Goal: Task Accomplishment & Management: Manage account settings

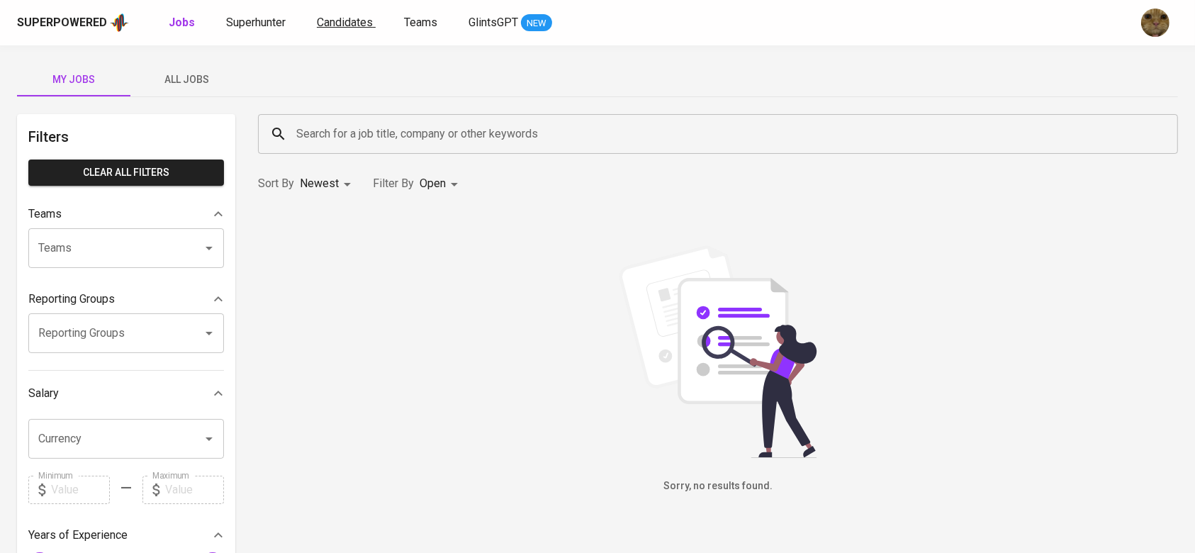
click at [356, 18] on span "Candidates" at bounding box center [345, 22] width 56 height 13
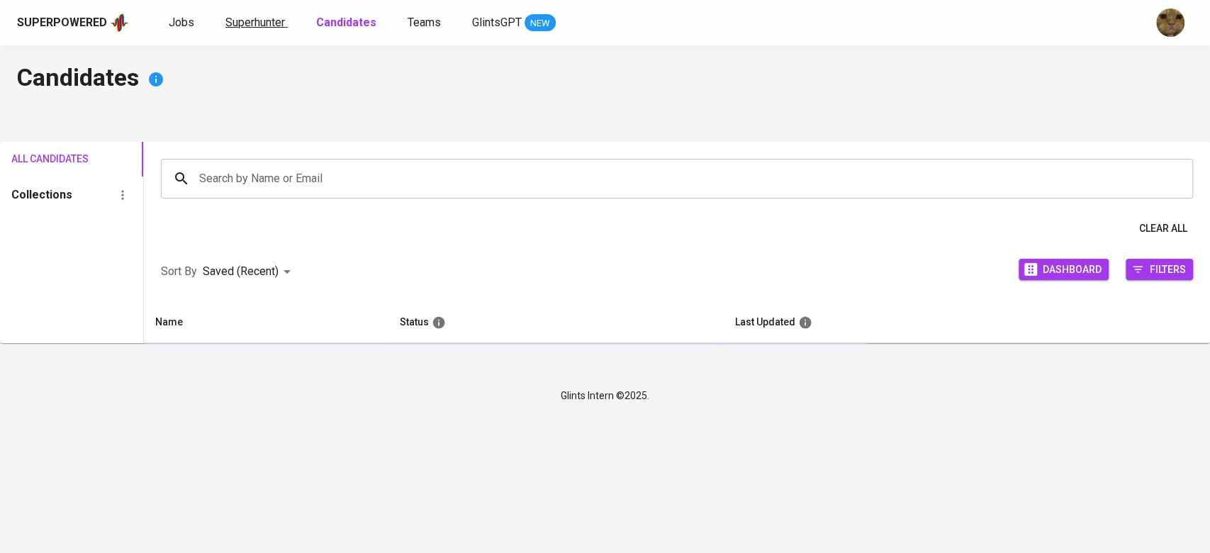
click at [261, 18] on span "Superhunter" at bounding box center [255, 22] width 60 height 13
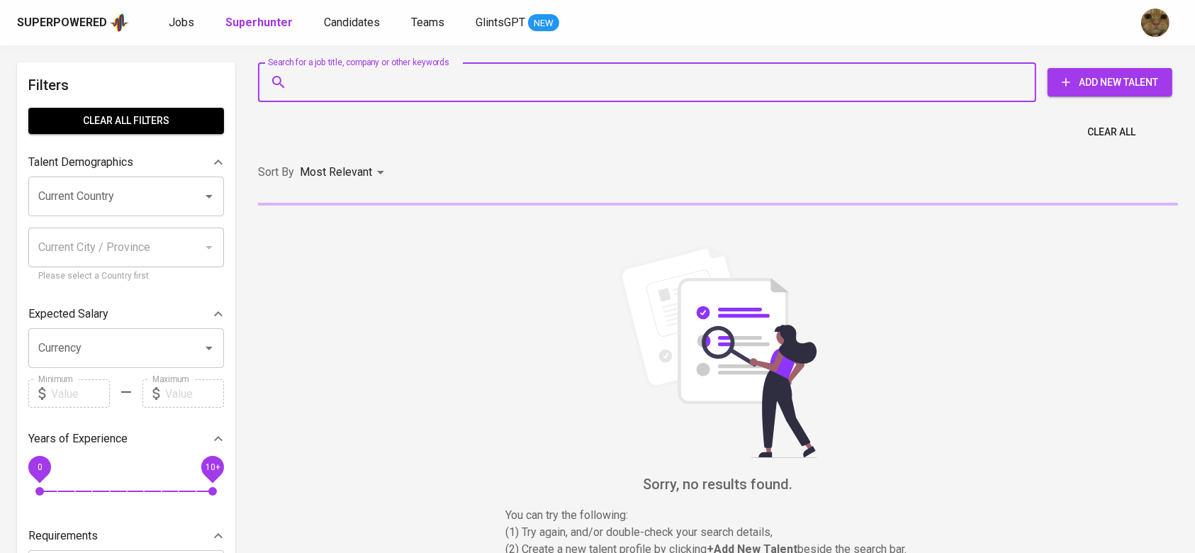
click at [346, 88] on input "Search for a job title, company or other keywords" at bounding box center [651, 82] width 716 height 27
paste input "Akhir Satya Second degree connection"
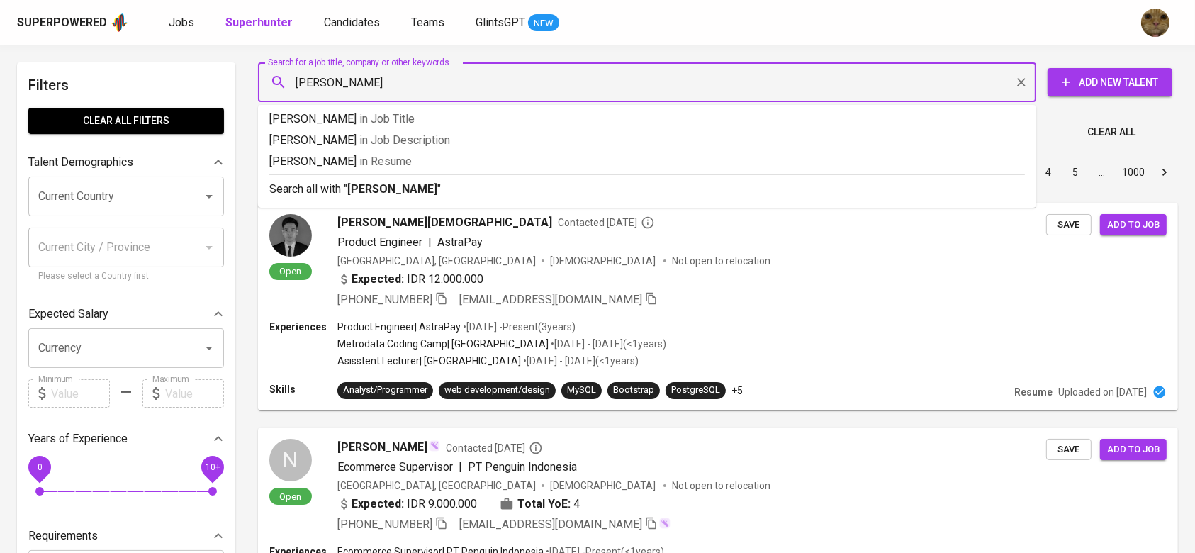
type input "Akhir Satya"
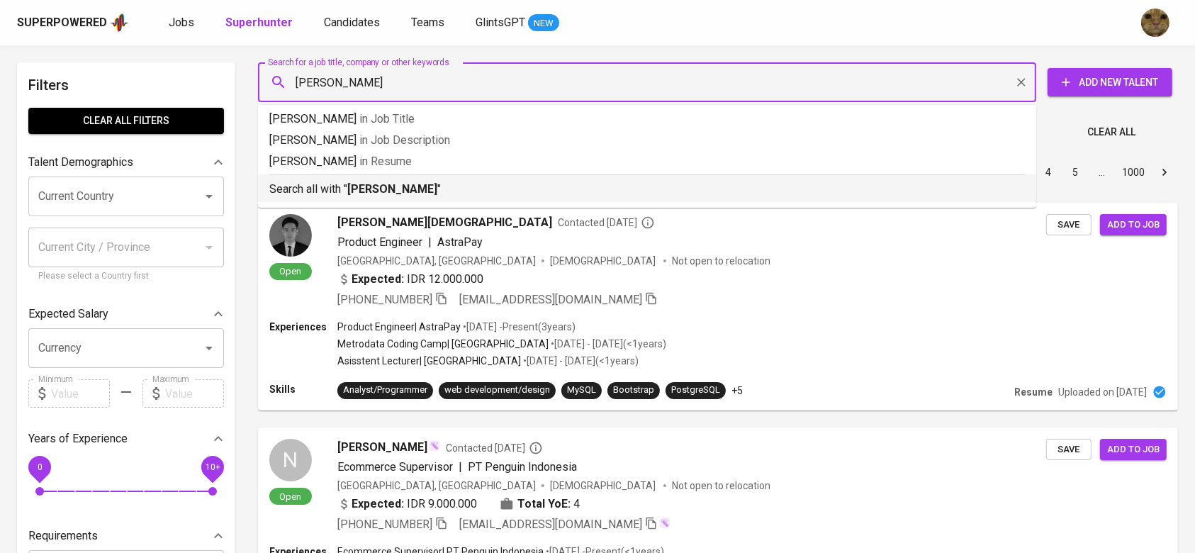
click at [371, 192] on b "[PERSON_NAME]" at bounding box center [392, 188] width 90 height 13
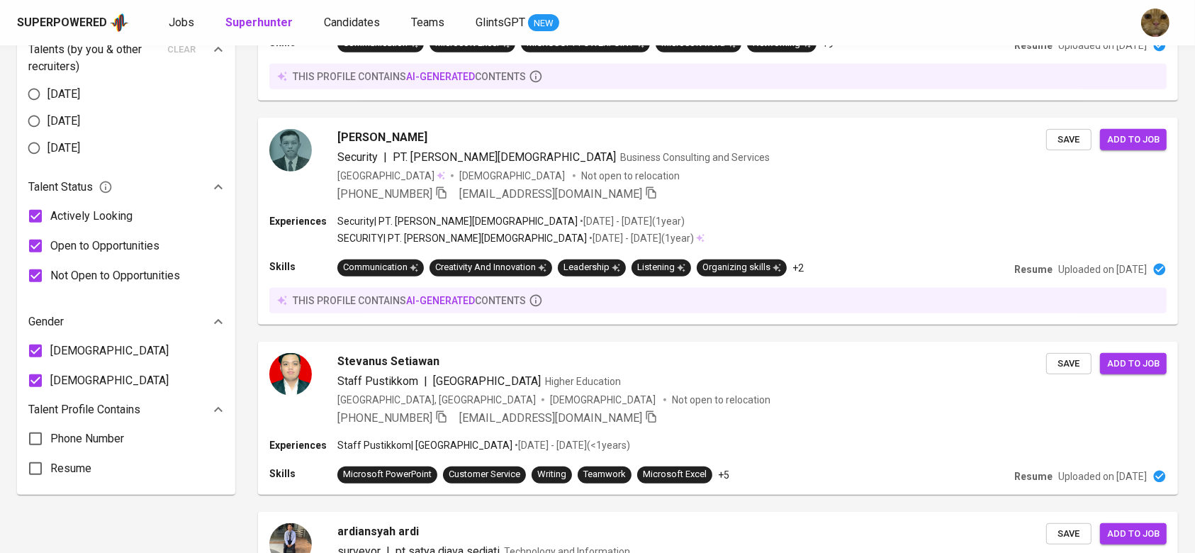
scroll to position [564, 0]
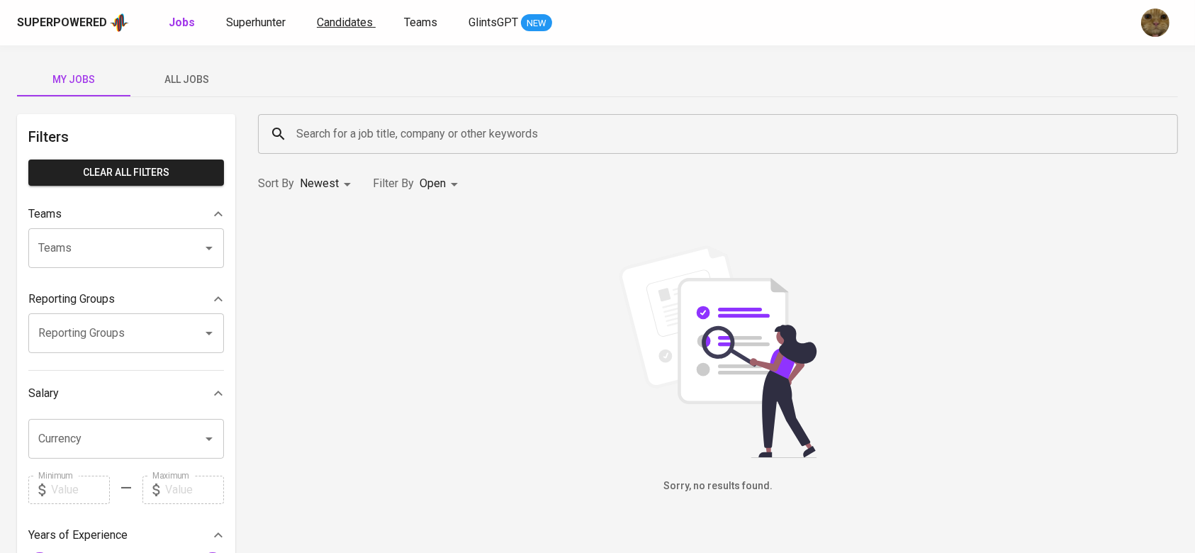
click at [317, 20] on span "Candidates" at bounding box center [345, 22] width 56 height 13
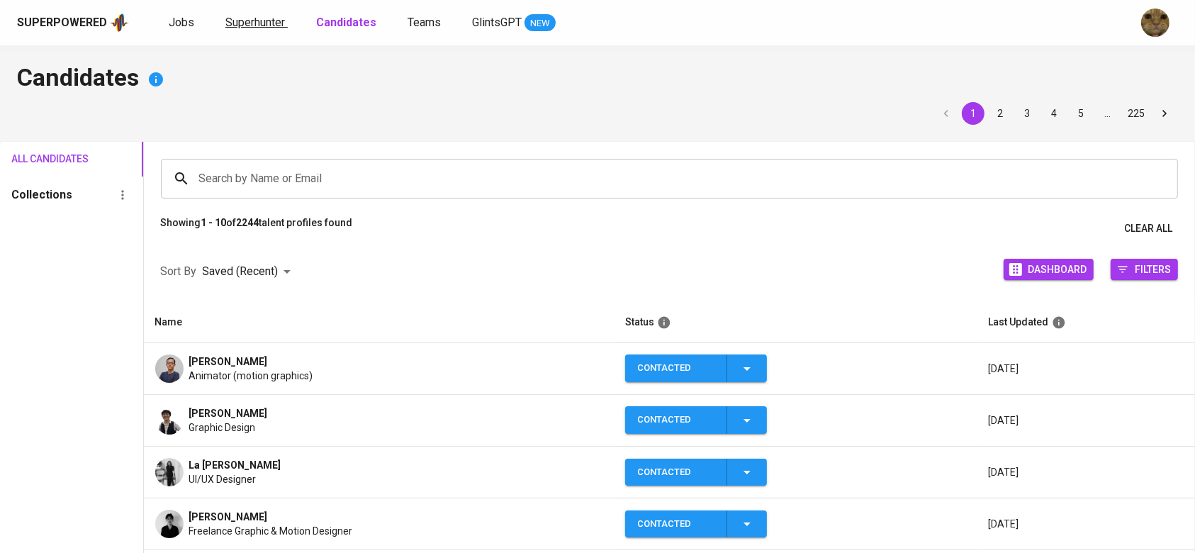
click at [264, 22] on span "Superhunter" at bounding box center [255, 22] width 60 height 13
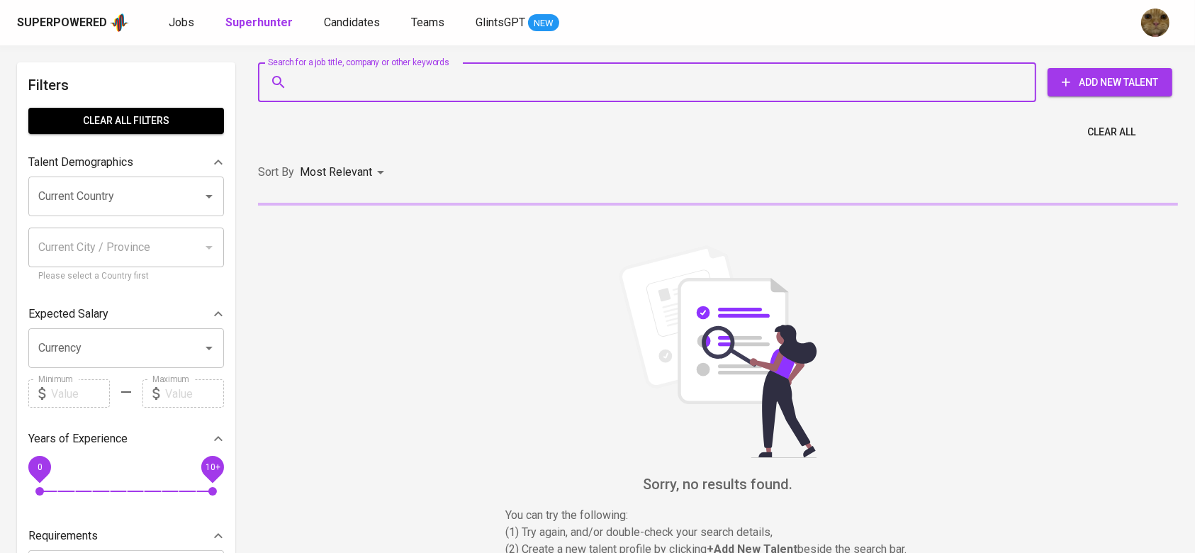
click at [343, 87] on input "Search for a job title, company or other keywords" at bounding box center [651, 82] width 716 height 27
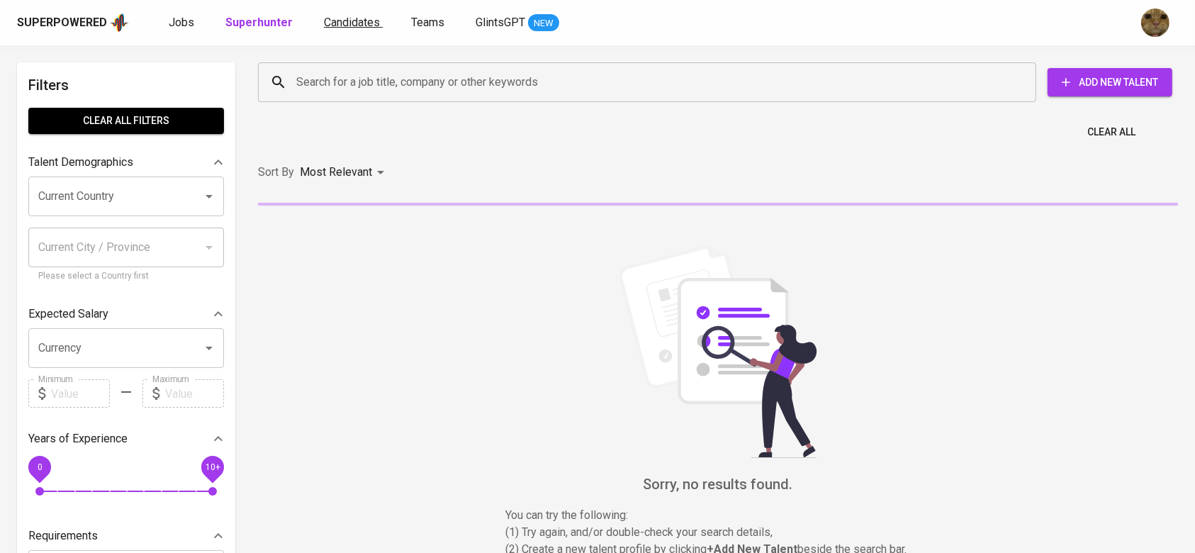
click at [328, 20] on span "Candidates" at bounding box center [352, 22] width 56 height 13
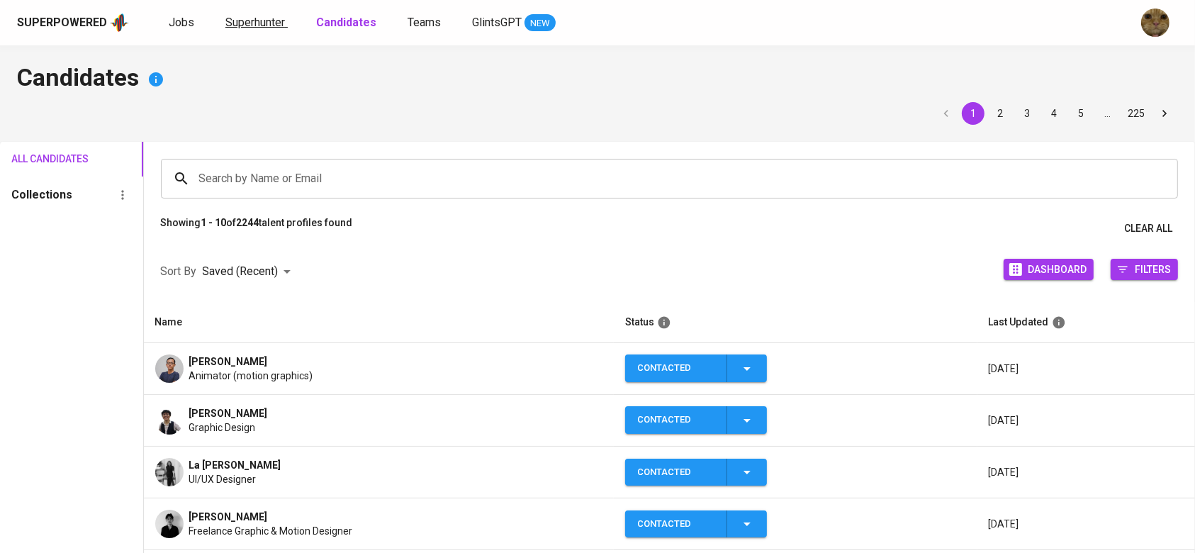
click at [259, 27] on span "Superhunter" at bounding box center [255, 22] width 60 height 13
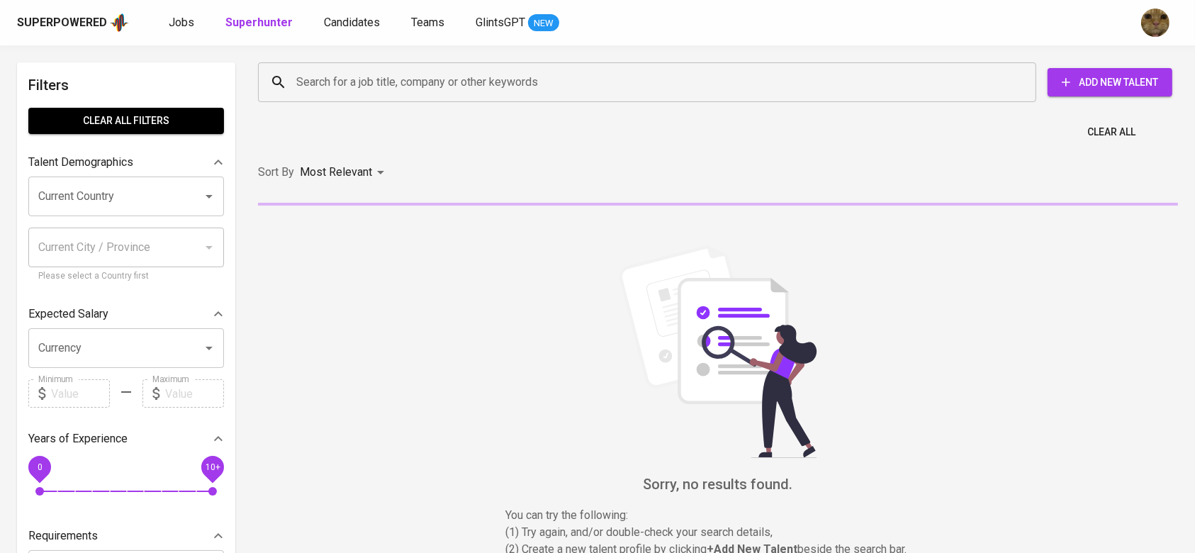
click at [117, 181] on div "Current Country" at bounding box center [126, 197] width 196 height 40
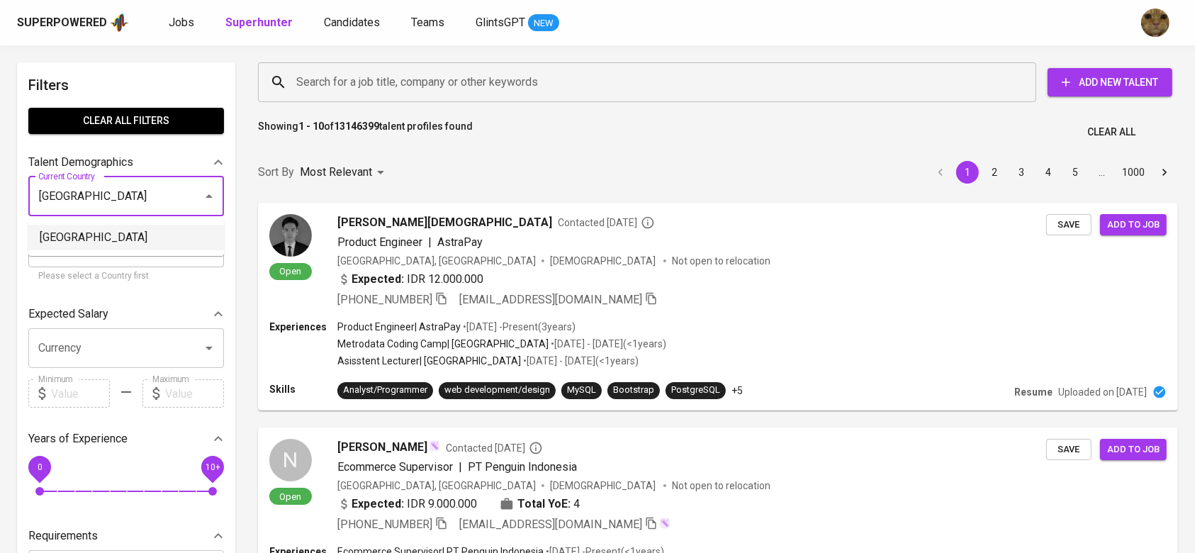
click at [112, 241] on li "Indonesia" at bounding box center [126, 238] width 196 height 26
type input "Indonesia"
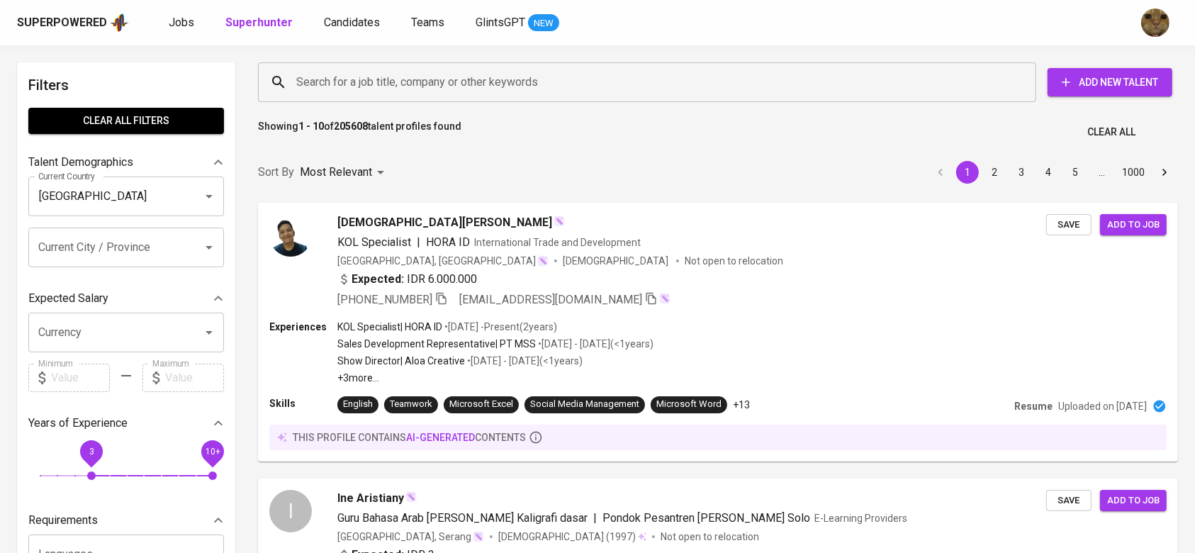
drag, startPoint x: 38, startPoint y: 452, endPoint x: 95, endPoint y: 471, distance: 60.5
click at [95, 472] on span "3" at bounding box center [91, 476] width 9 height 9
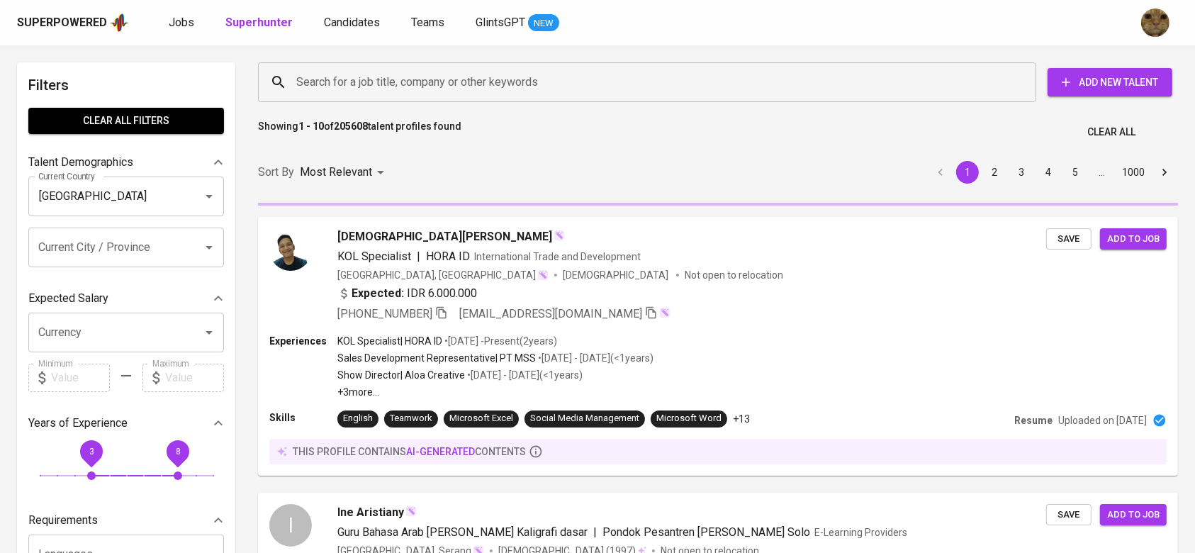
drag, startPoint x: 192, startPoint y: 451, endPoint x: 179, endPoint y: 451, distance: 13.5
click at [179, 451] on span "8" at bounding box center [178, 451] width 5 height 10
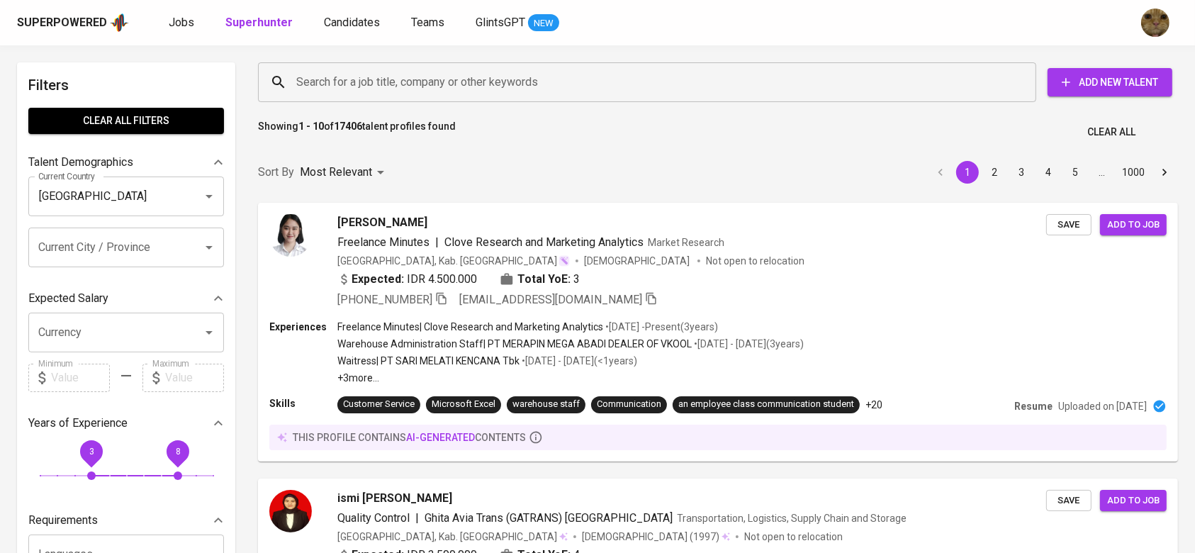
click at [323, 83] on input "Search for a job title, company or other keywords" at bounding box center [651, 82] width 716 height 27
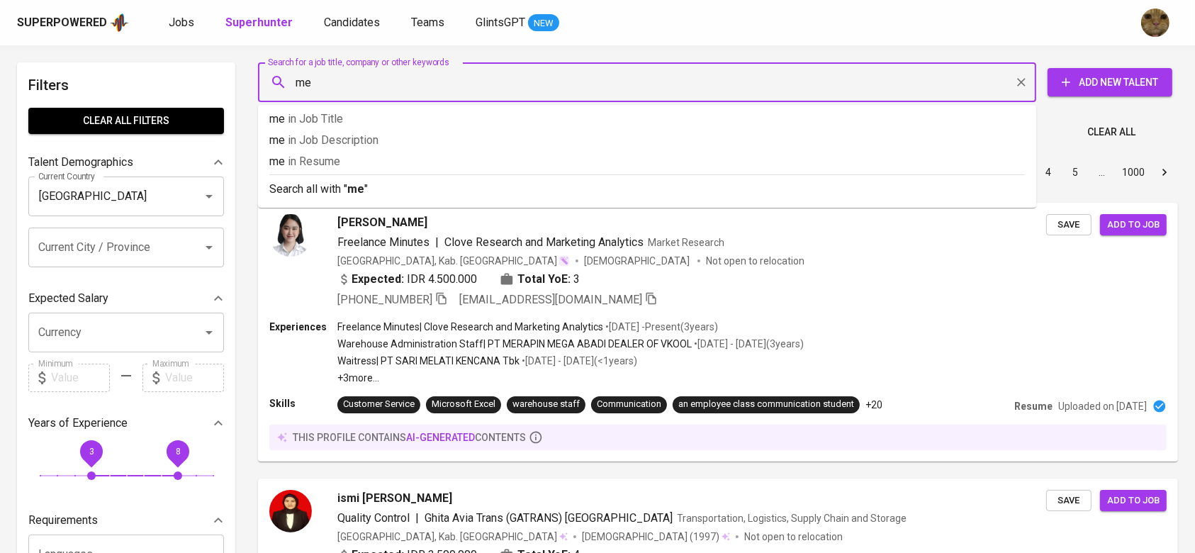
type input "m"
type input ""graphc"
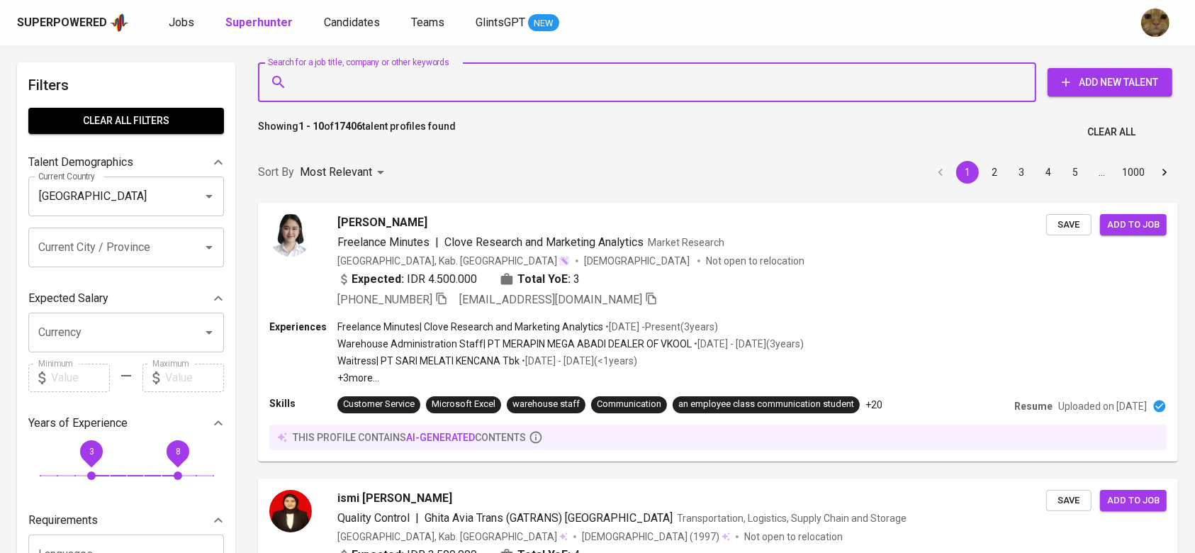
click at [162, 26] on div "Superpowered Jobs Superhunter Candidates Teams GlintsGPT NEW" at bounding box center [575, 22] width 1116 height 21
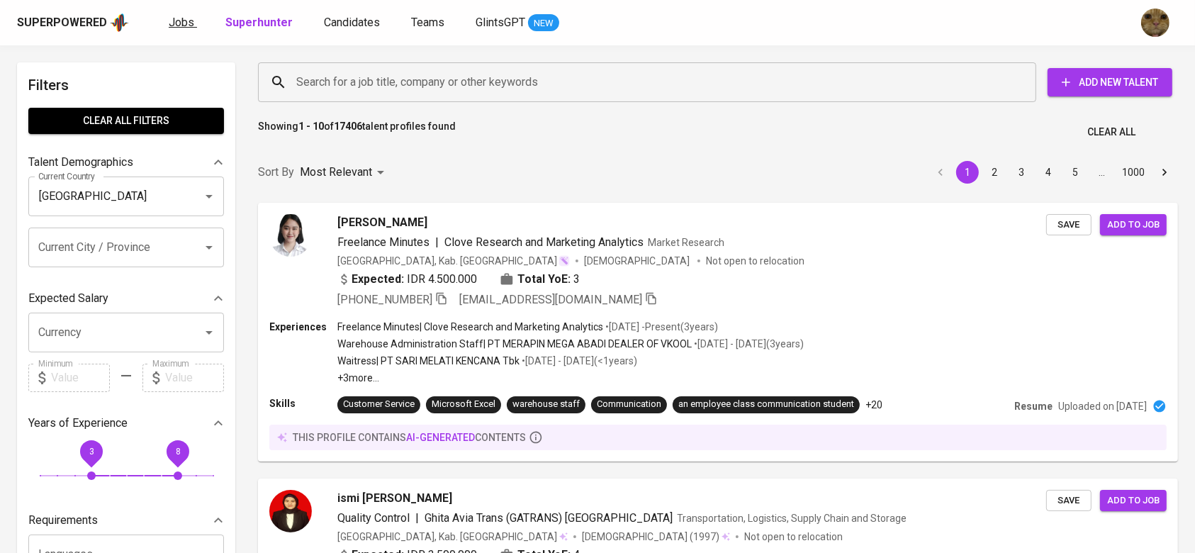
click at [172, 24] on span "Jobs" at bounding box center [182, 22] width 26 height 13
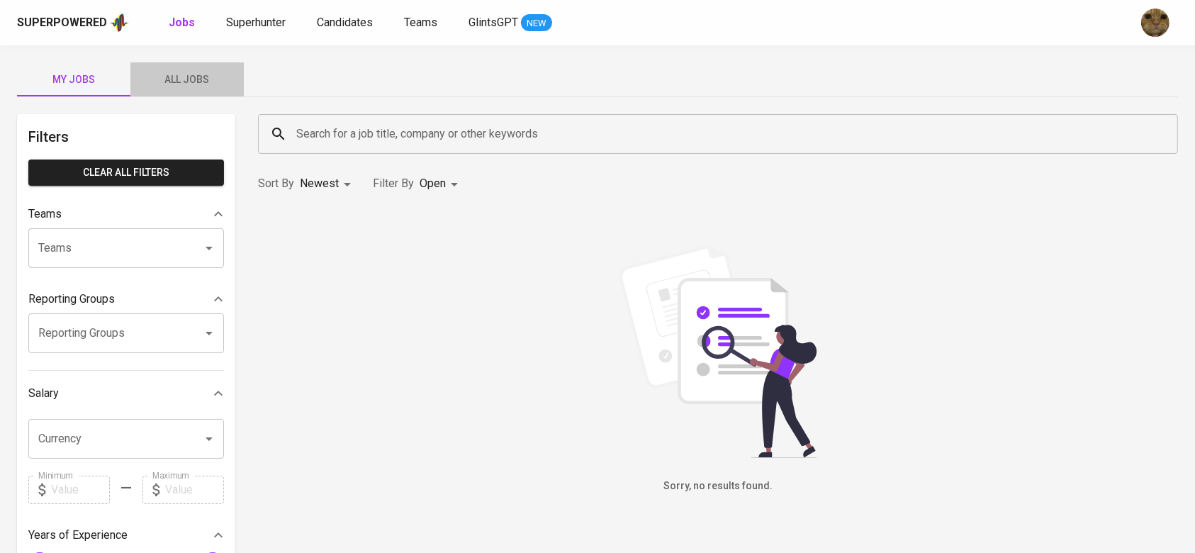
click at [203, 82] on span "All Jobs" at bounding box center [187, 80] width 96 height 18
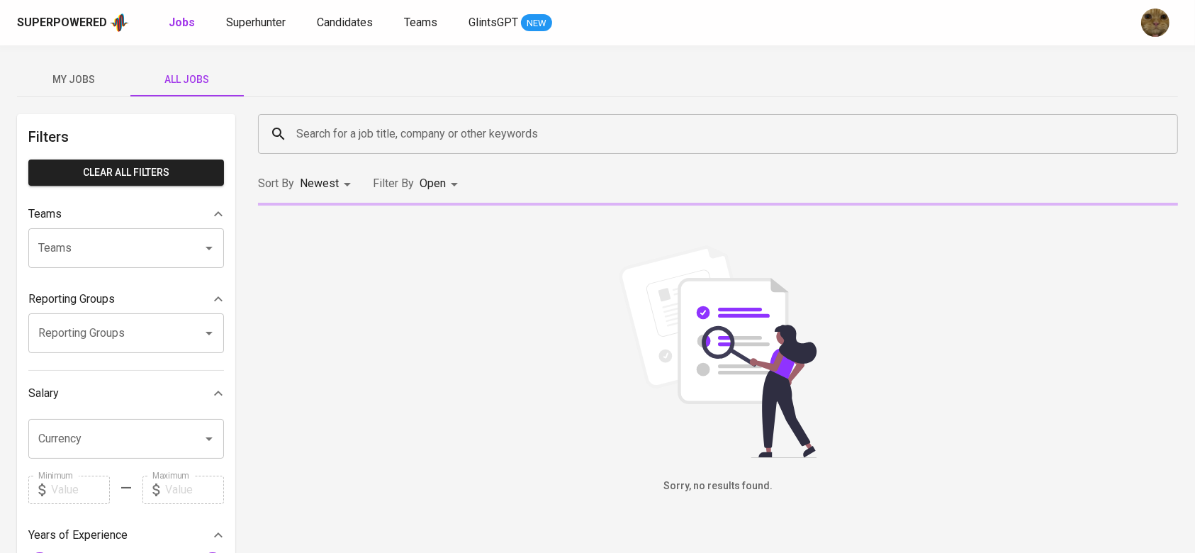
click at [325, 133] on input "Search for a job title, company or other keywords" at bounding box center [722, 134] width 858 height 27
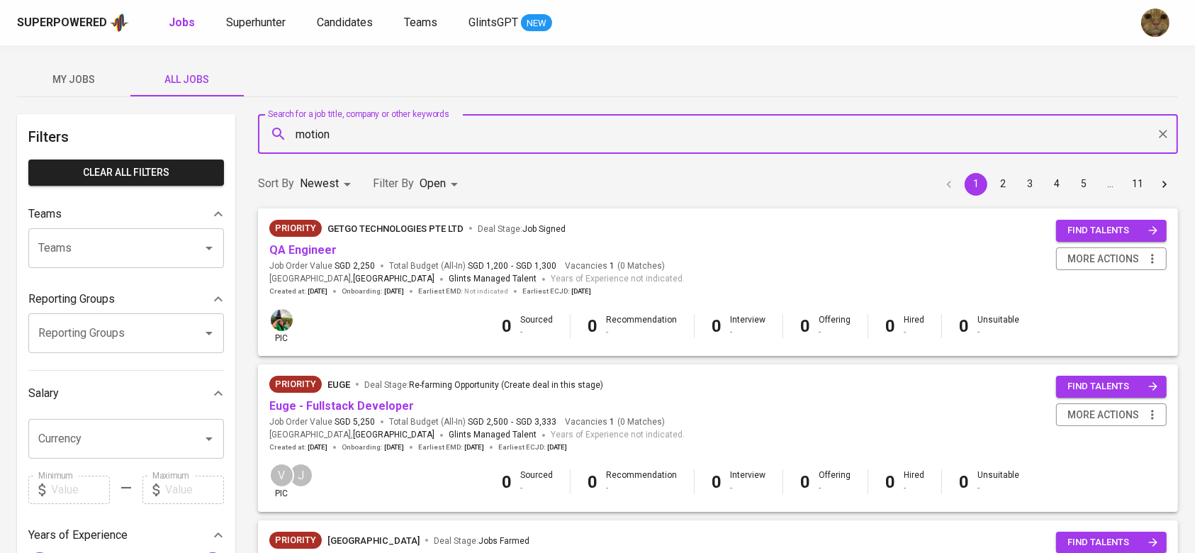
type input "motion"
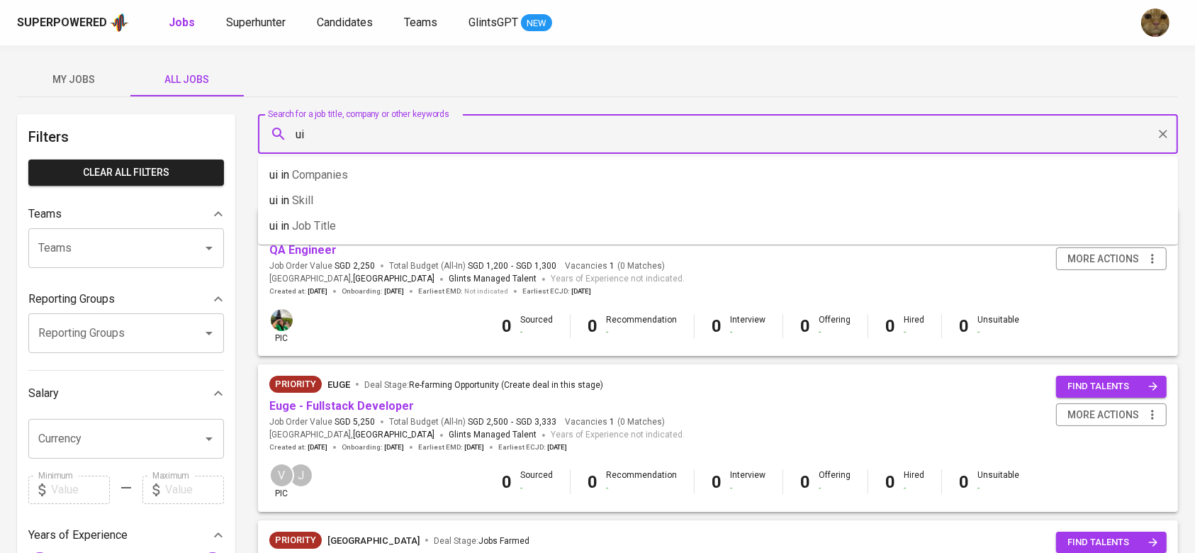
type input "ui"
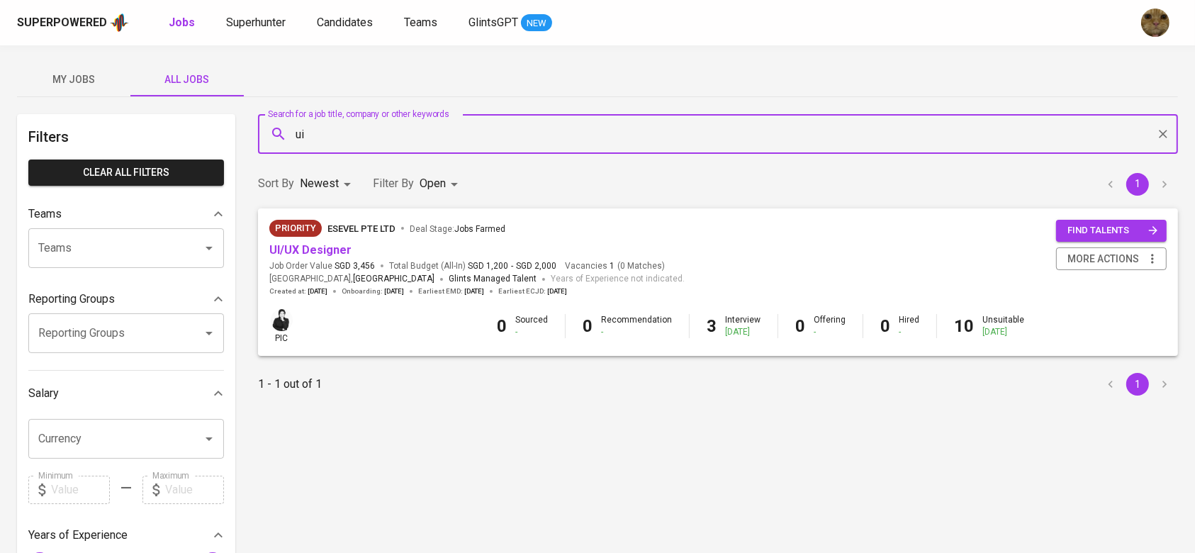
click at [448, 189] on body "Superpowered Jobs Superhunter Candidates Teams GlintsGPT NEW My Jobs All Jobs F…" at bounding box center [597, 484] width 1195 height 968
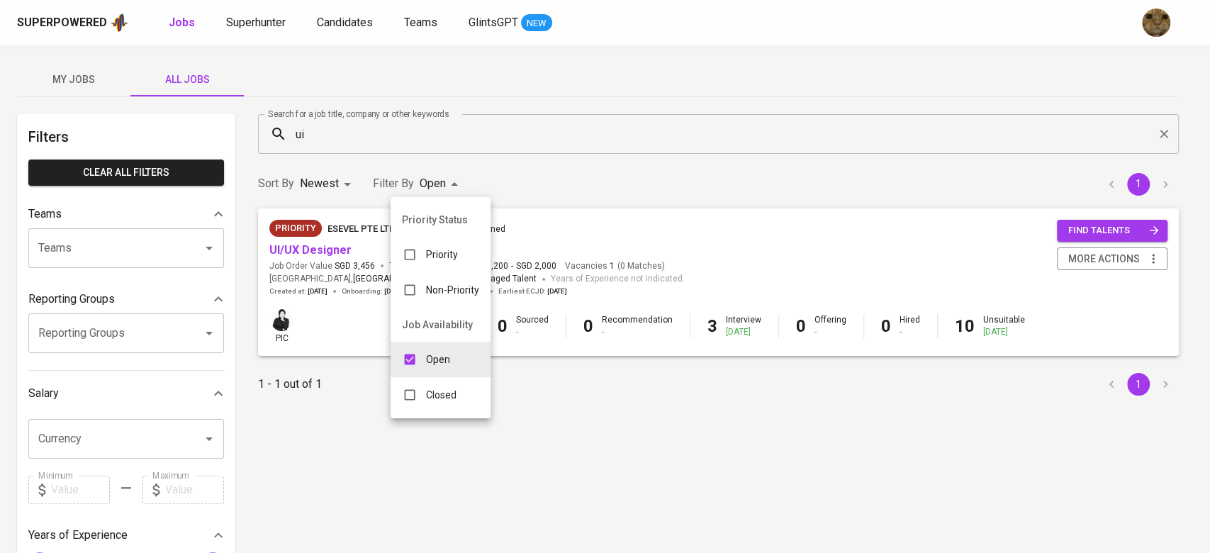
click at [431, 402] on div "Closed" at bounding box center [429, 394] width 77 height 27
type input "OPEN,CLOSE"
checkbox input "true"
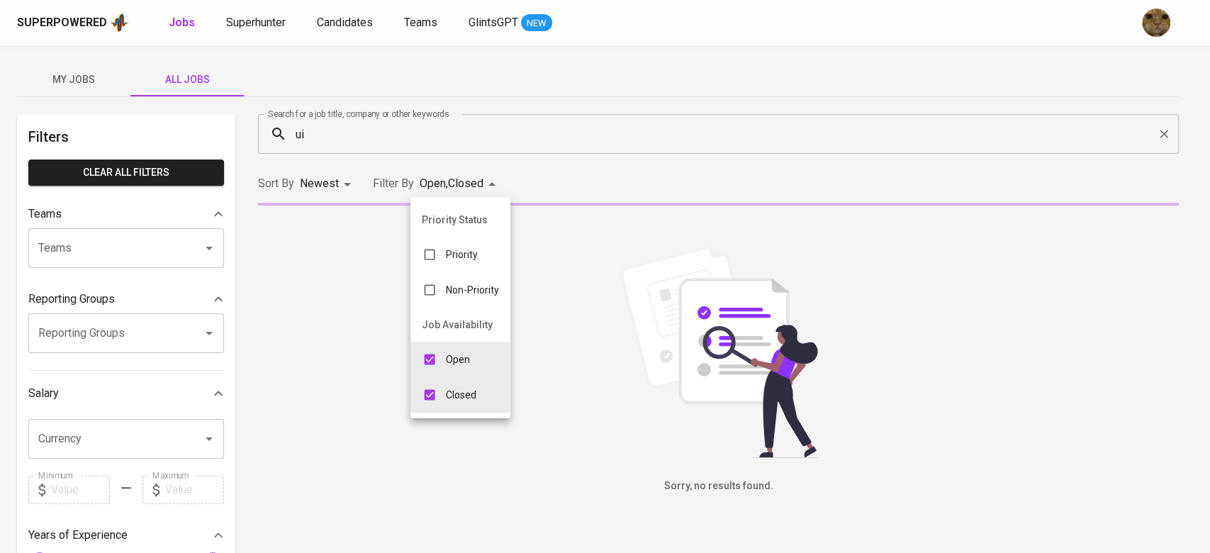
click at [575, 179] on div at bounding box center [605, 276] width 1210 height 553
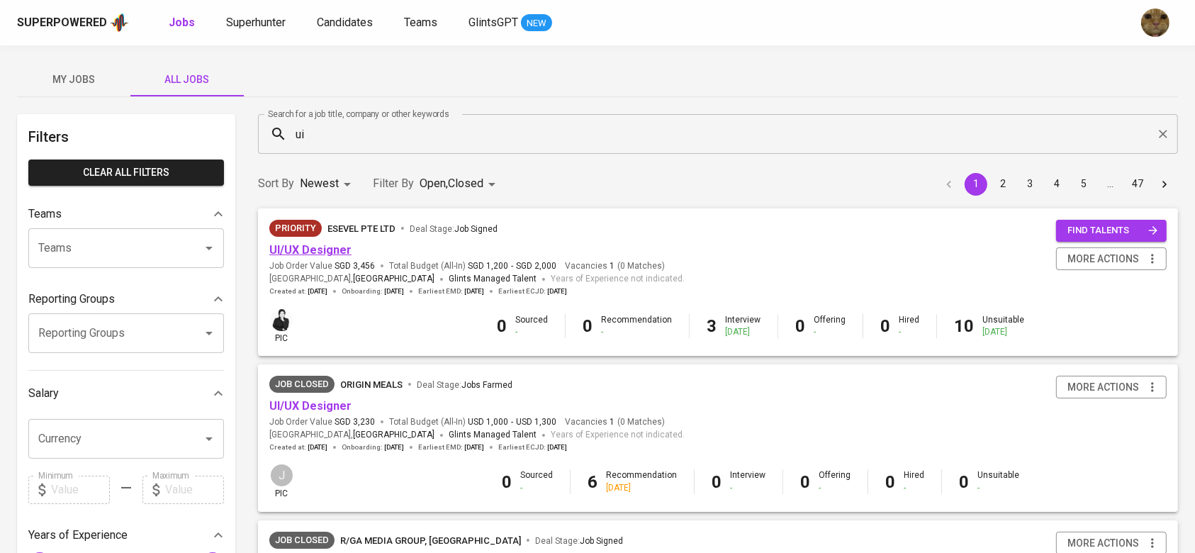
click at [302, 247] on link "UI/UX Designer" at bounding box center [310, 249] width 82 height 13
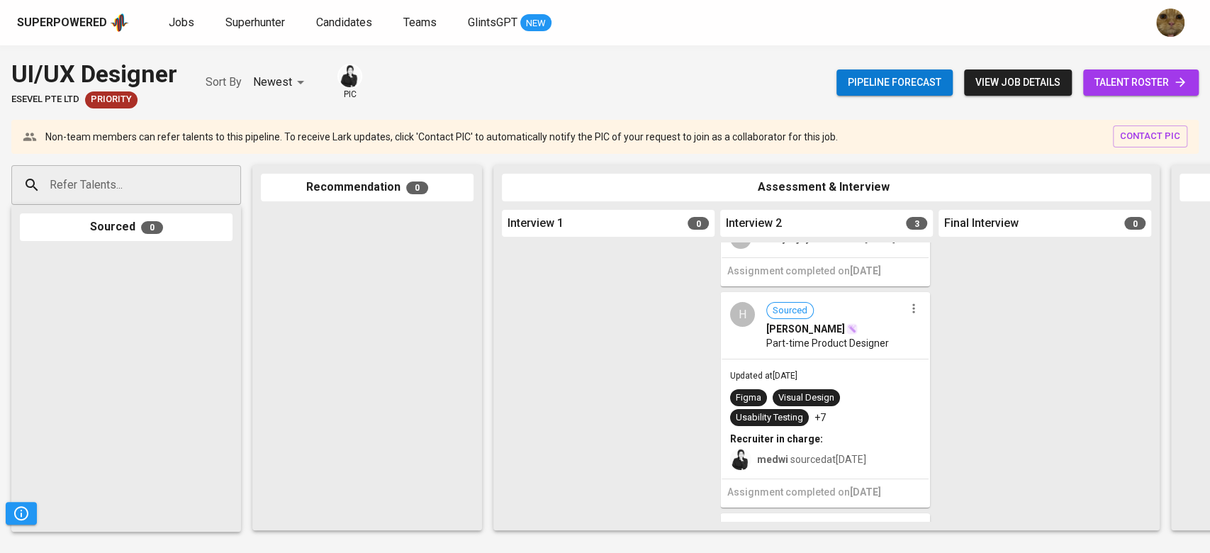
scroll to position [413, 0]
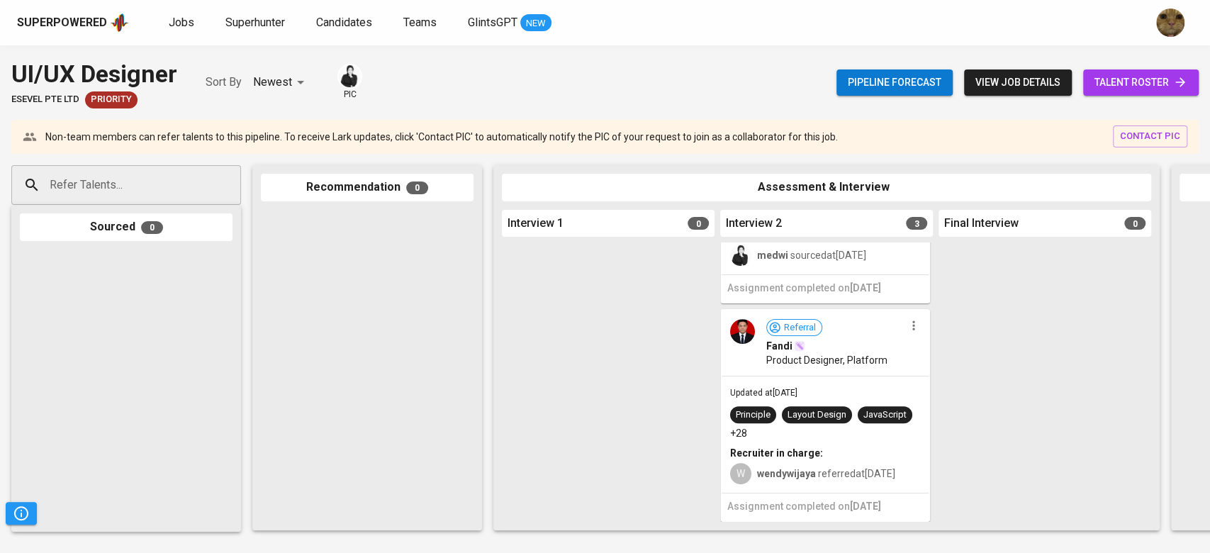
click at [1104, 91] on link "talent roster" at bounding box center [1141, 82] width 116 height 26
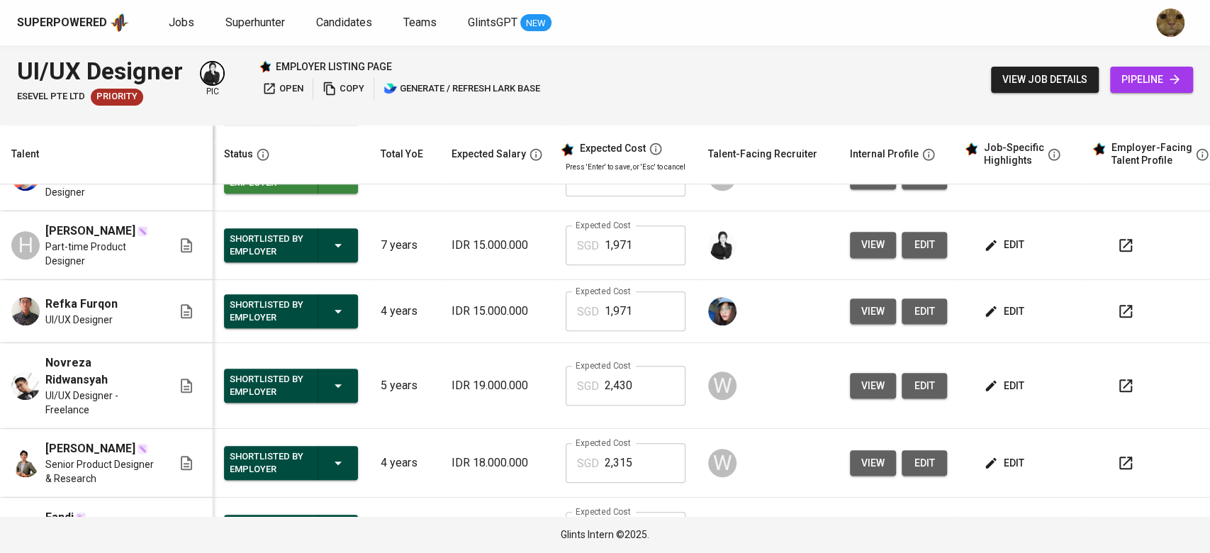
scroll to position [532, 0]
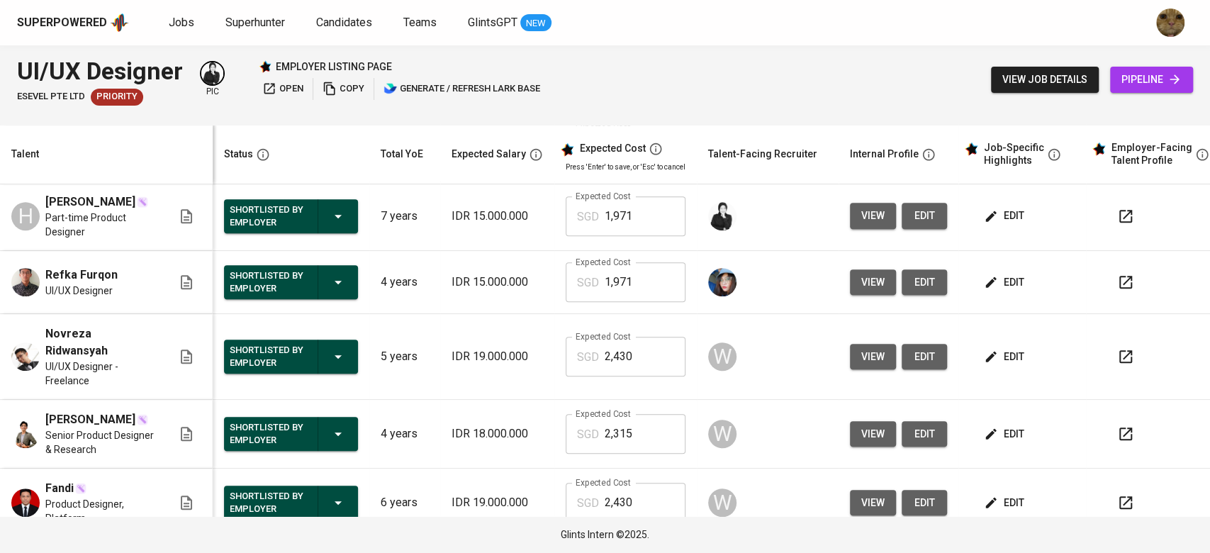
click at [879, 291] on span "view" at bounding box center [872, 283] width 23 height 18
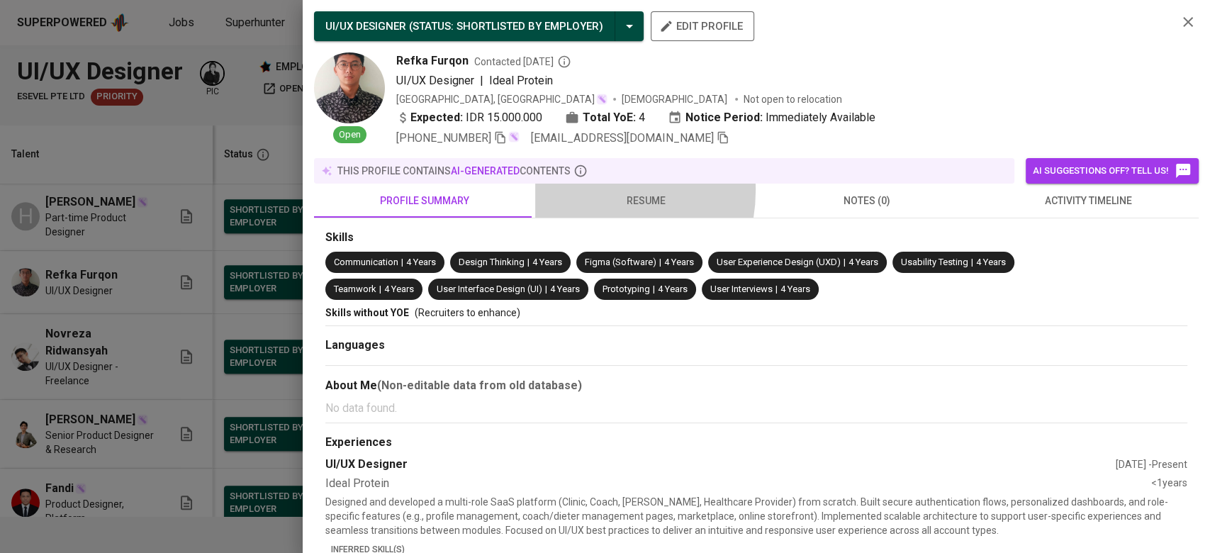
click at [586, 190] on button "resume" at bounding box center [645, 201] width 221 height 34
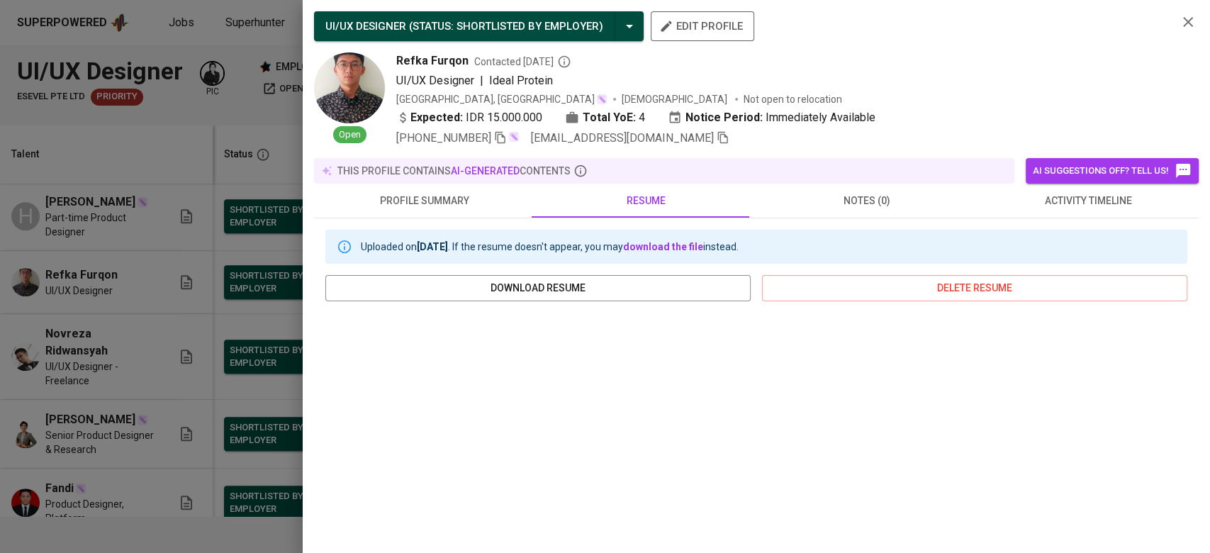
scroll to position [207, 0]
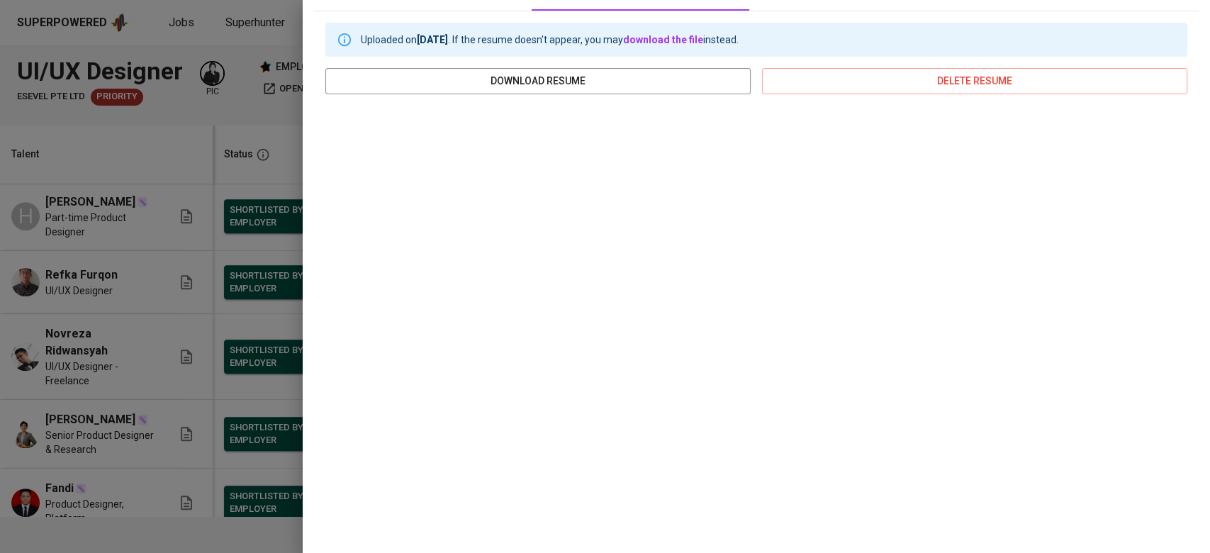
click at [59, 418] on div at bounding box center [605, 276] width 1210 height 553
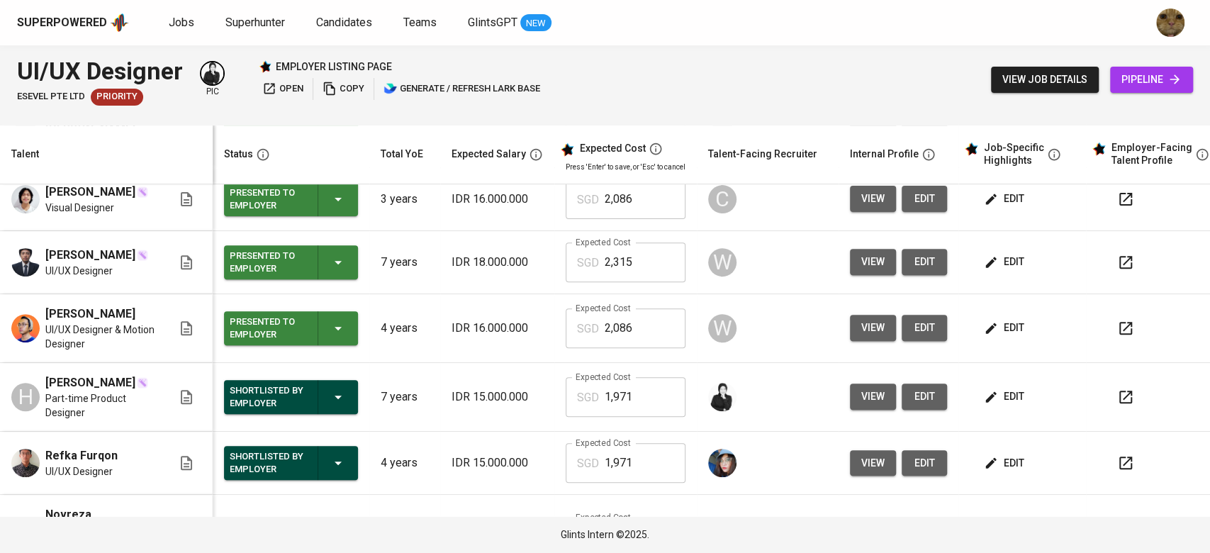
scroll to position [343, 0]
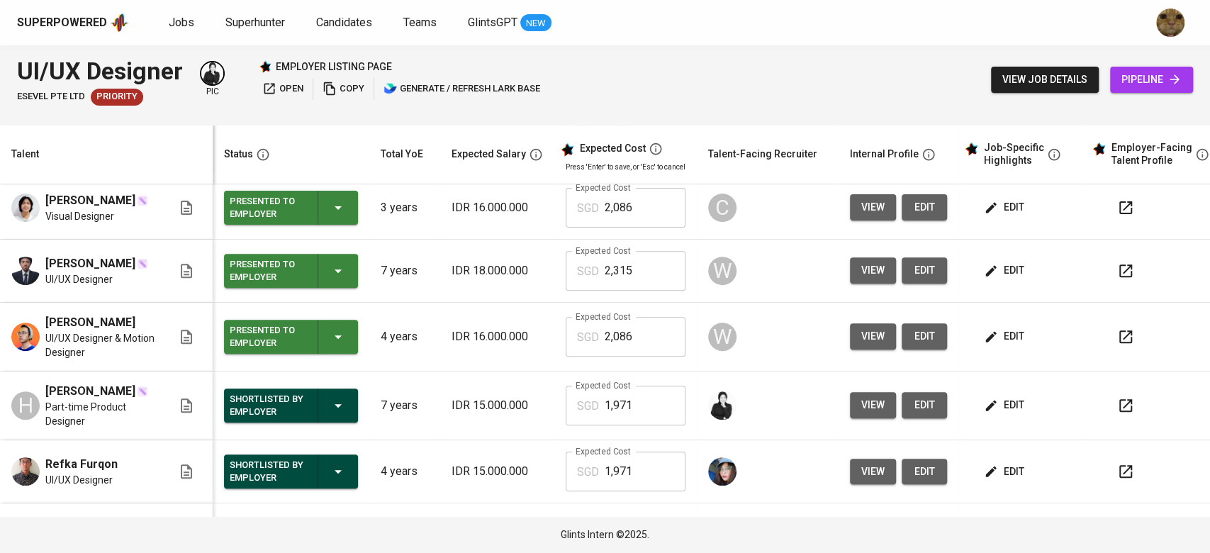
click at [861, 336] on span "view" at bounding box center [872, 337] width 23 height 18
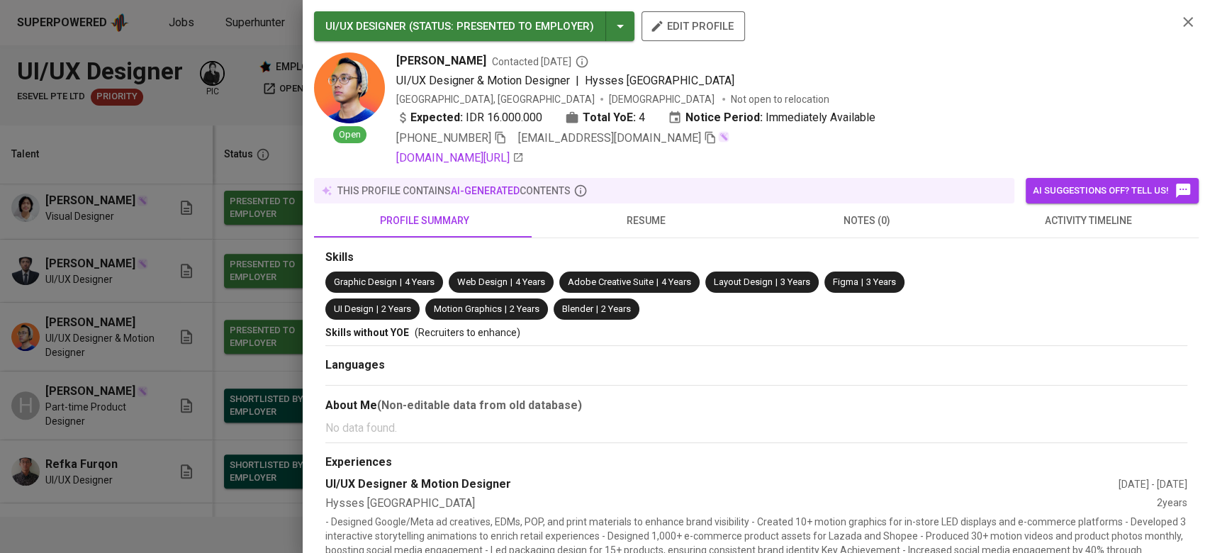
click at [620, 208] on button "resume" at bounding box center [645, 220] width 221 height 34
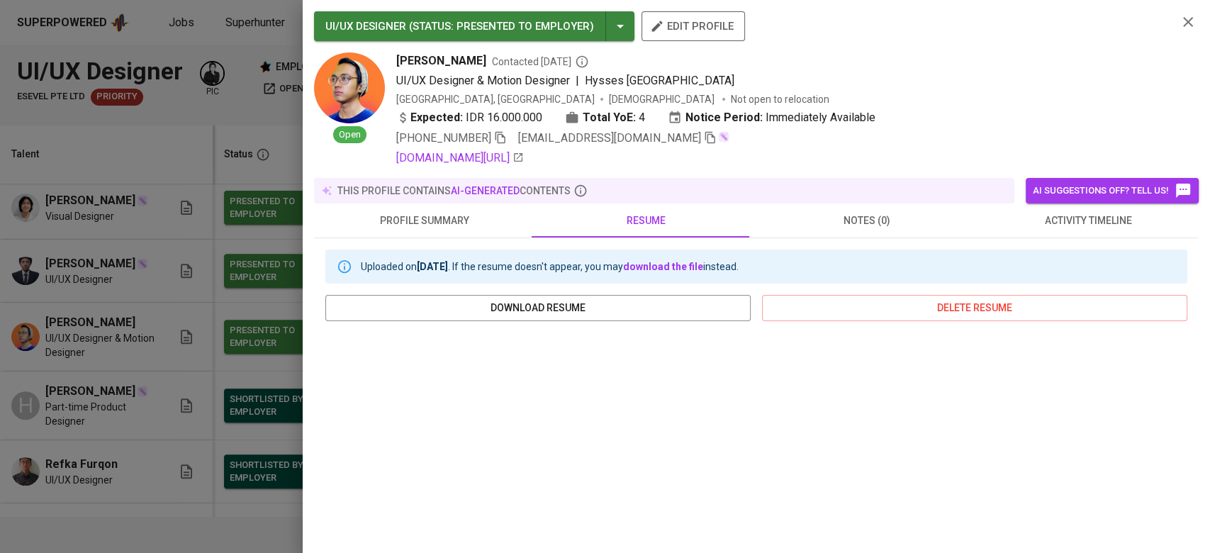
scroll to position [227, 0]
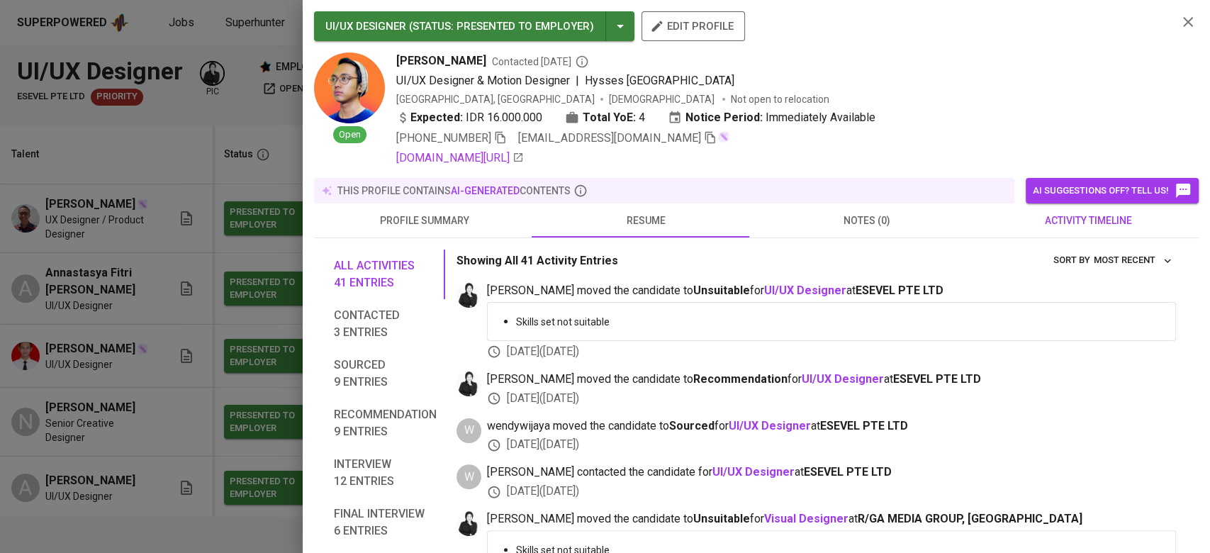
scroll to position [343, 0]
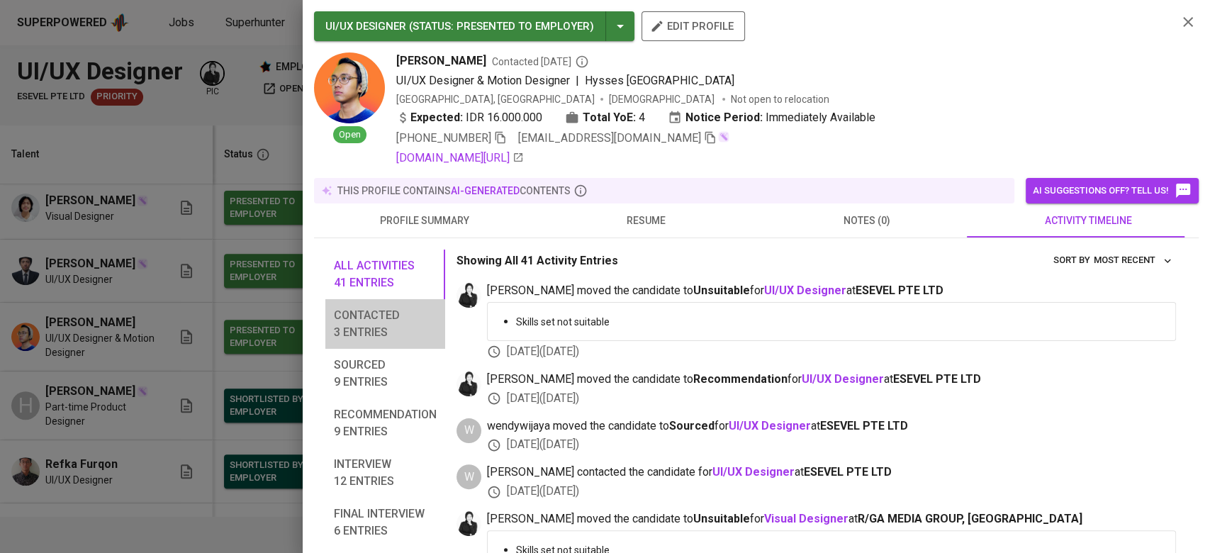
click at [371, 321] on span "Contacted 3 entries" at bounding box center [385, 324] width 103 height 34
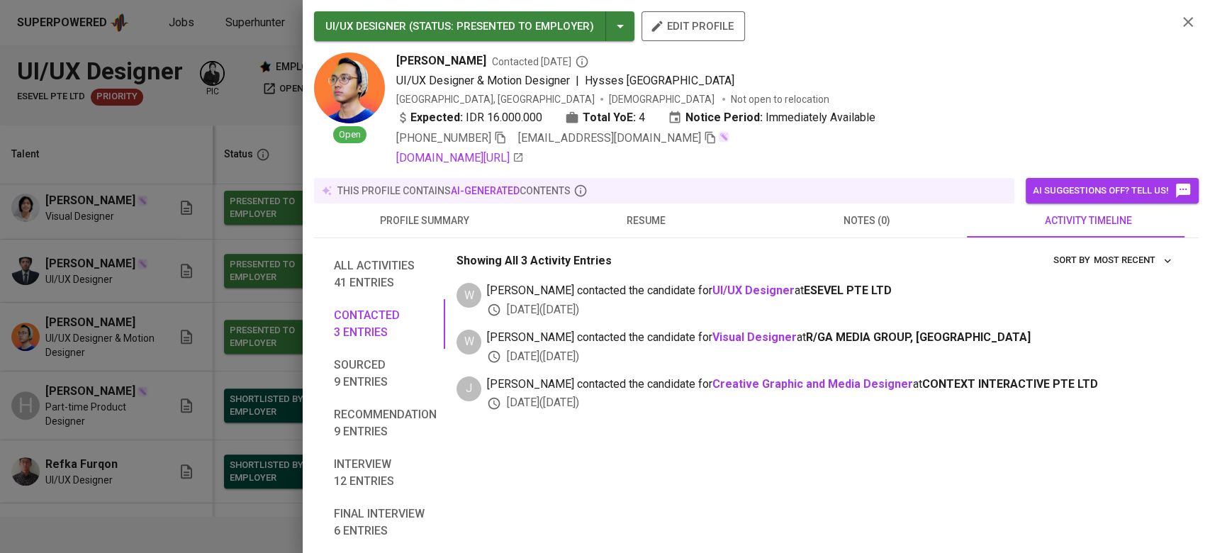
click at [658, 130] on span "afifrayyan75@gmail.com" at bounding box center [617, 138] width 199 height 17
click at [704, 131] on icon "button" at bounding box center [710, 137] width 13 height 13
click at [635, 203] on button "resume" at bounding box center [645, 220] width 221 height 34
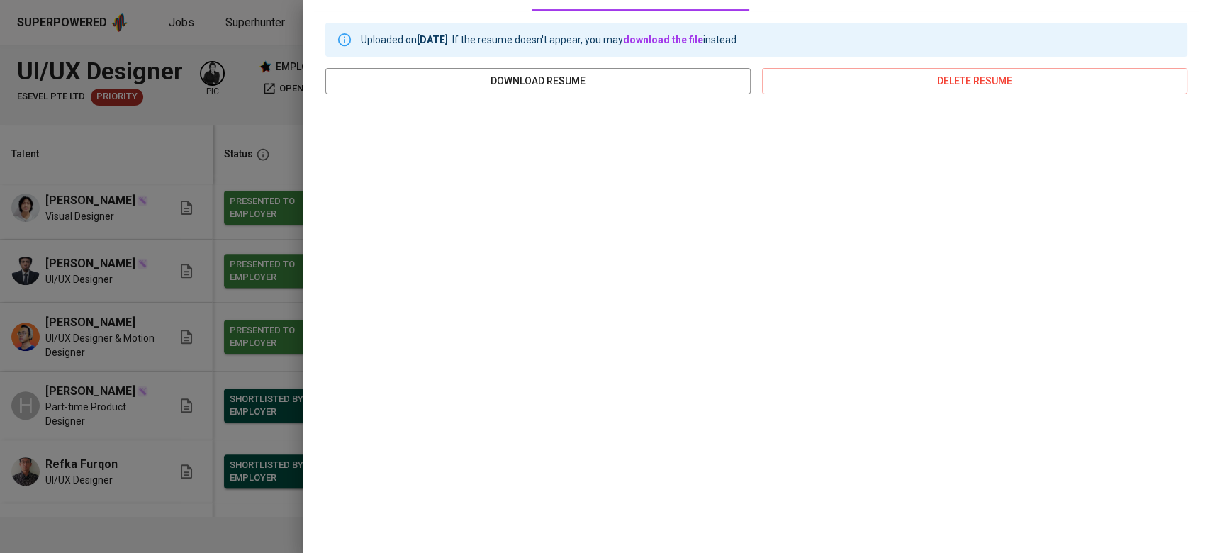
scroll to position [0, 0]
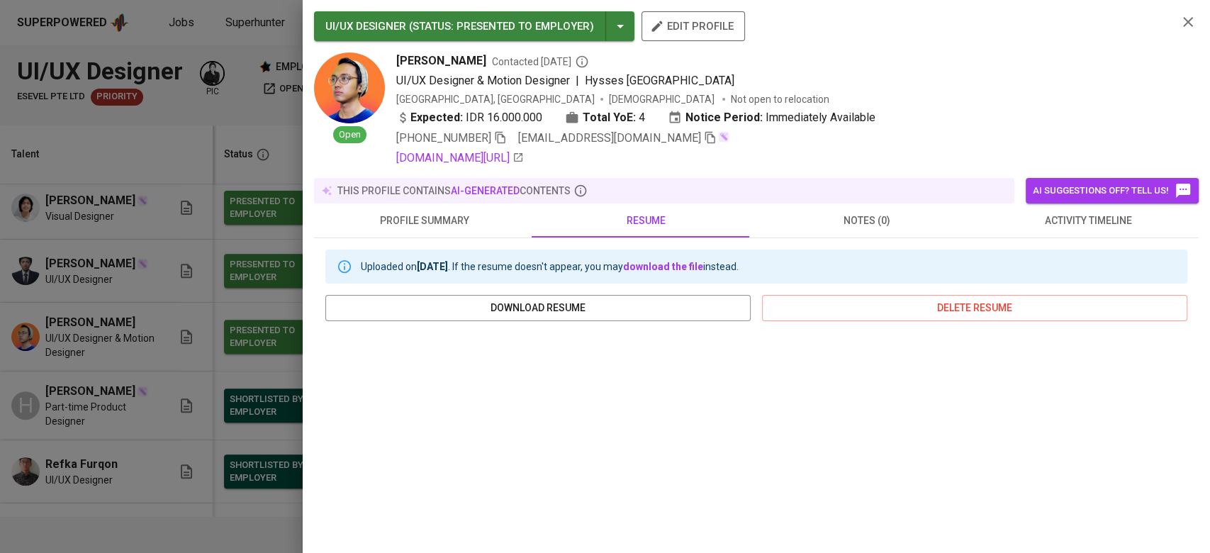
click at [507, 135] on icon "button" at bounding box center [500, 137] width 13 height 13
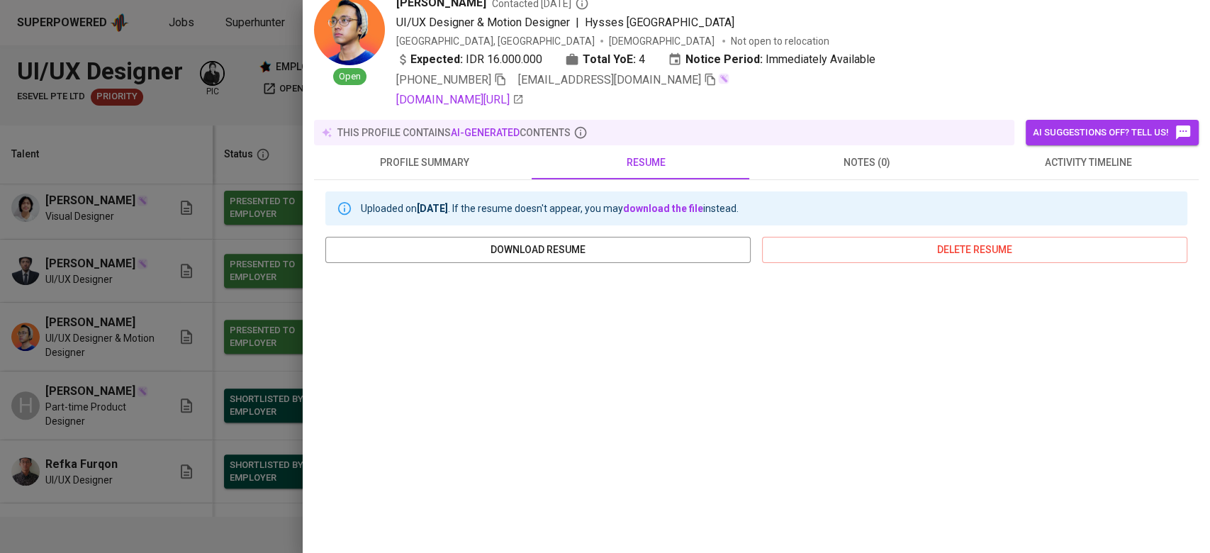
scroll to position [57, 0]
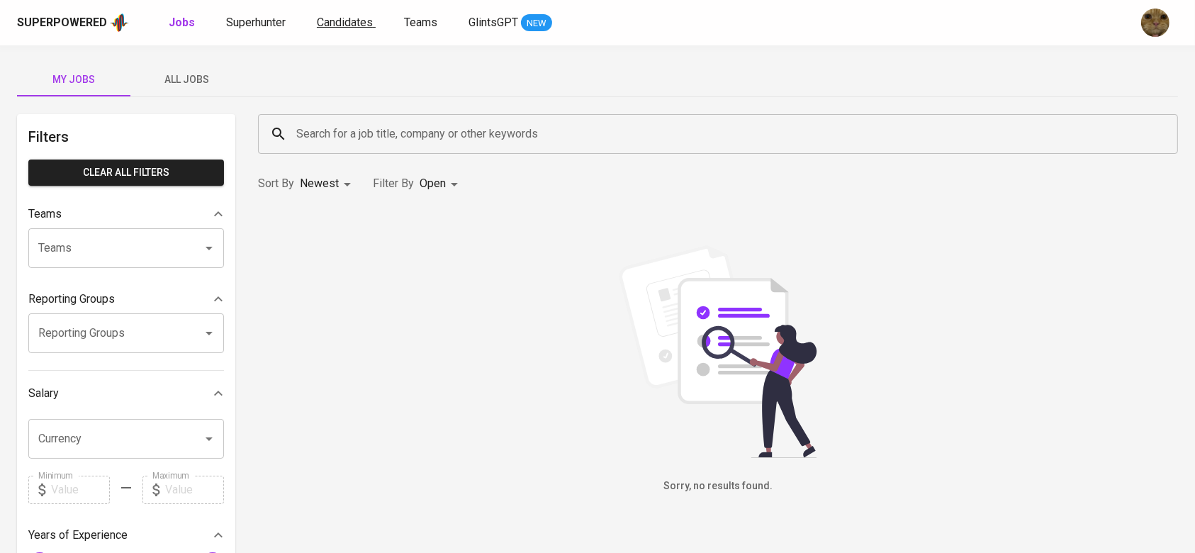
click at [330, 28] on span "Candidates" at bounding box center [345, 22] width 56 height 13
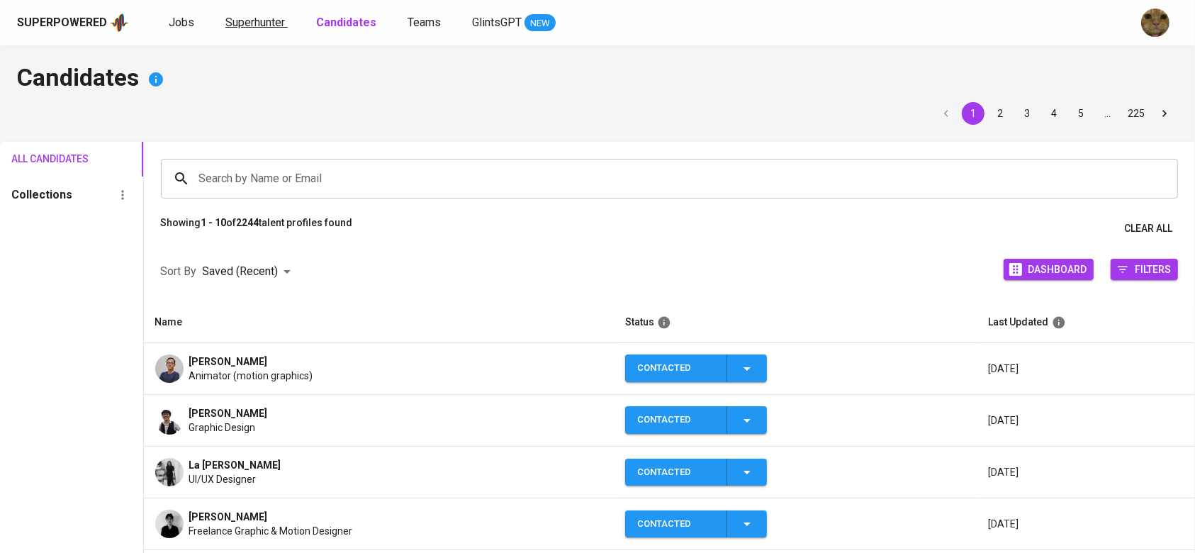
drag, startPoint x: 231, startPoint y: 9, endPoint x: 242, endPoint y: 18, distance: 14.1
click at [230, 9] on div "Superpowered Jobs Superhunter Candidates Teams GlintsGPT NEW" at bounding box center [597, 22] width 1195 height 45
click at [246, 22] on span "Superhunter" at bounding box center [255, 22] width 60 height 13
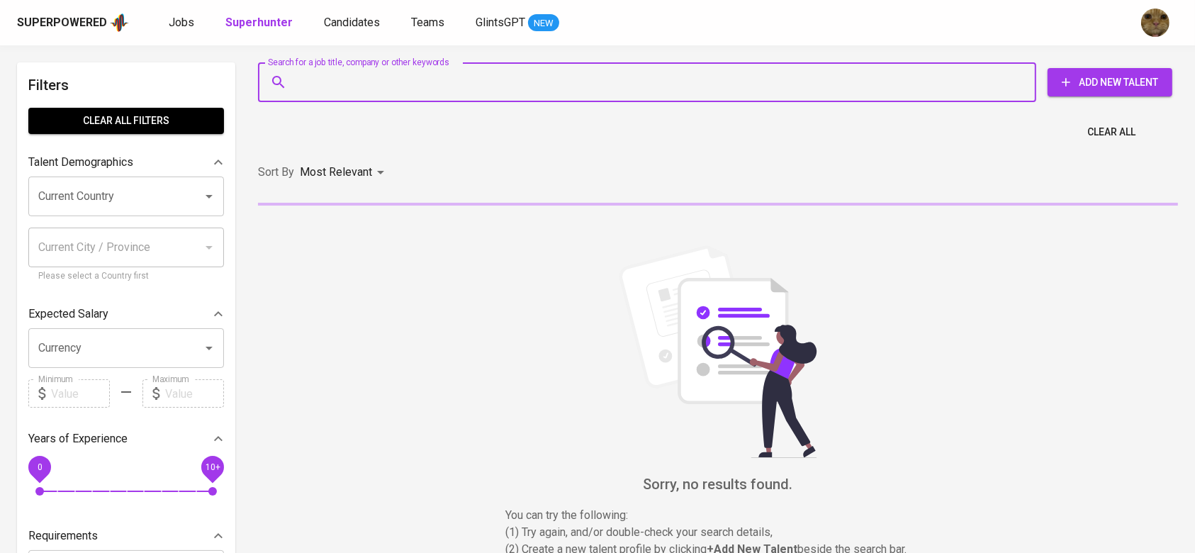
click at [310, 77] on input "Search for a job title, company or other keywords" at bounding box center [651, 82] width 716 height 27
paste input "afifrayyan75@gmail.com"
type input "afifrayyan75@gmail.com"
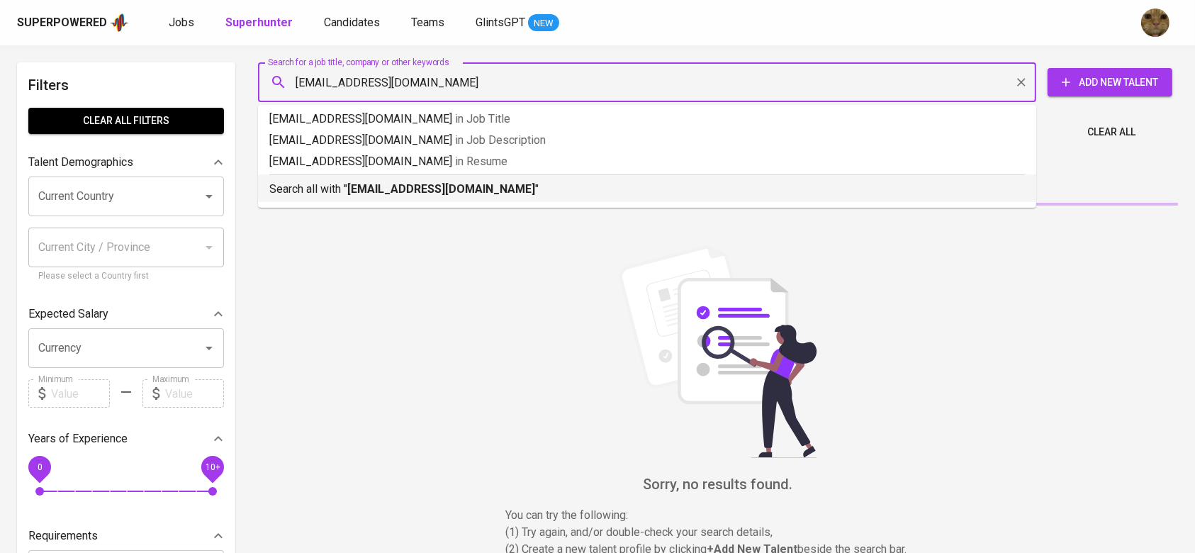
click at [347, 179] on div "Search all with " afifrayyan75@gmail.com "" at bounding box center [647, 185] width 756 height 23
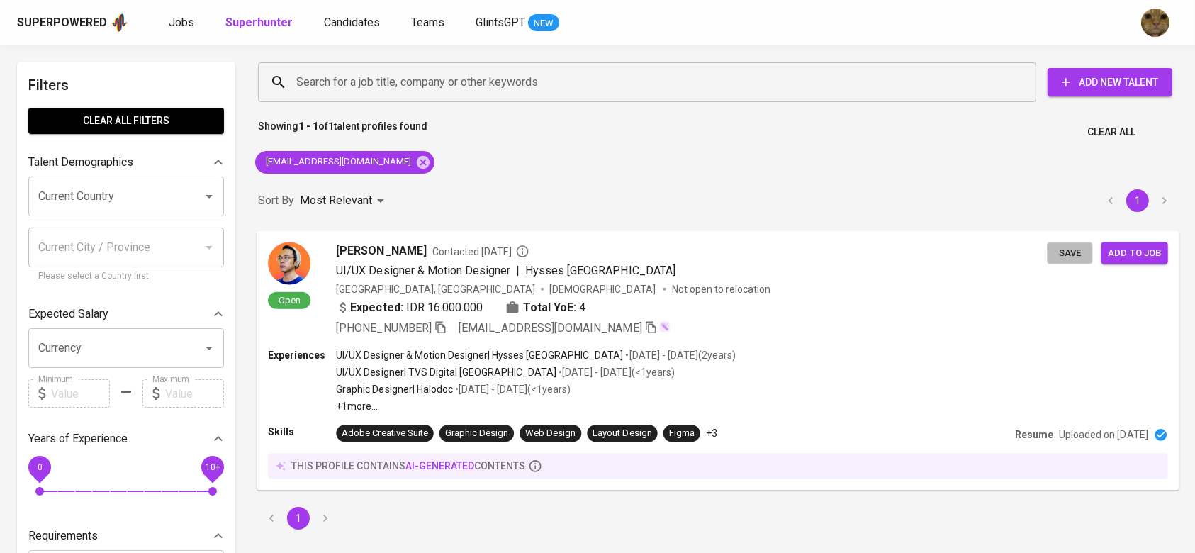
click at [1076, 250] on span "Save" at bounding box center [1069, 253] width 31 height 16
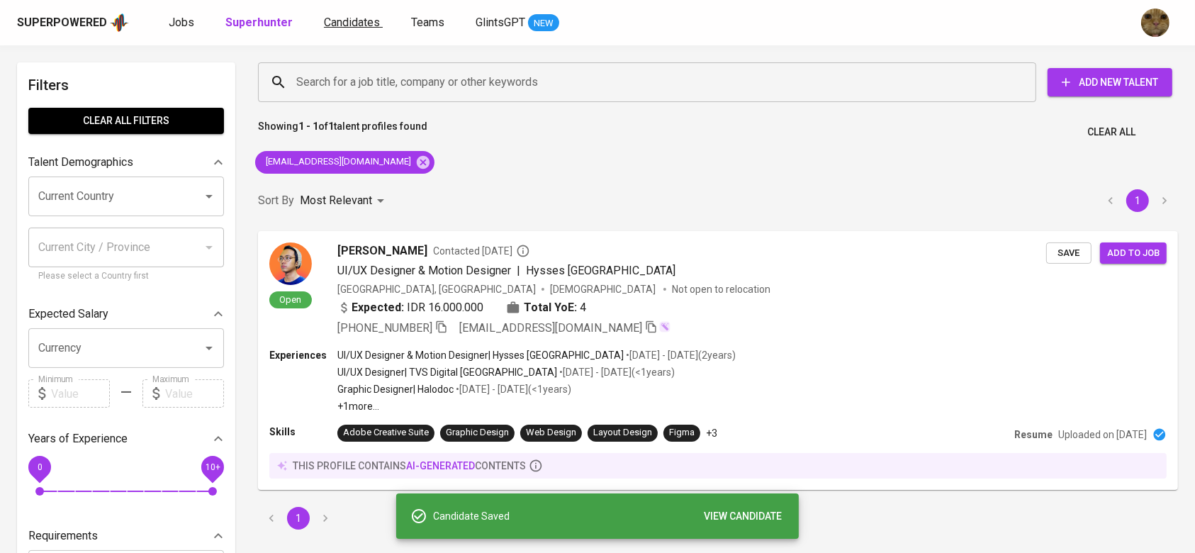
click at [331, 23] on span "Candidates" at bounding box center [352, 22] width 56 height 13
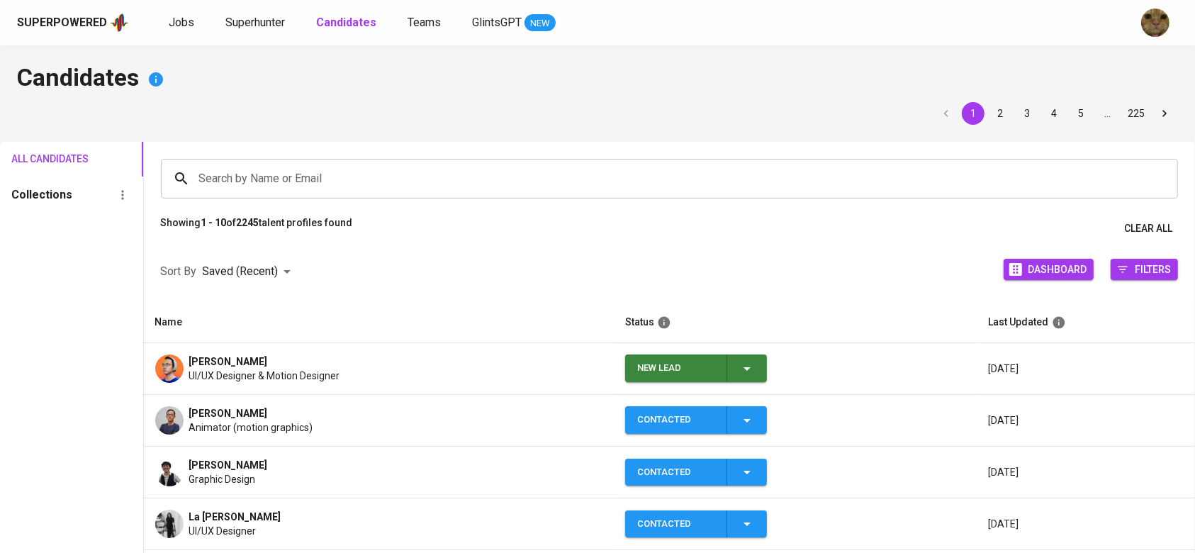
click at [750, 357] on div "New Lead" at bounding box center [696, 369] width 118 height 28
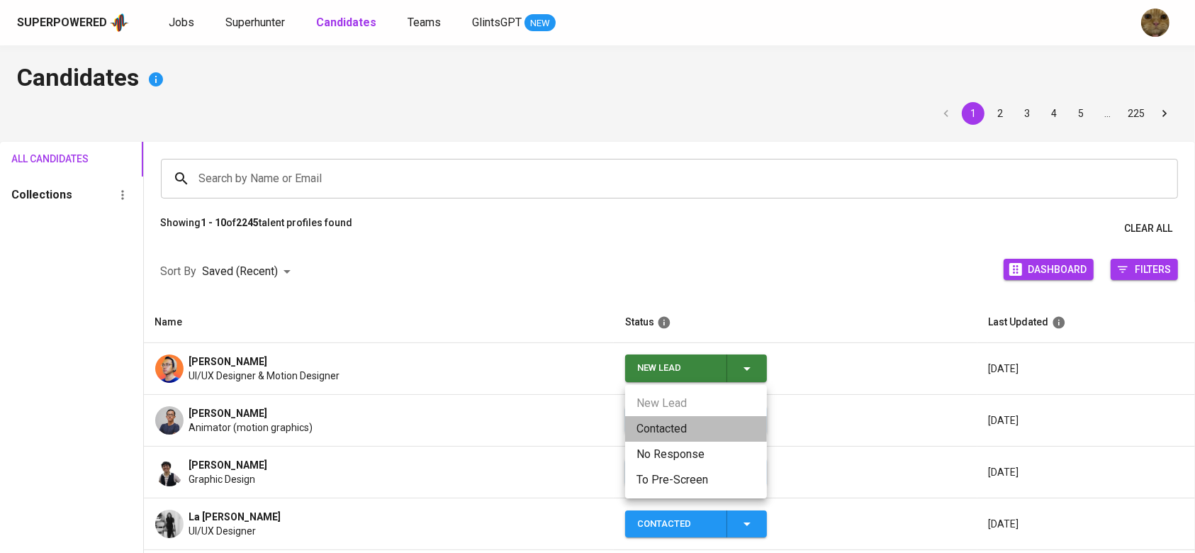
click at [673, 430] on li "Contacted" at bounding box center [696, 429] width 142 height 26
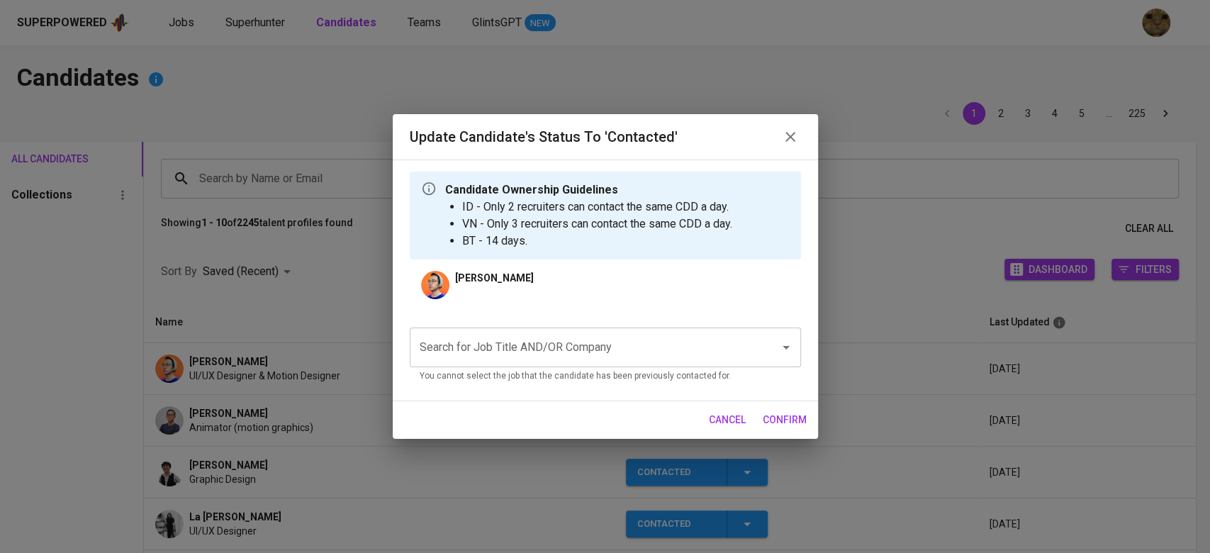
click at [501, 364] on div "Search for Job Title AND/OR Company" at bounding box center [605, 348] width 391 height 40
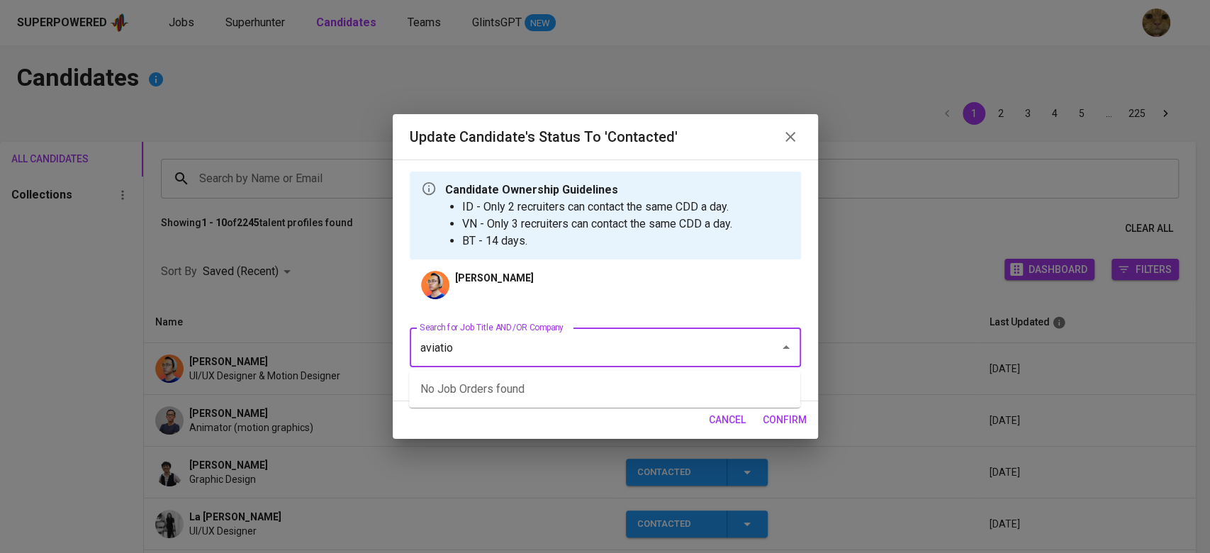
type input "aviation"
type input "deloitte"
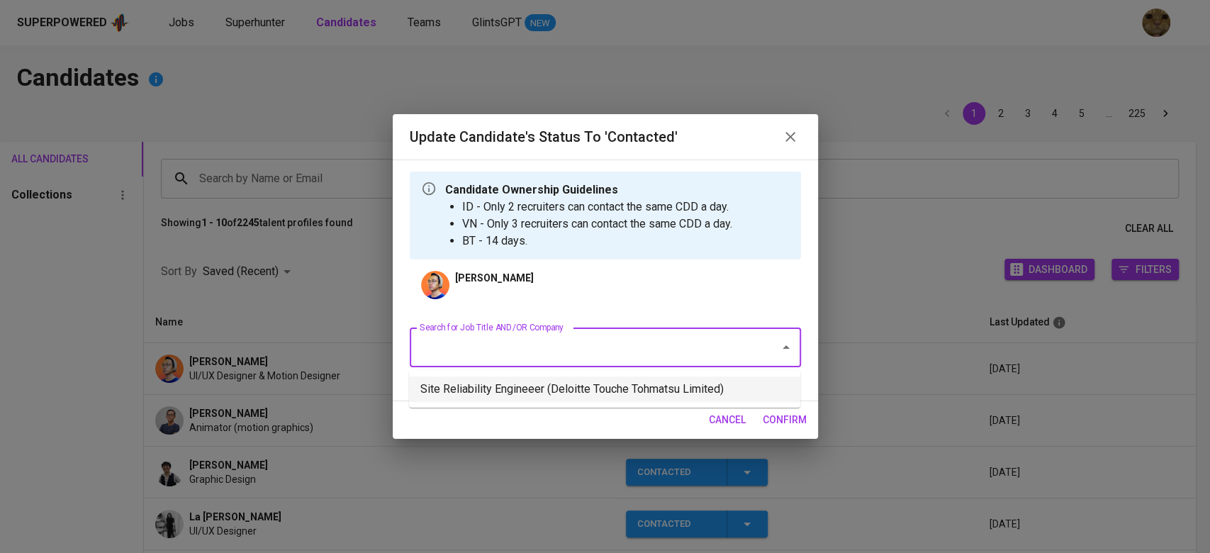
click at [520, 384] on li "Site Reliability Engineeer (Deloitte Touche Tohmatsu Limited)" at bounding box center [604, 390] width 391 height 26
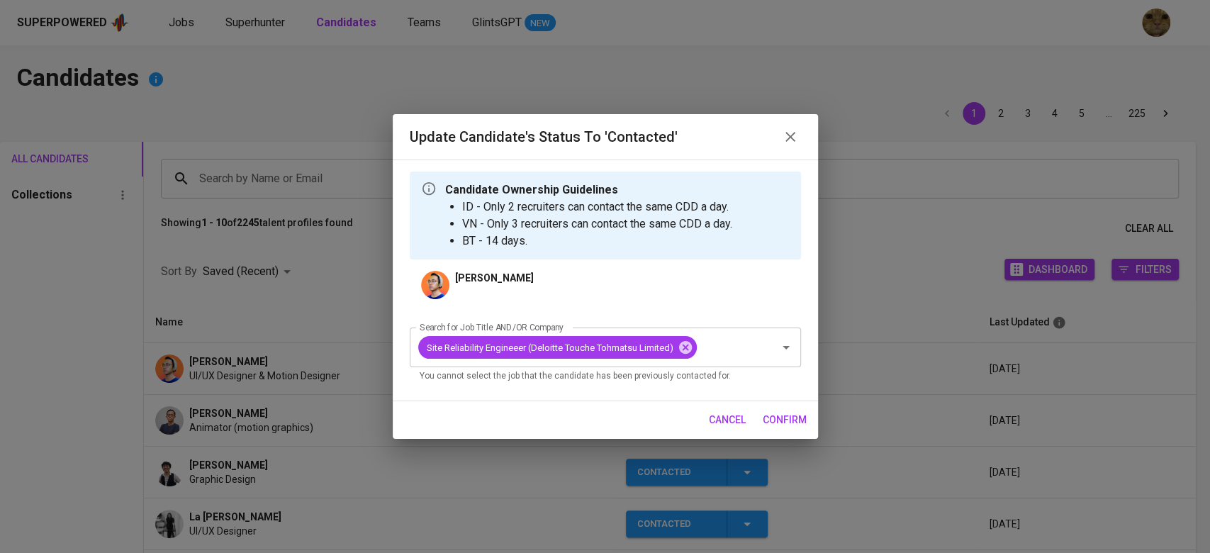
click at [758, 427] on button "confirm" at bounding box center [784, 420] width 55 height 26
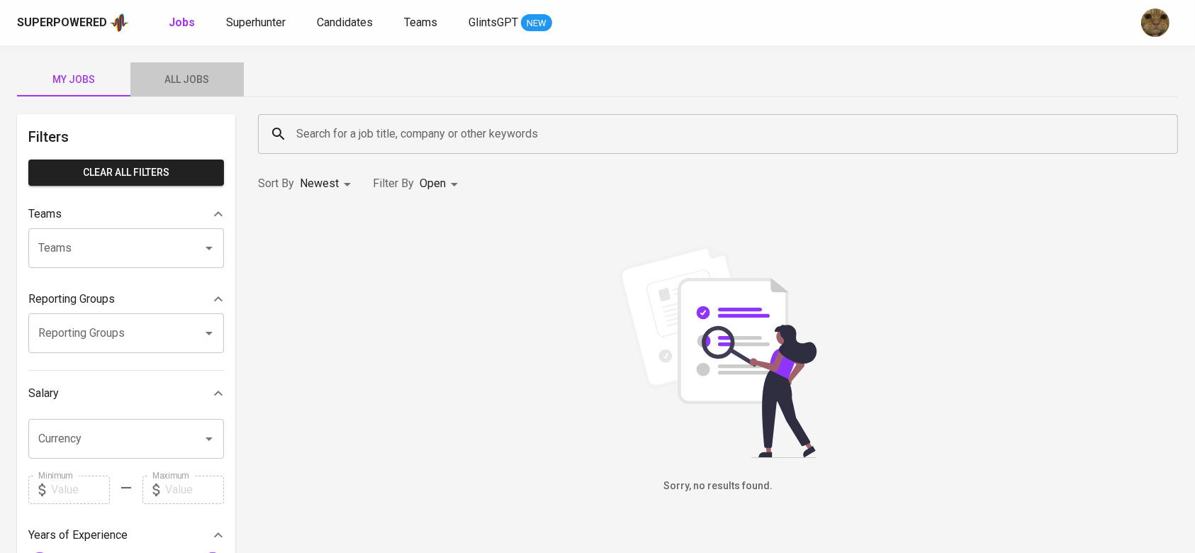
click at [194, 88] on button "All Jobs" at bounding box center [186, 79] width 113 height 34
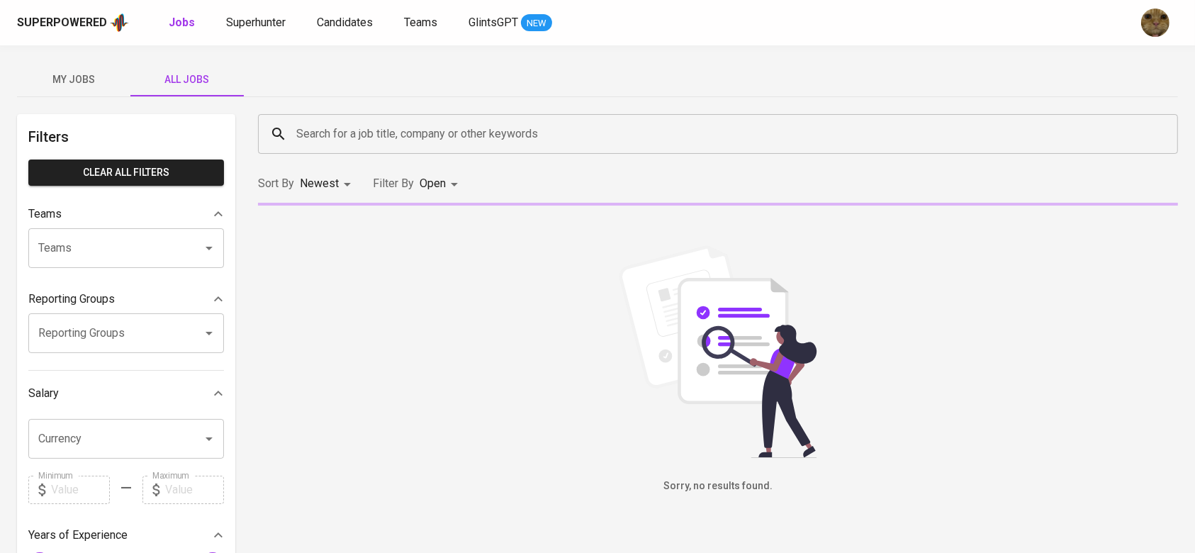
click at [350, 133] on input "Search for a job title, company or other keywords" at bounding box center [722, 134] width 858 height 27
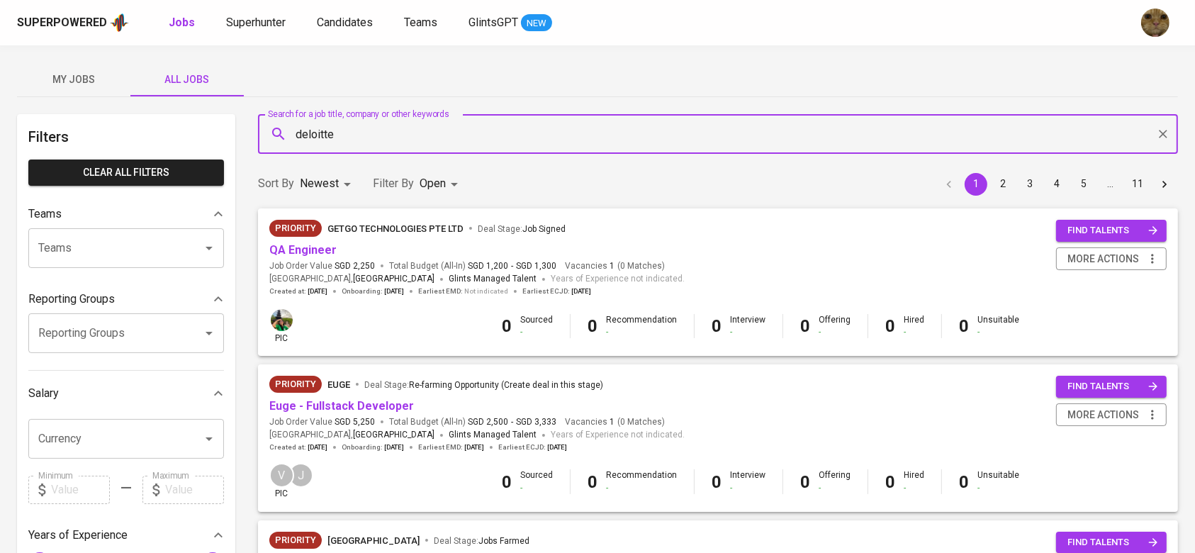
type input "deloitte"
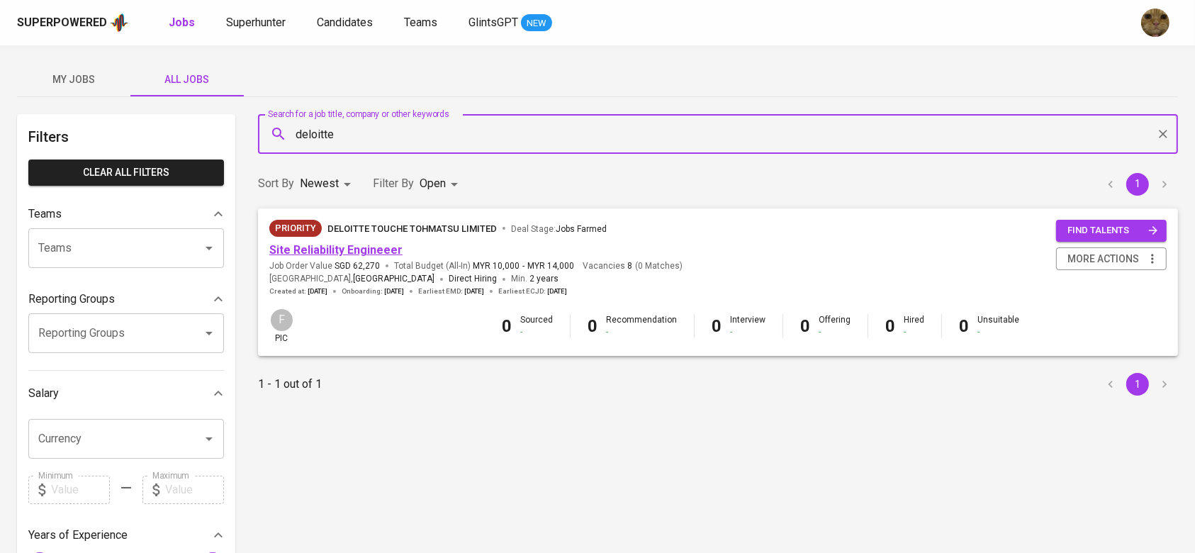
click at [294, 254] on link "Site Reliability Engineeer" at bounding box center [335, 249] width 133 height 13
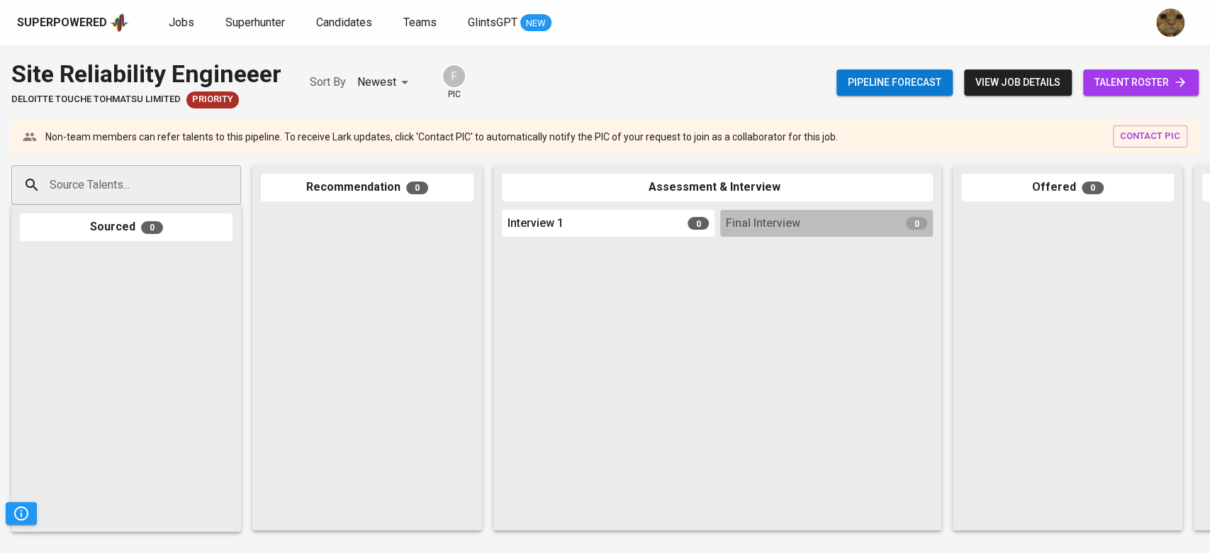
click at [70, 182] on input "Source Talents..." at bounding box center [120, 185] width 149 height 27
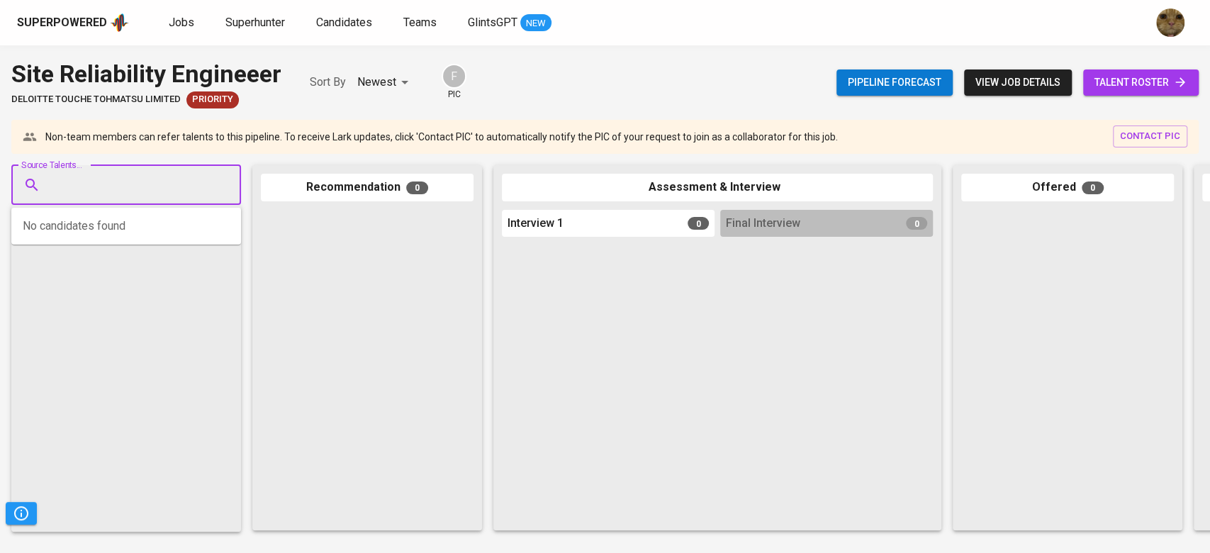
paste input "[EMAIL_ADDRESS][DOMAIN_NAME]"
type input "[EMAIL_ADDRESS][DOMAIN_NAME]"
click at [93, 238] on span "[EMAIL_ADDRESS][DOMAIN_NAME]" at bounding box center [125, 239] width 133 height 14
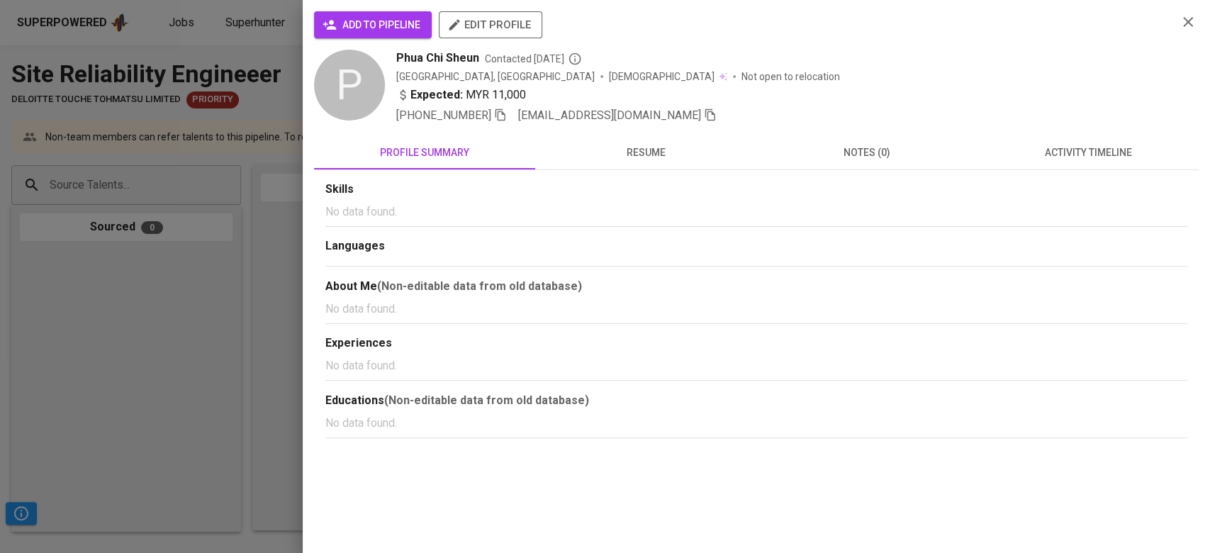
click at [353, 9] on div "add to pipeline edit profile P Phua Chi Sheun Contacted [DATE] [GEOGRAPHIC_DATA…" at bounding box center [757, 276] width 908 height 553
click at [345, 20] on span "add to pipeline" at bounding box center [372, 25] width 95 height 18
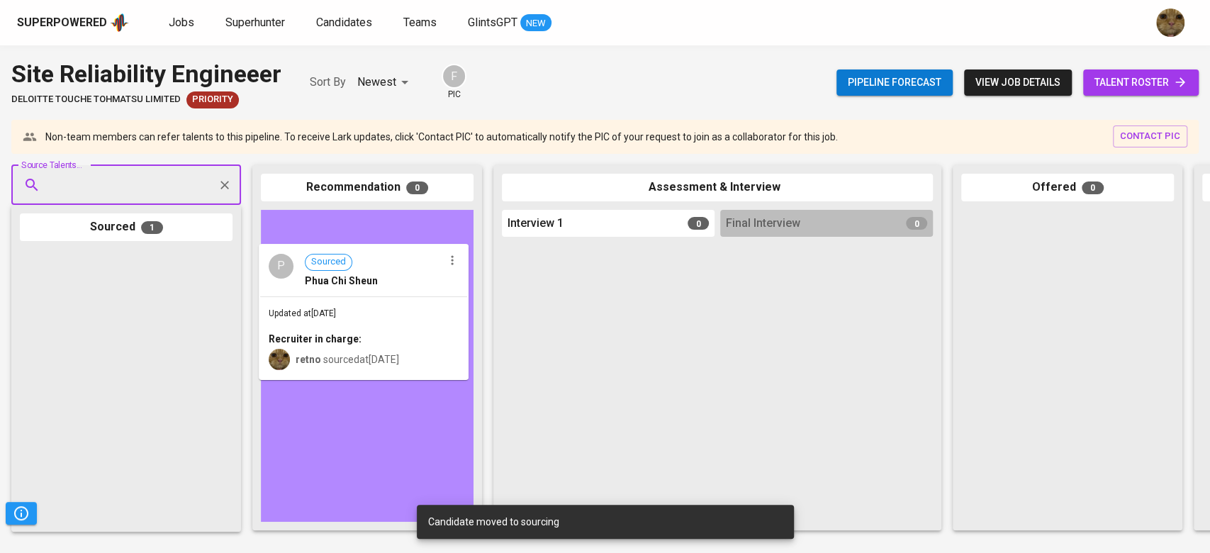
drag, startPoint x: 106, startPoint y: 344, endPoint x: 351, endPoint y: 338, distance: 244.7
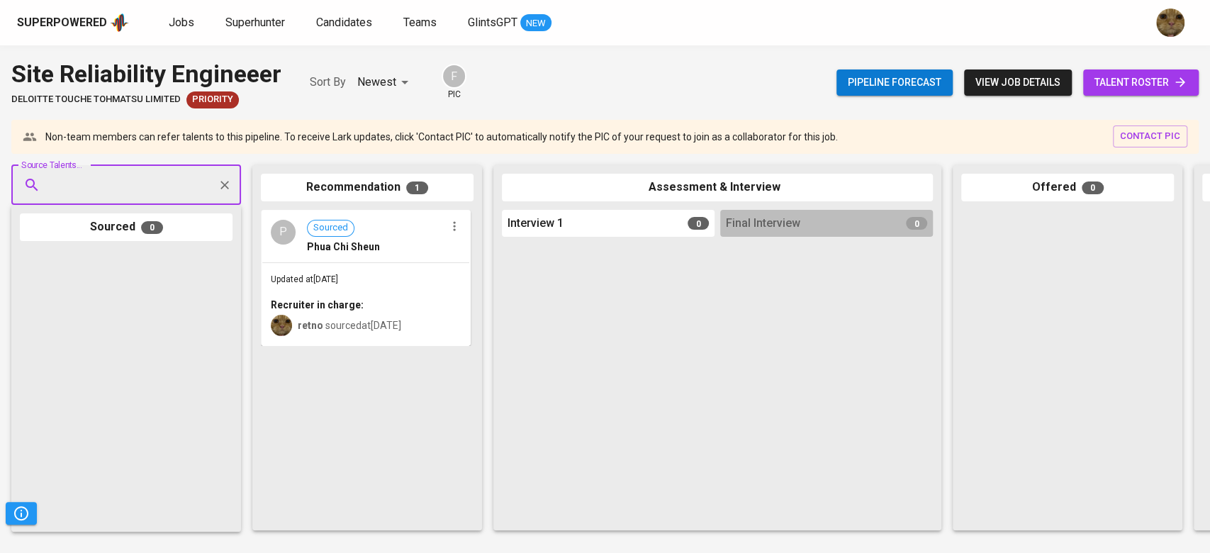
paste input "[EMAIL_ADDRESS][DOMAIN_NAME]"
type input "[EMAIL_ADDRESS][DOMAIN_NAME]"
click at [84, 232] on span "[EMAIL_ADDRESS][DOMAIN_NAME]" at bounding box center [125, 239] width 133 height 14
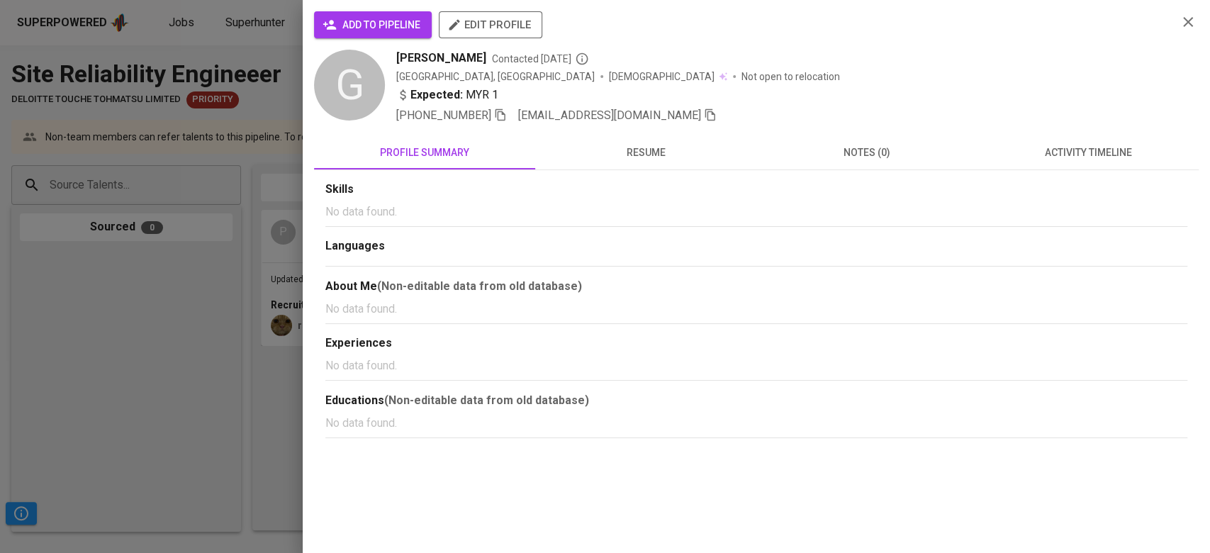
click at [321, 23] on button "add to pipeline" at bounding box center [373, 24] width 118 height 27
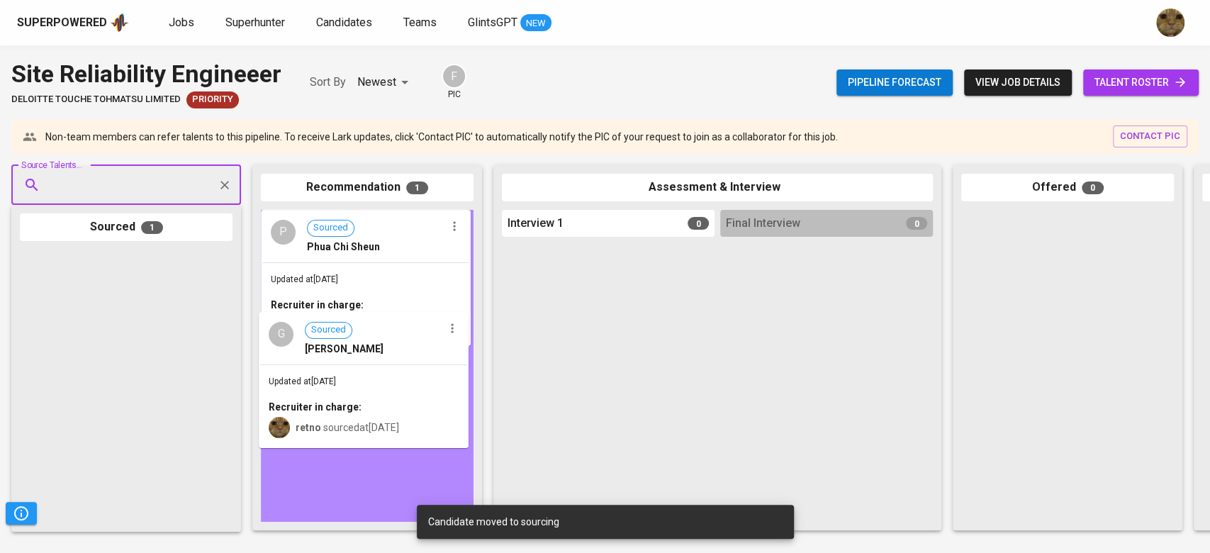
drag, startPoint x: 104, startPoint y: 349, endPoint x: 362, endPoint y: 413, distance: 265.3
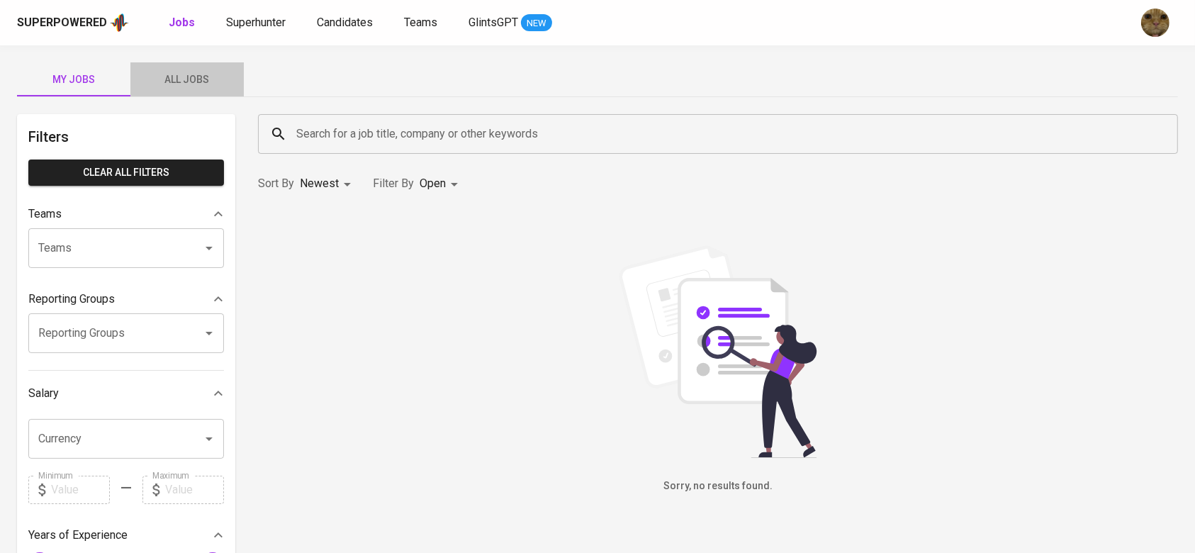
click at [157, 88] on button "All Jobs" at bounding box center [186, 79] width 113 height 34
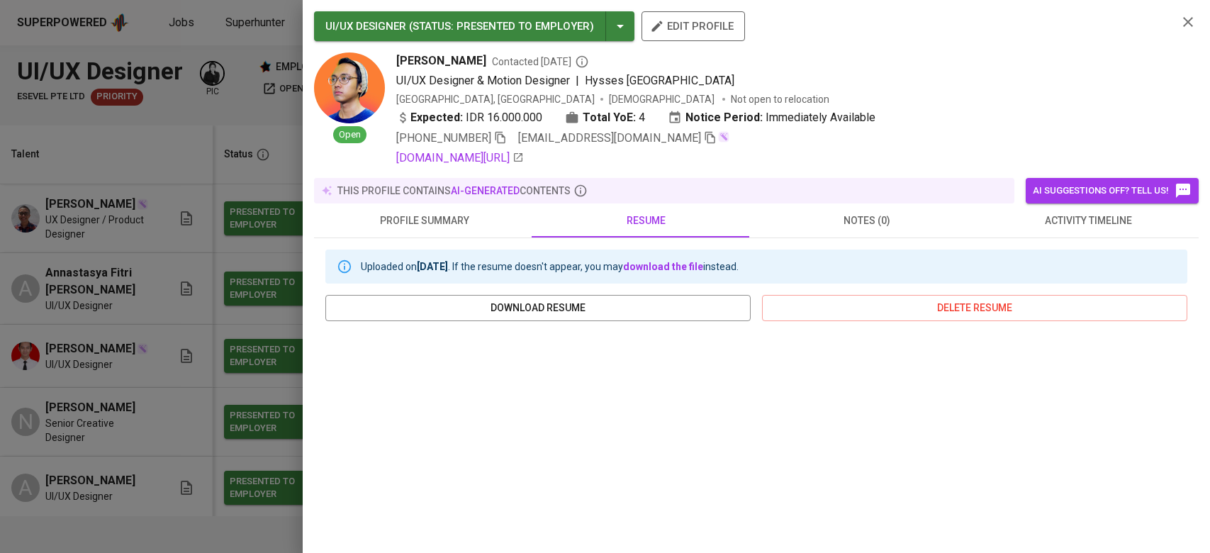
click at [150, 320] on div at bounding box center [605, 276] width 1210 height 553
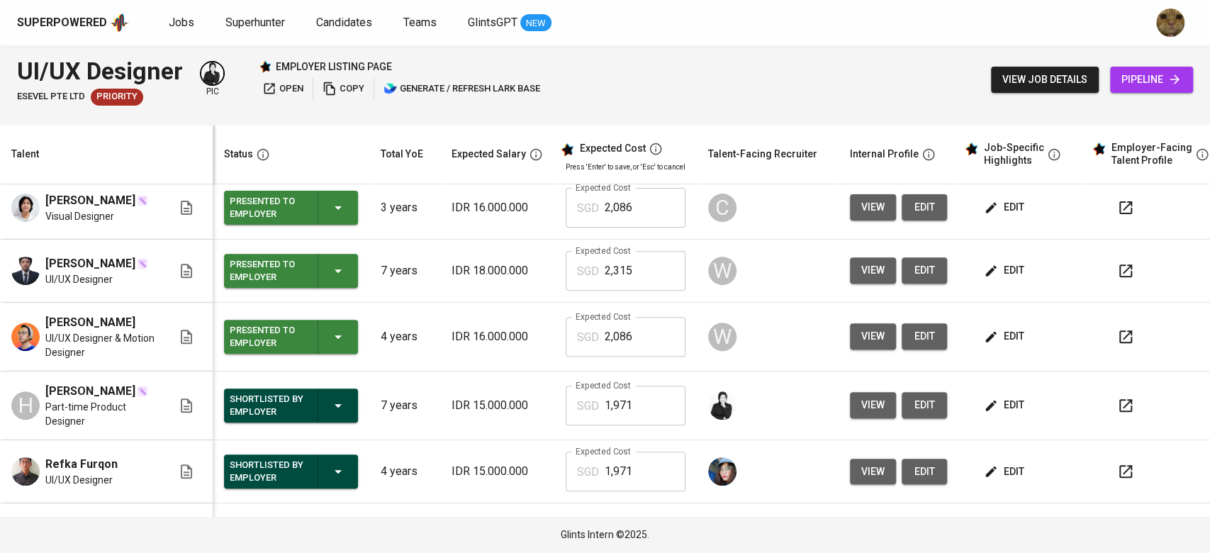
click at [999, 328] on button "edit" at bounding box center [1005, 336] width 49 height 26
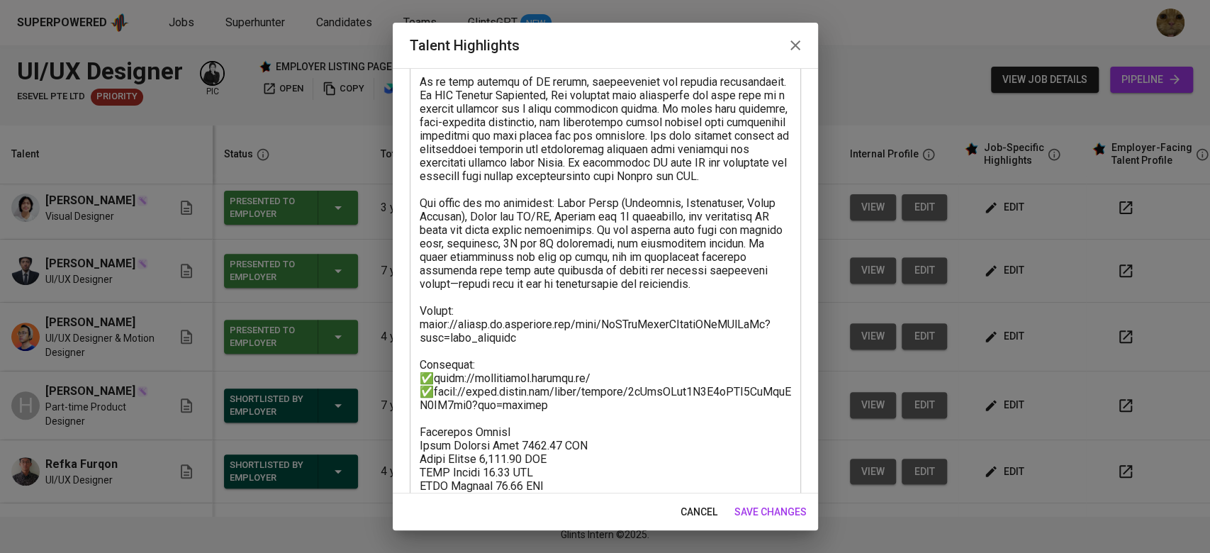
scroll to position [541, 0]
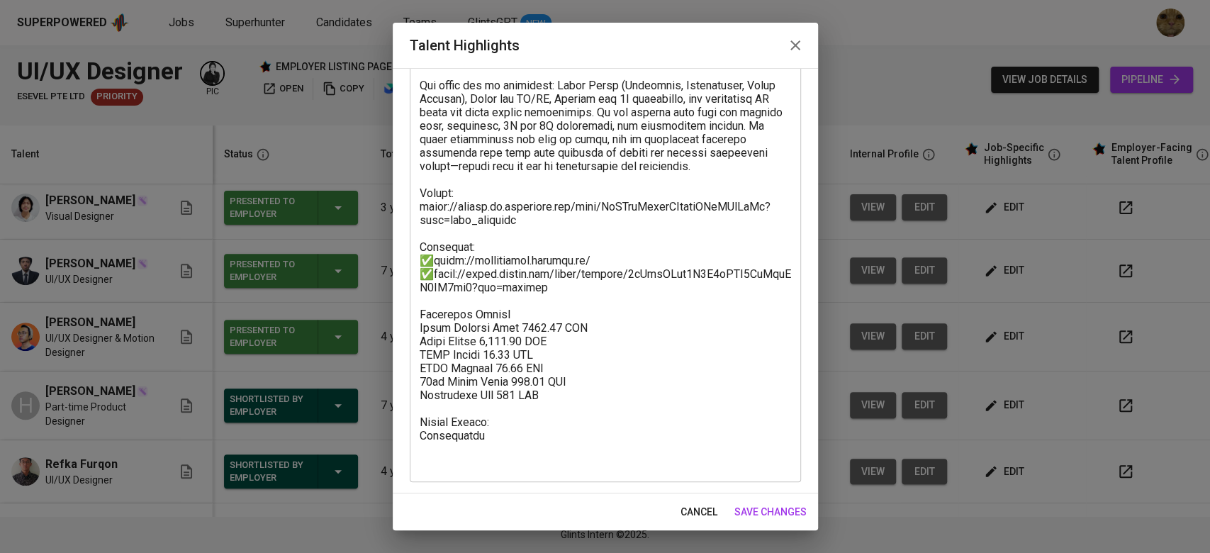
click at [706, 507] on span "cancel" at bounding box center [699, 512] width 37 height 18
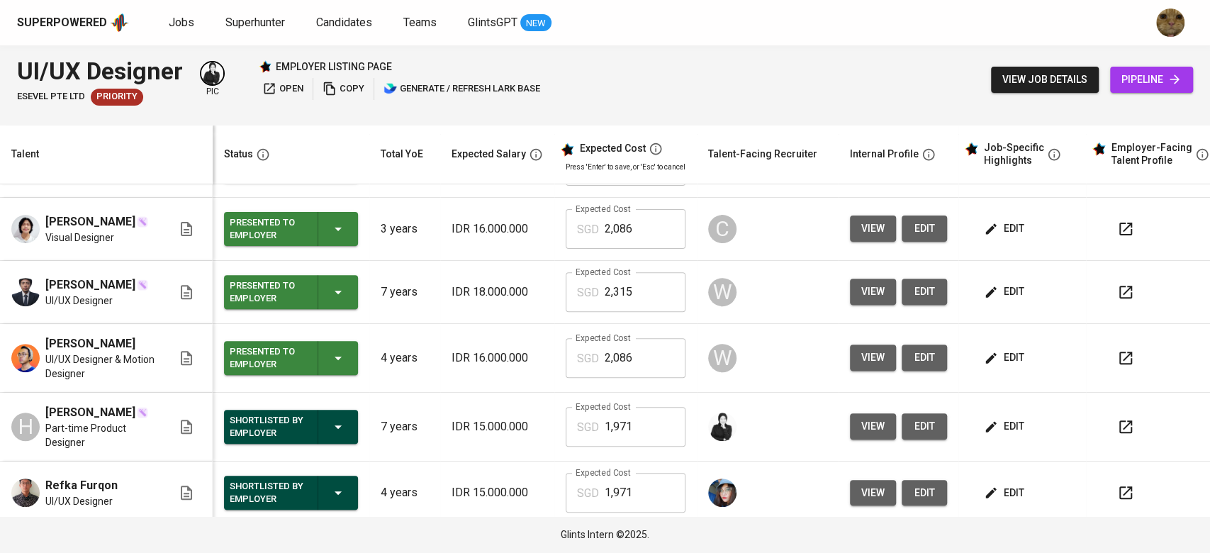
scroll to position [320, 0]
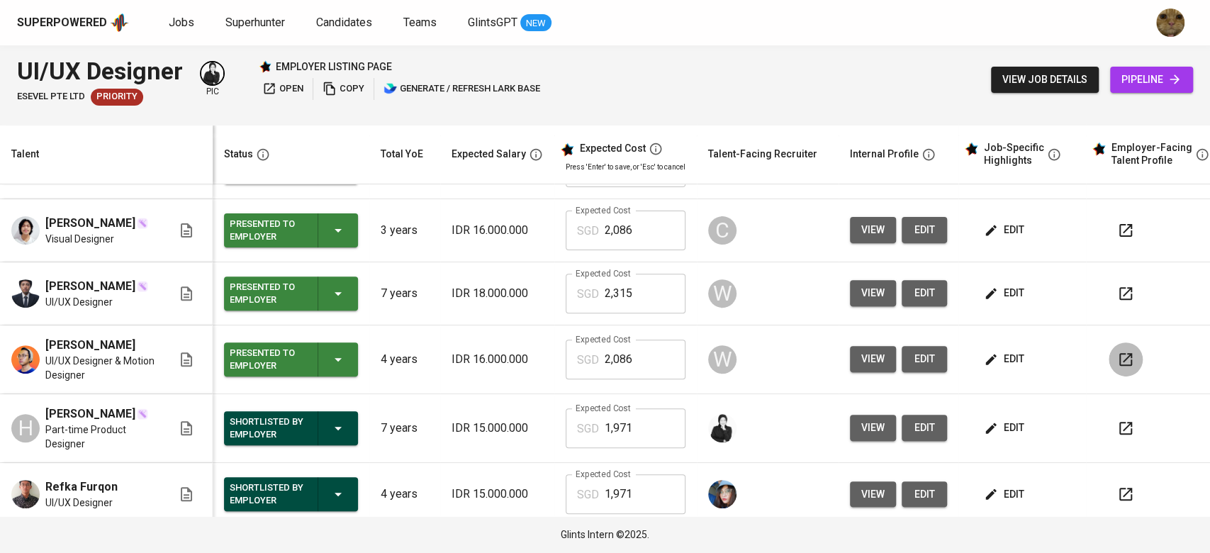
click at [1122, 365] on icon "button" at bounding box center [1125, 359] width 17 height 17
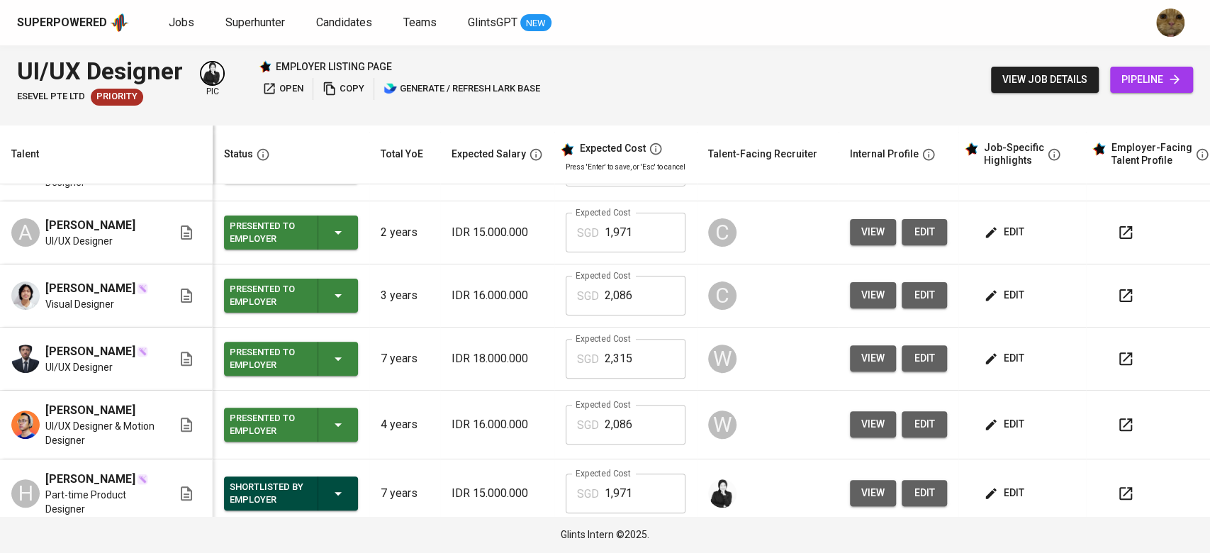
scroll to position [252, 0]
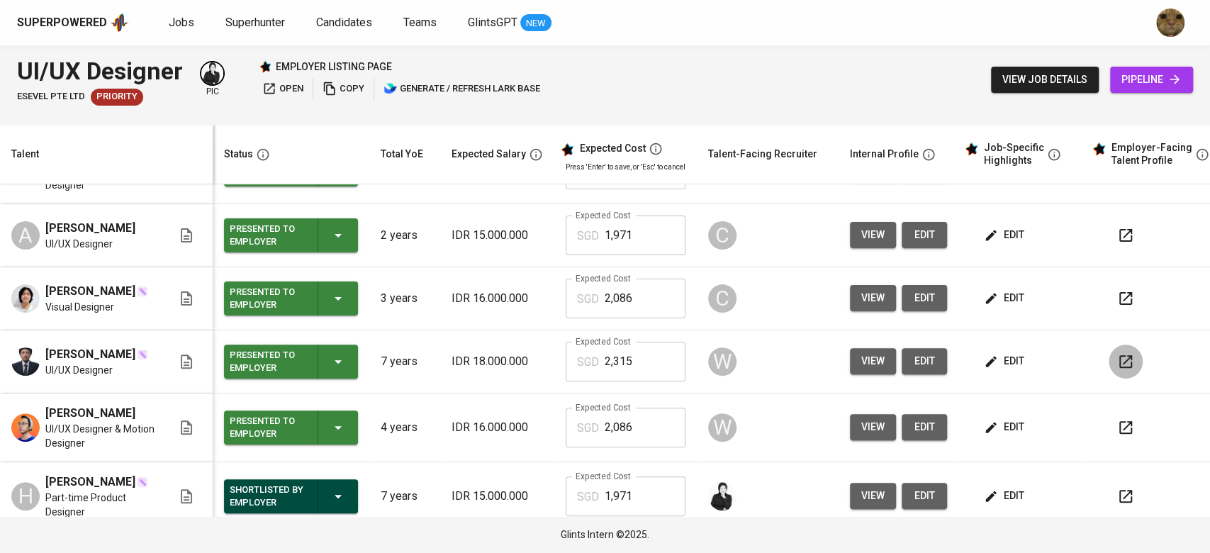
click at [1122, 348] on button "button" at bounding box center [1126, 362] width 34 height 34
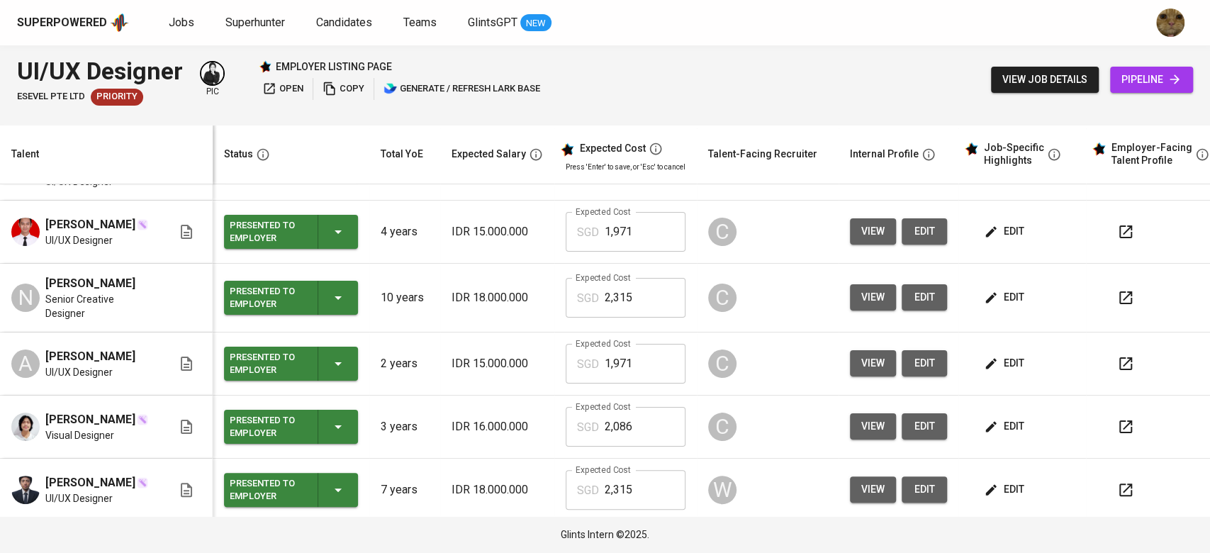
scroll to position [107, 0]
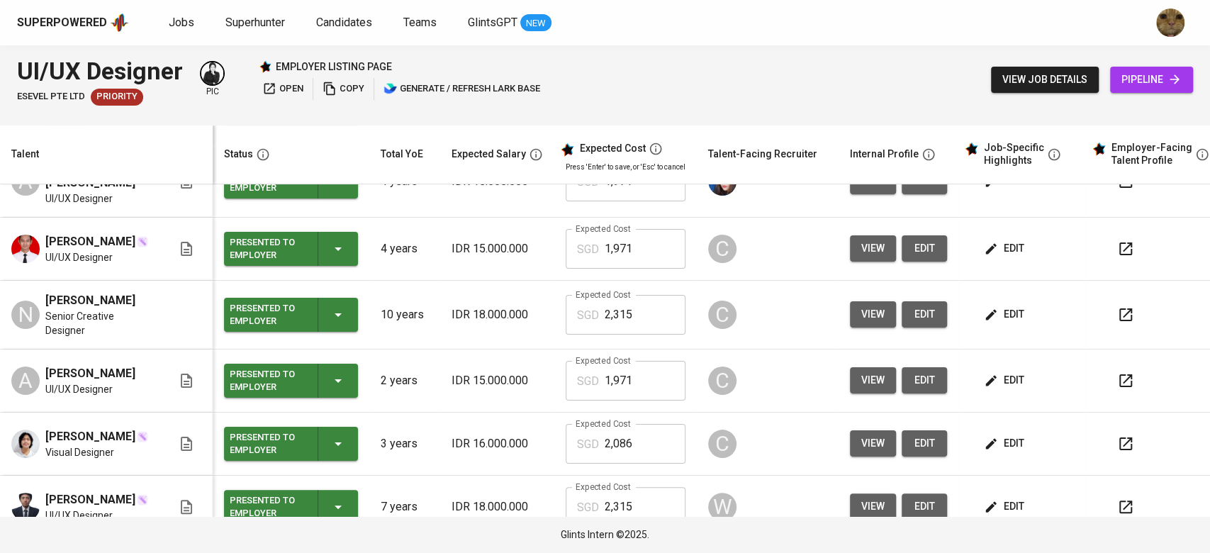
click at [1025, 360] on td "edit" at bounding box center [1023, 381] width 128 height 63
click at [1011, 372] on span "edit" at bounding box center [1006, 381] width 38 height 18
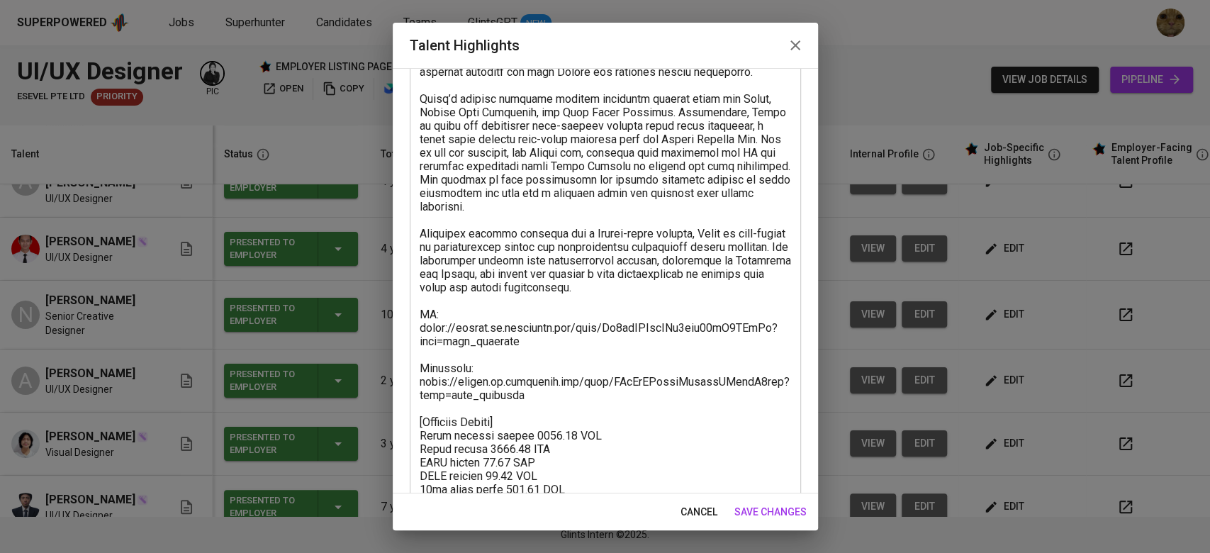
scroll to position [367, 0]
click at [713, 513] on span "cancel" at bounding box center [699, 512] width 37 height 18
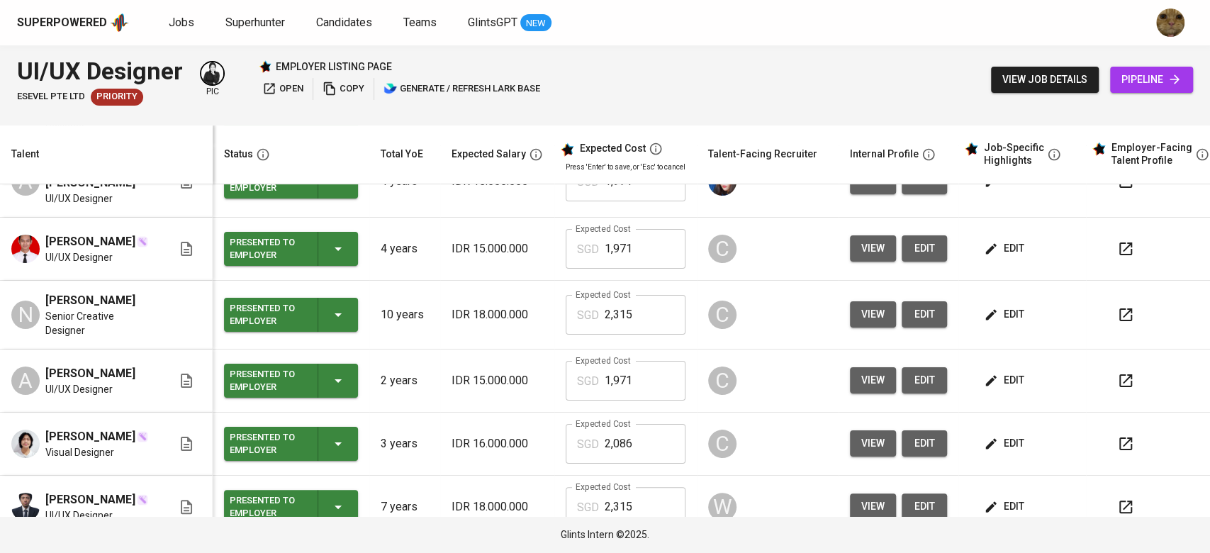
click at [866, 377] on span "view" at bounding box center [872, 381] width 23 height 18
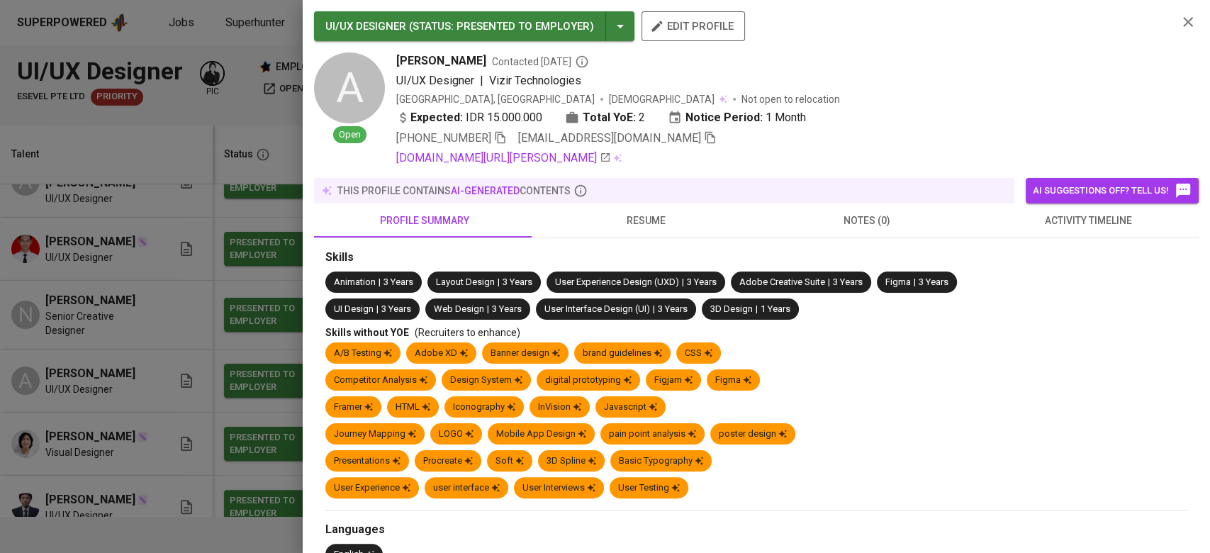
click at [613, 228] on span "resume" at bounding box center [646, 221] width 204 height 18
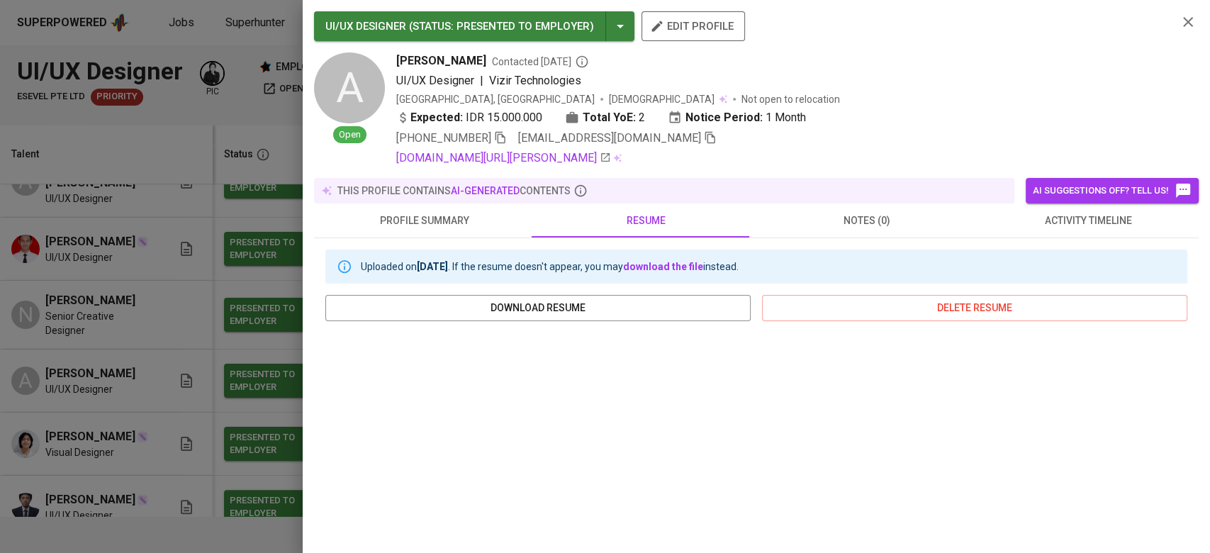
scroll to position [227, 0]
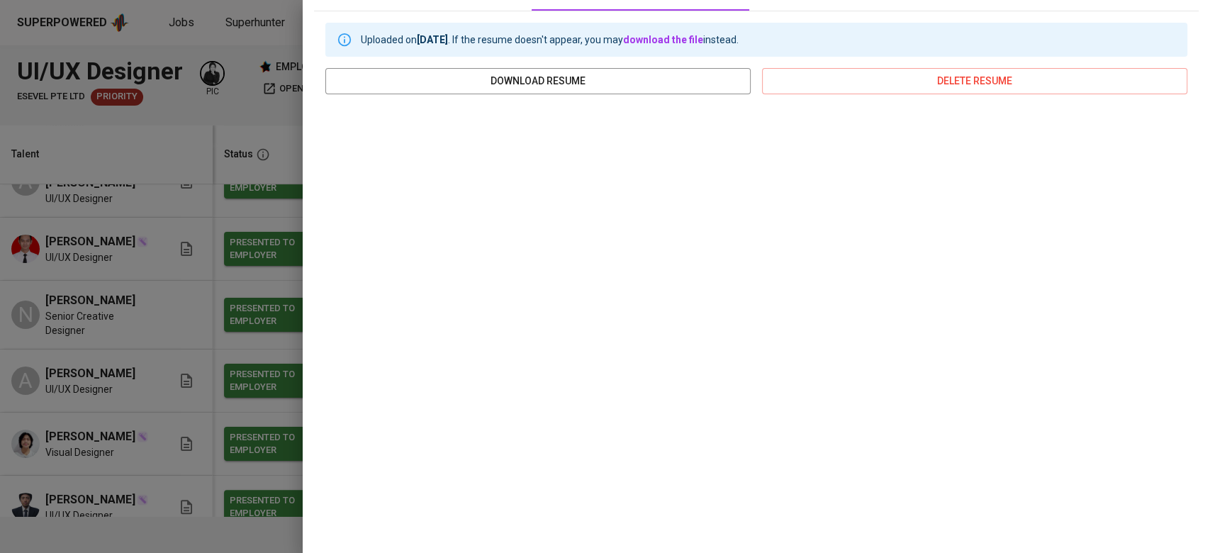
click at [172, 389] on div at bounding box center [605, 276] width 1210 height 553
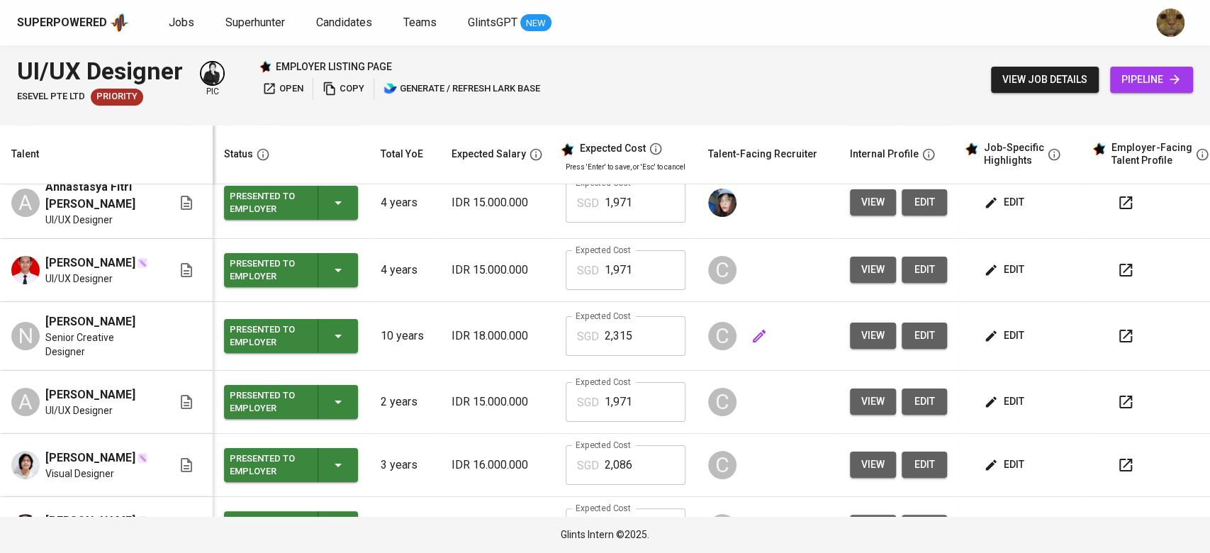
scroll to position [84, 0]
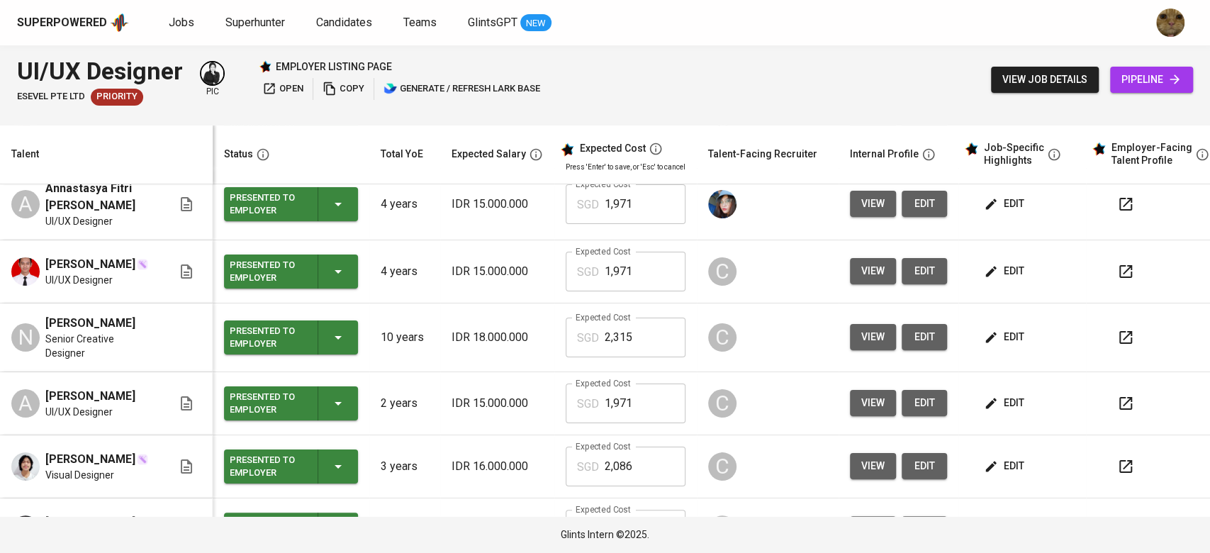
click at [863, 340] on span "view" at bounding box center [872, 337] width 23 height 18
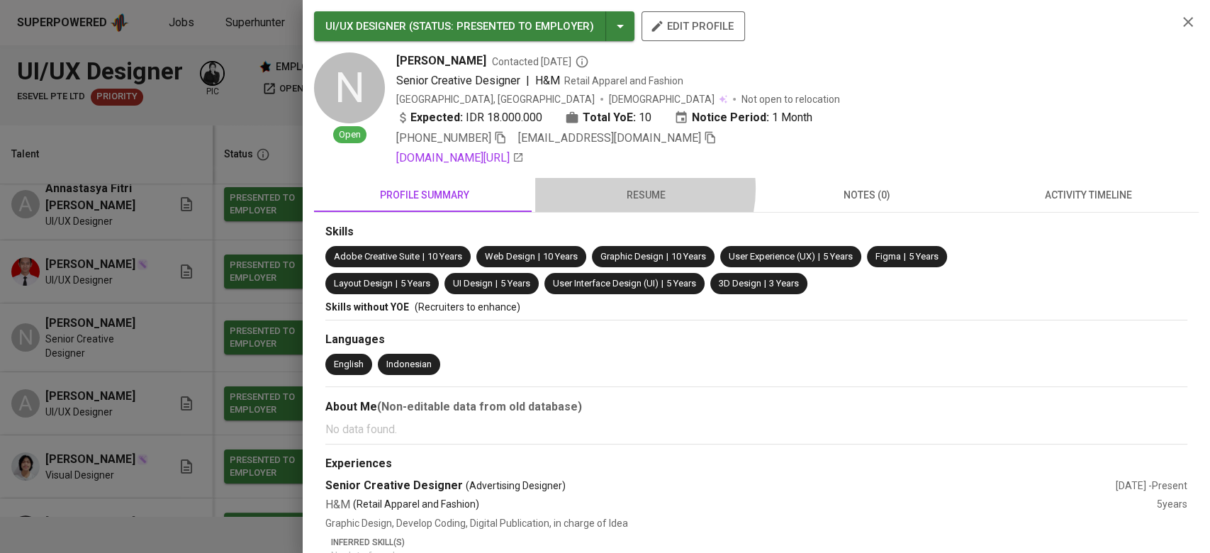
click at [632, 189] on span "resume" at bounding box center [646, 195] width 204 height 18
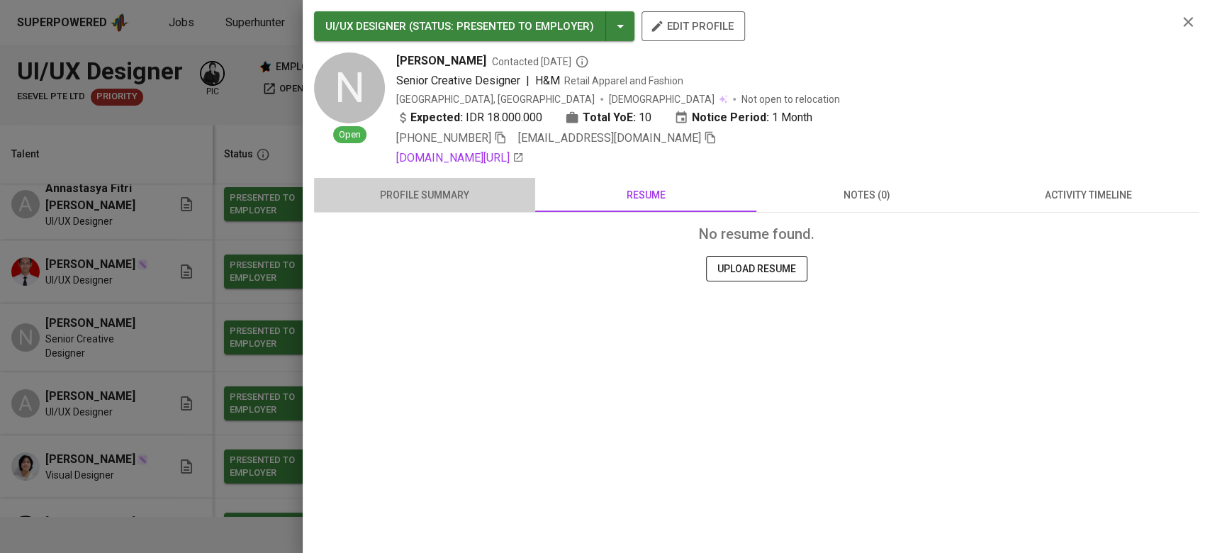
click at [474, 195] on span "profile summary" at bounding box center [425, 195] width 204 height 18
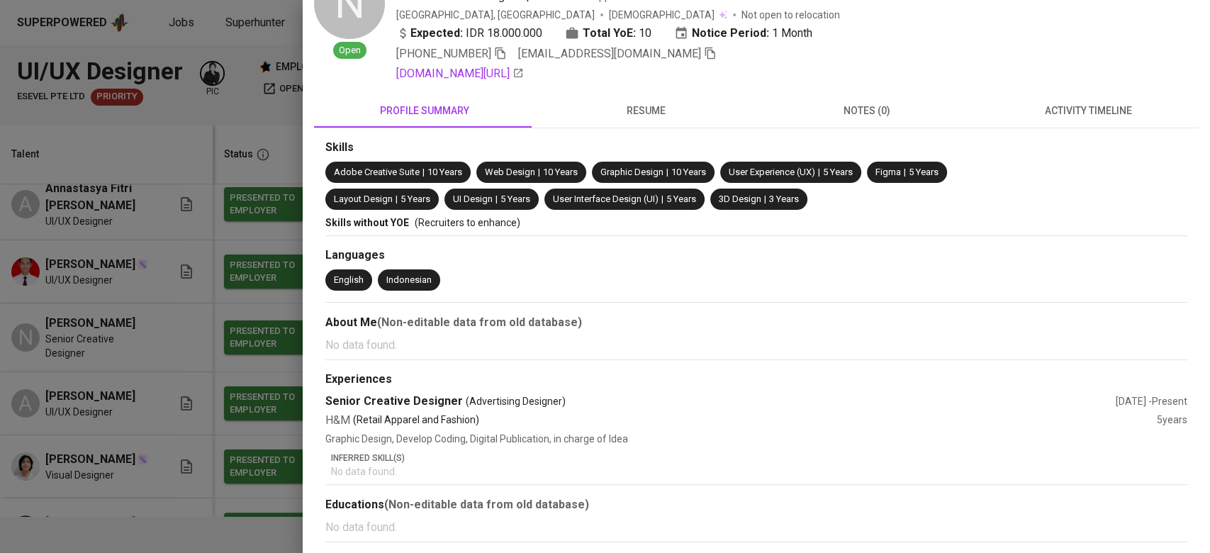
click at [108, 450] on div at bounding box center [605, 276] width 1210 height 553
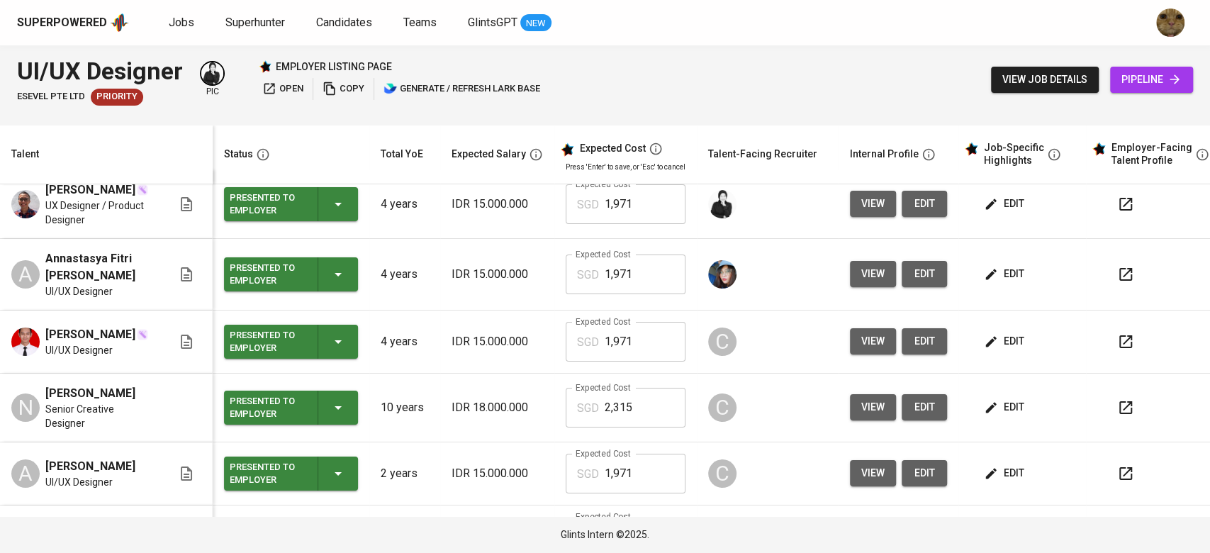
scroll to position [0, 0]
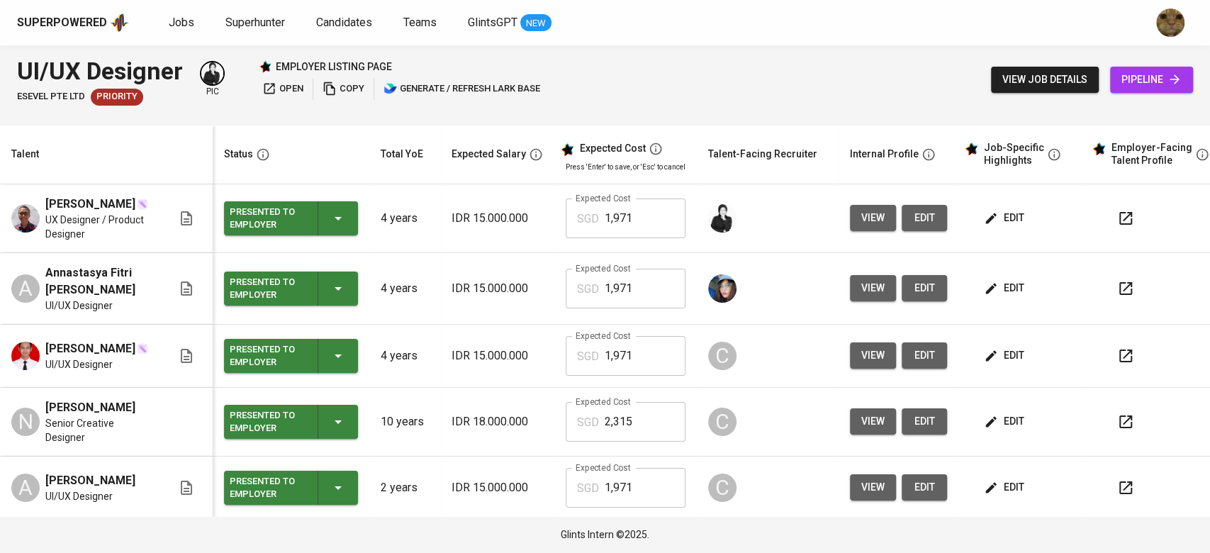
click at [886, 347] on button "view" at bounding box center [873, 355] width 46 height 26
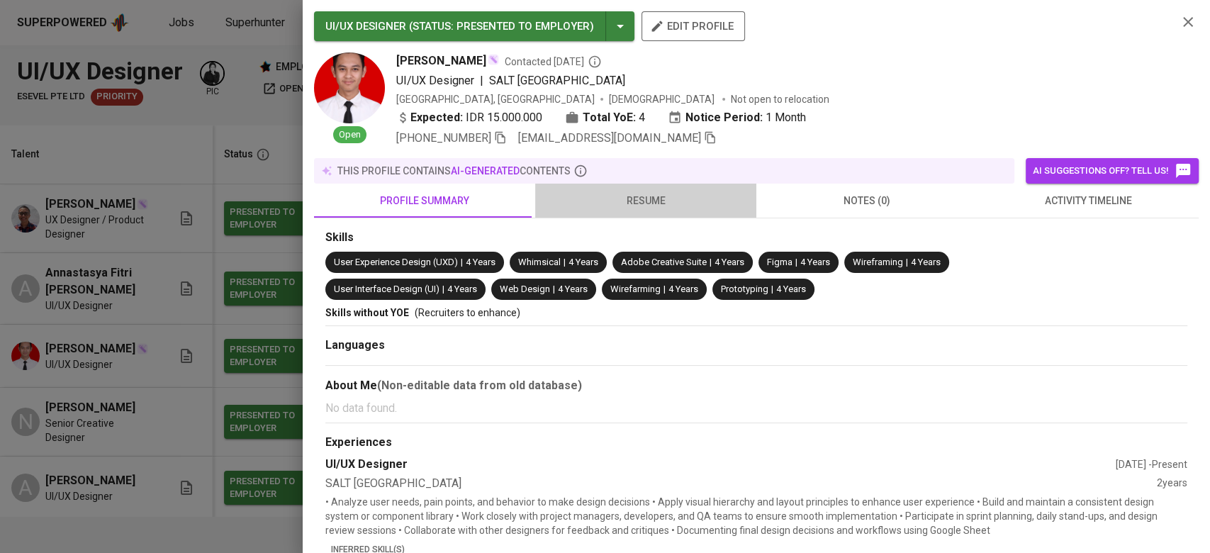
click at [648, 199] on span "resume" at bounding box center [646, 201] width 204 height 18
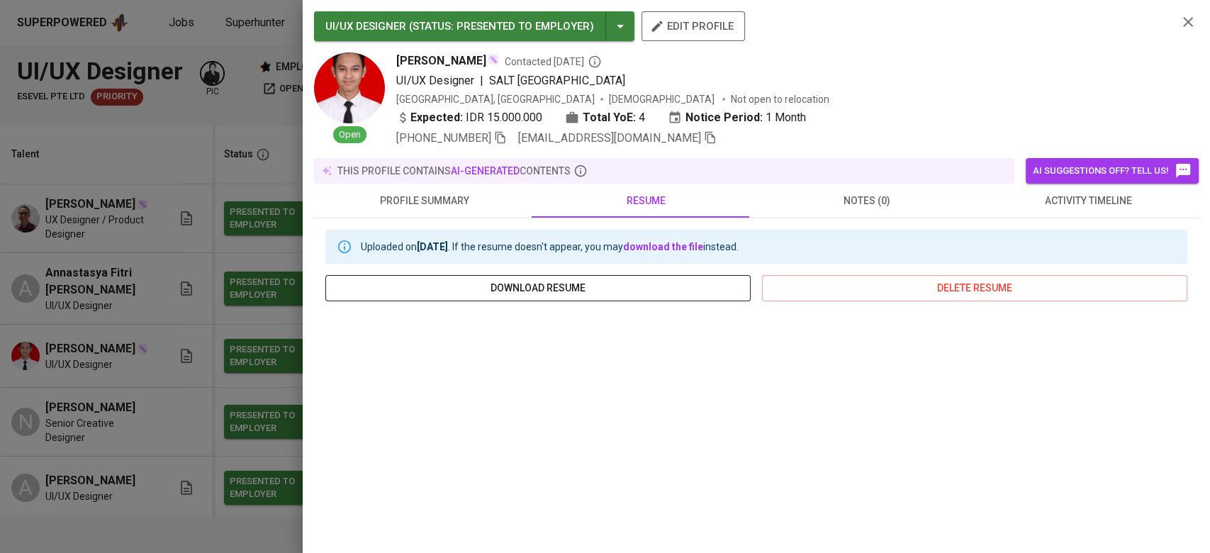
scroll to position [207, 0]
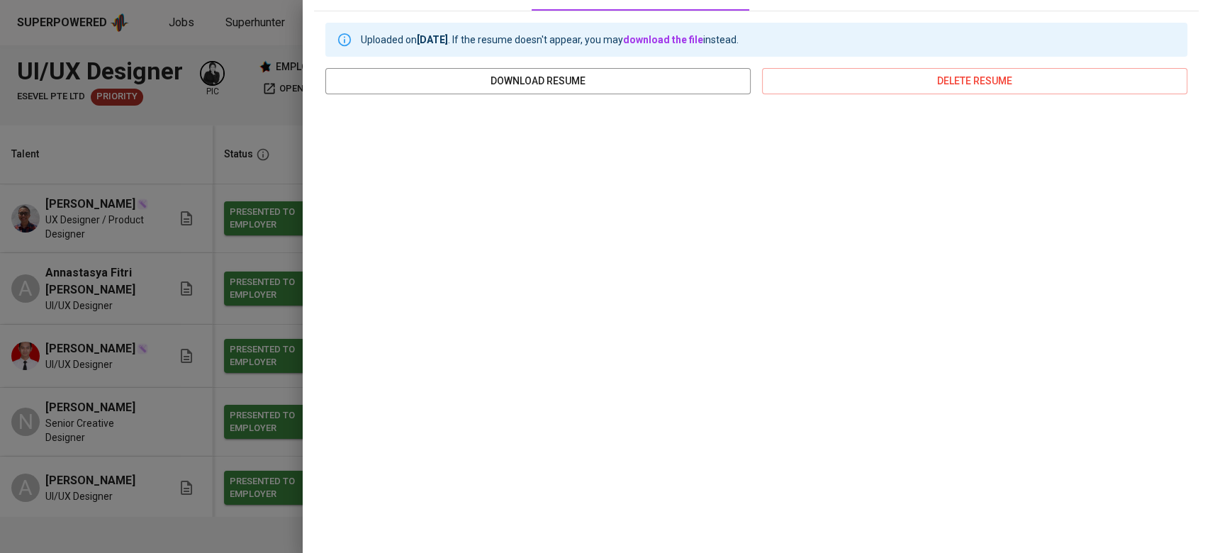
click at [210, 370] on div at bounding box center [605, 276] width 1210 height 553
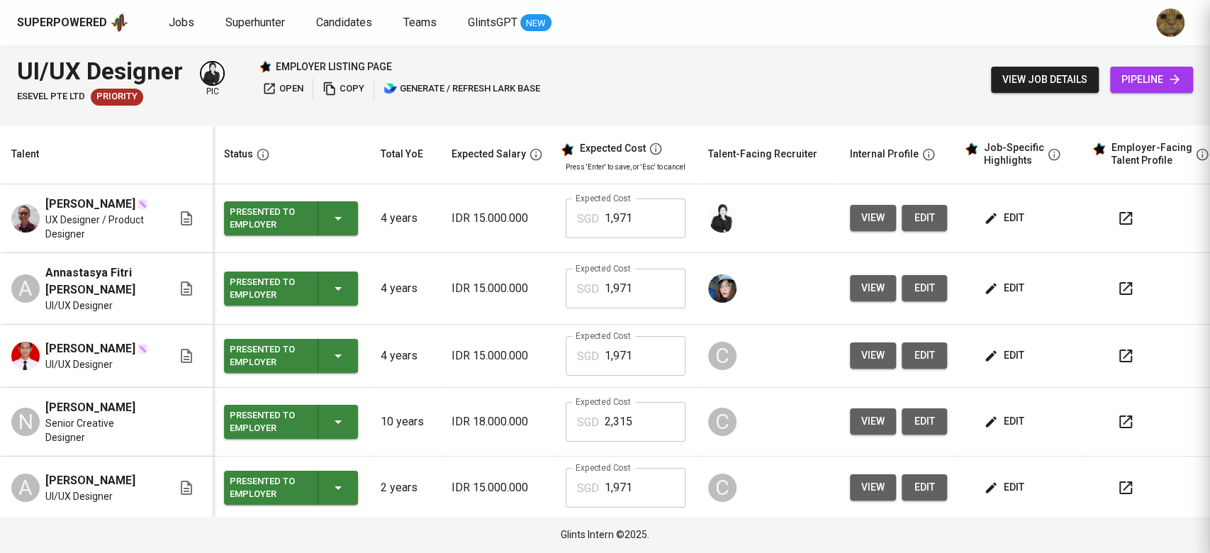
scroll to position [0, 0]
click at [883, 280] on button "view" at bounding box center [873, 288] width 46 height 26
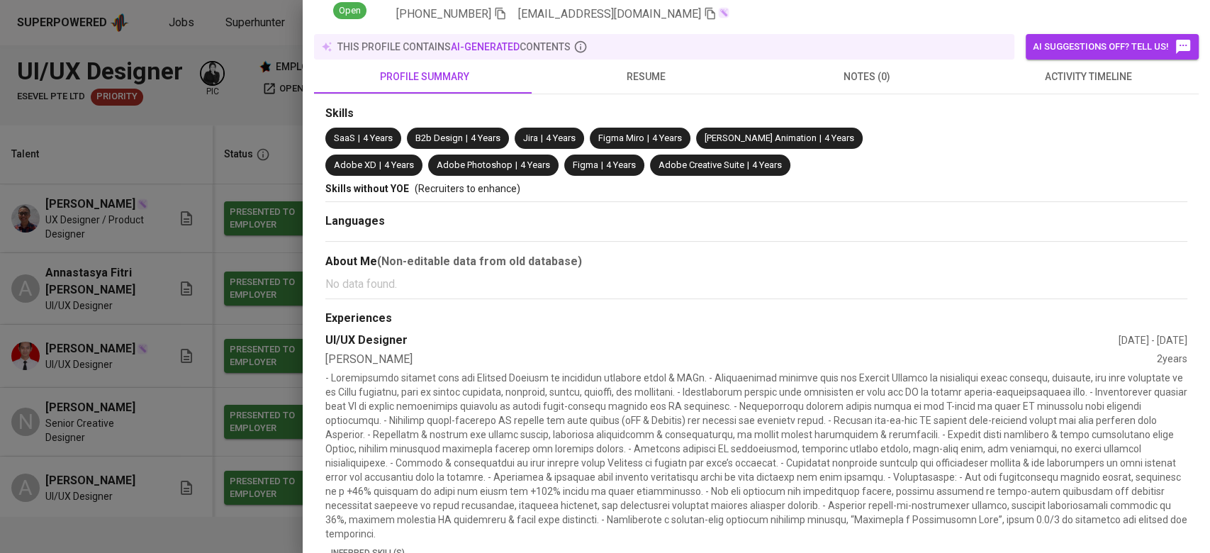
scroll to position [99, 0]
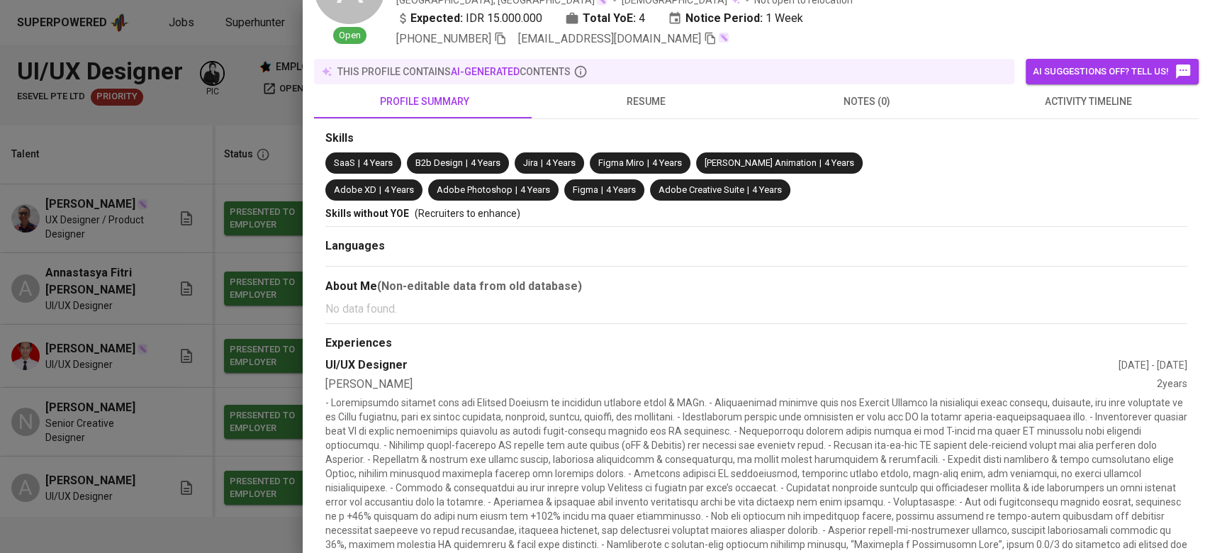
click at [162, 379] on div at bounding box center [605, 276] width 1210 height 553
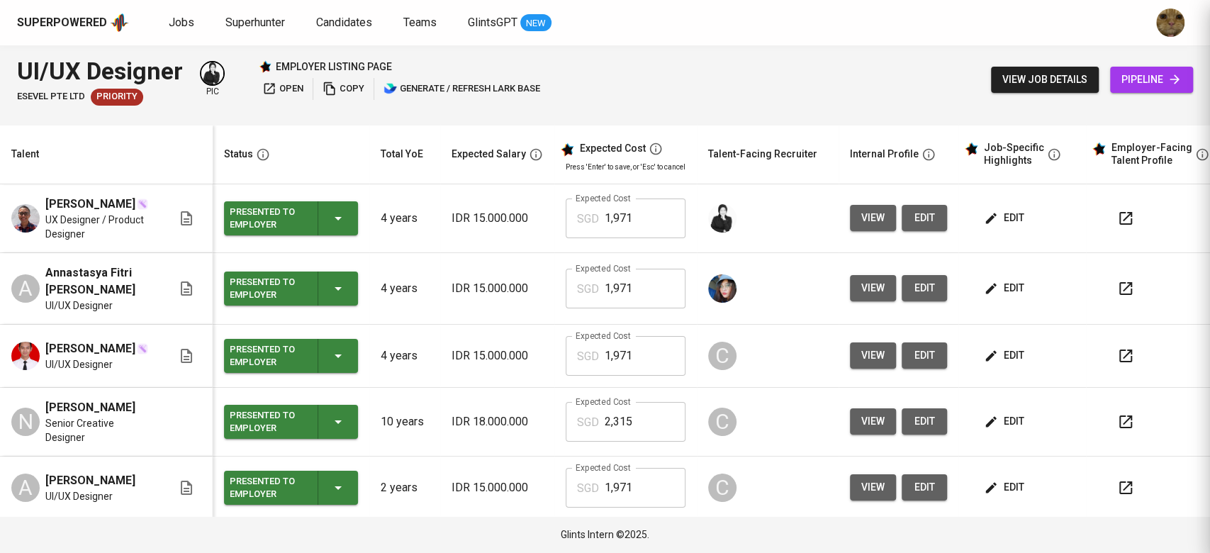
scroll to position [0, 0]
click at [876, 223] on span "view" at bounding box center [872, 218] width 23 height 18
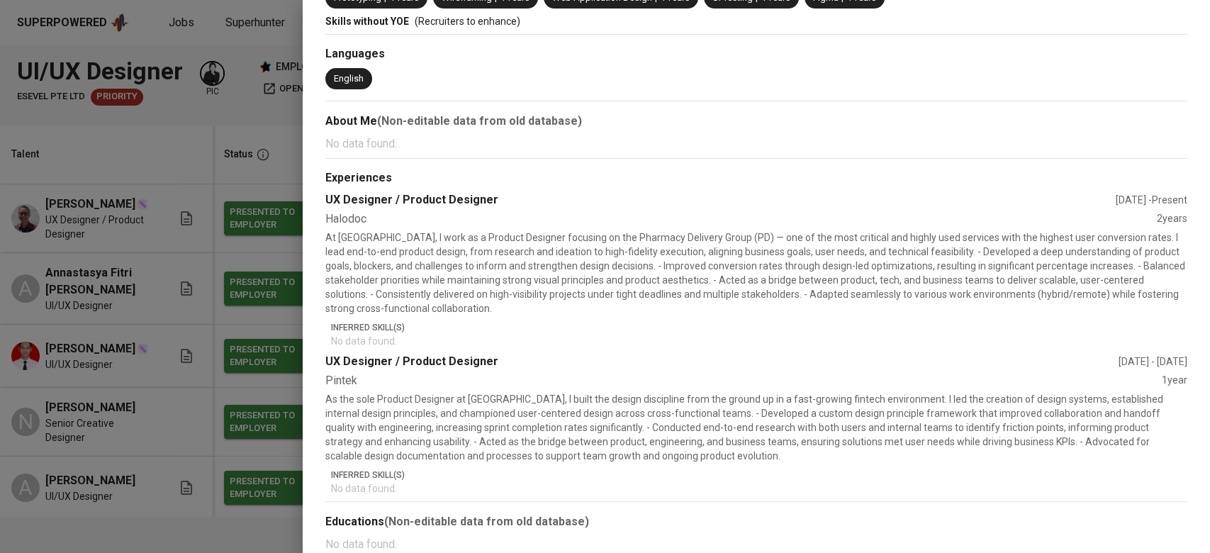
scroll to position [281, 0]
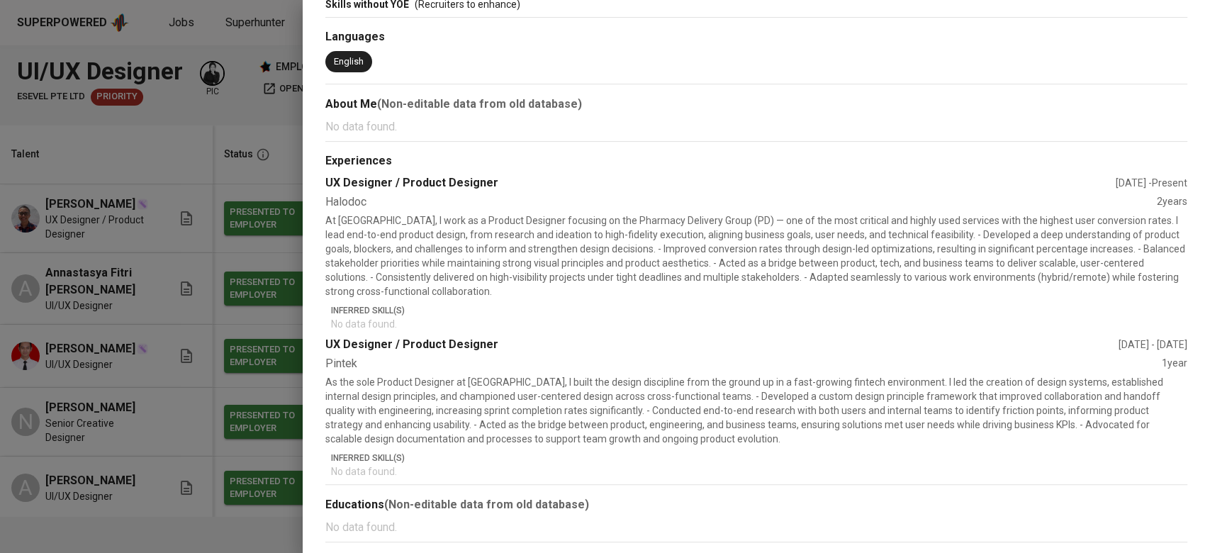
click at [181, 371] on div at bounding box center [605, 276] width 1210 height 553
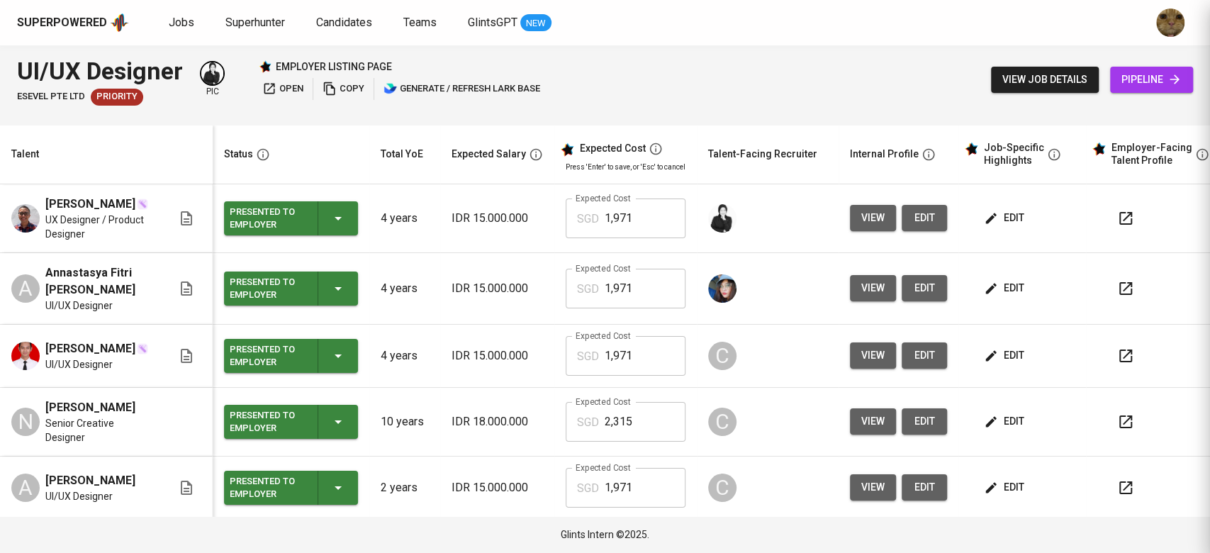
scroll to position [0, 0]
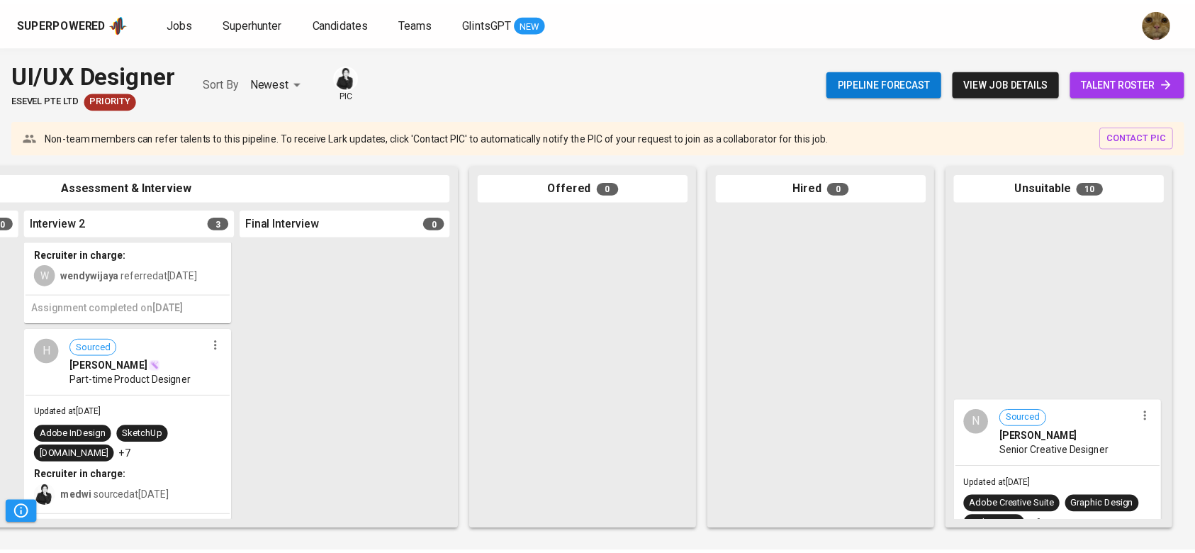
scroll to position [1632, 0]
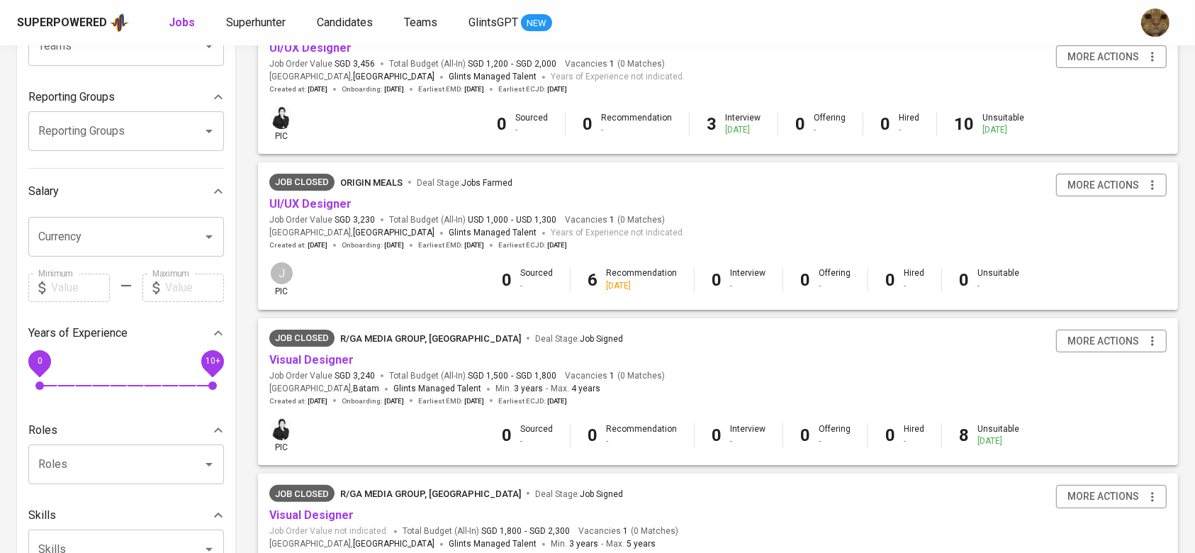
scroll to position [203, 0]
click at [320, 199] on link "UI/UX Designer" at bounding box center [310, 202] width 82 height 13
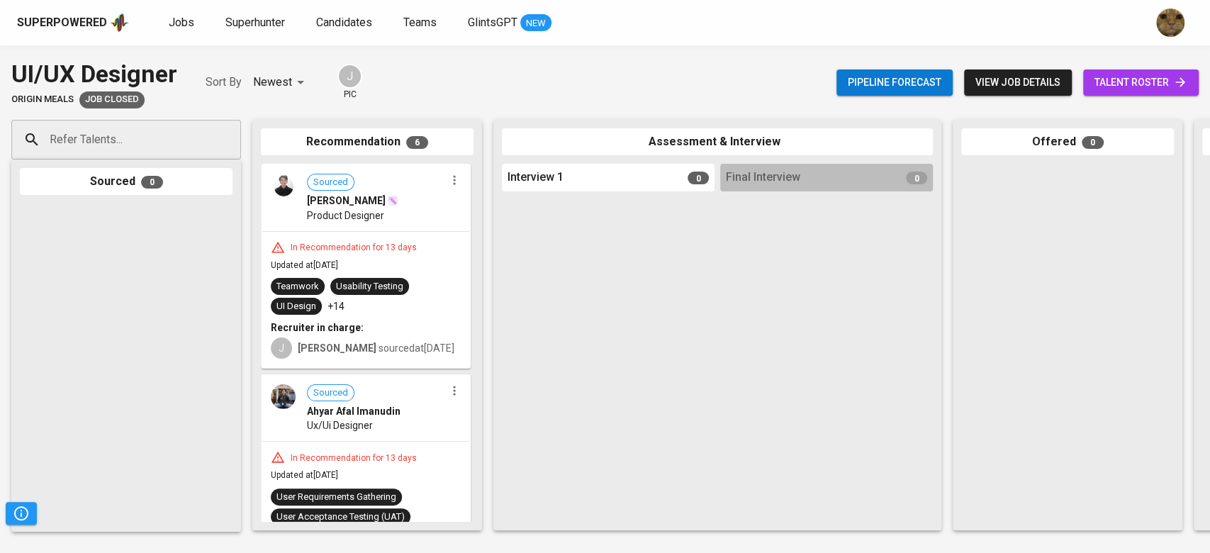
click at [1124, 68] on div "Pipeline forecast view job details talent roster" at bounding box center [1018, 83] width 362 height 52
click at [1117, 72] on link "talent roster" at bounding box center [1141, 82] width 116 height 26
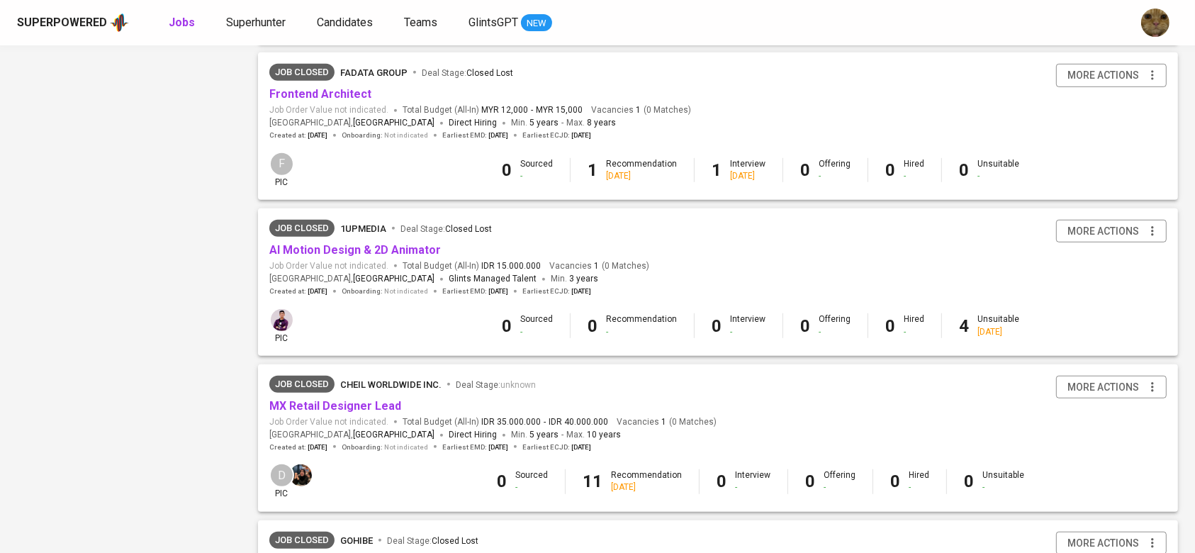
scroll to position [939, 0]
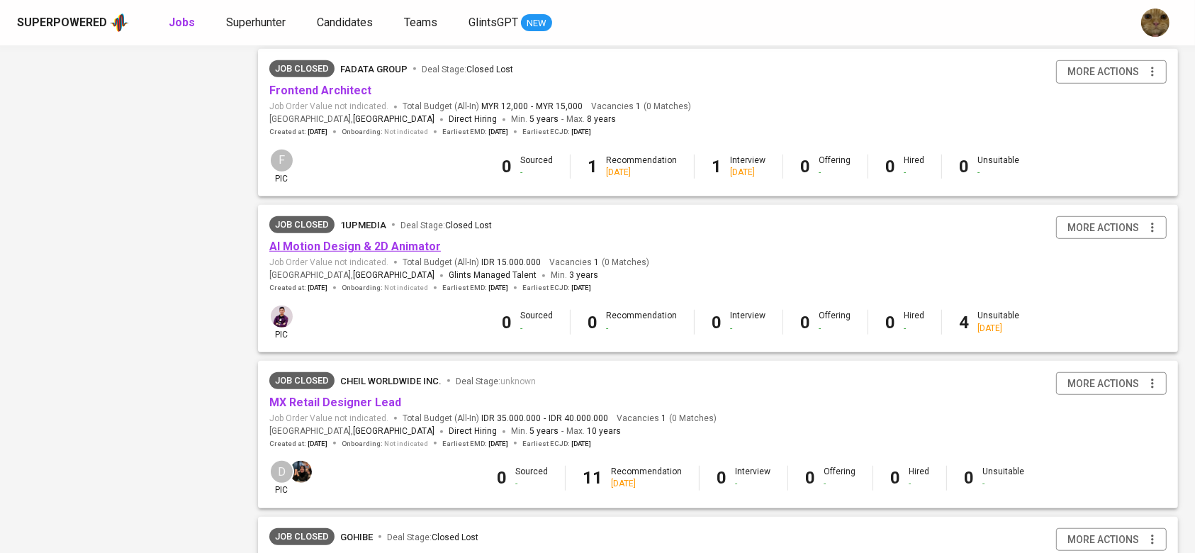
click at [311, 253] on link "AI Motion Design & 2D Animator" at bounding box center [355, 246] width 172 height 13
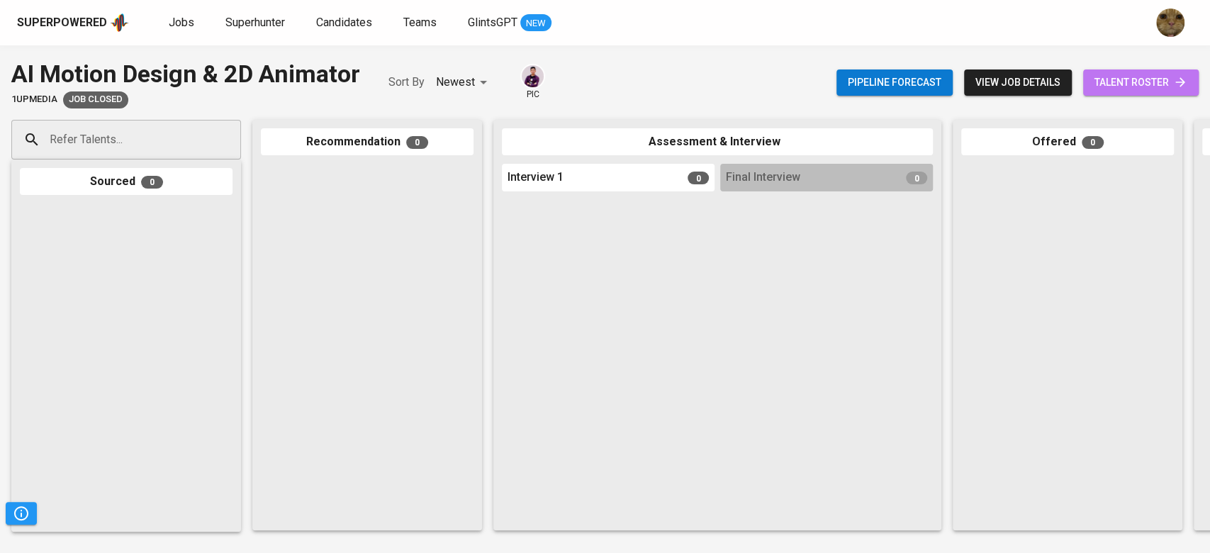
click at [1138, 79] on span "talent roster" at bounding box center [1141, 83] width 93 height 18
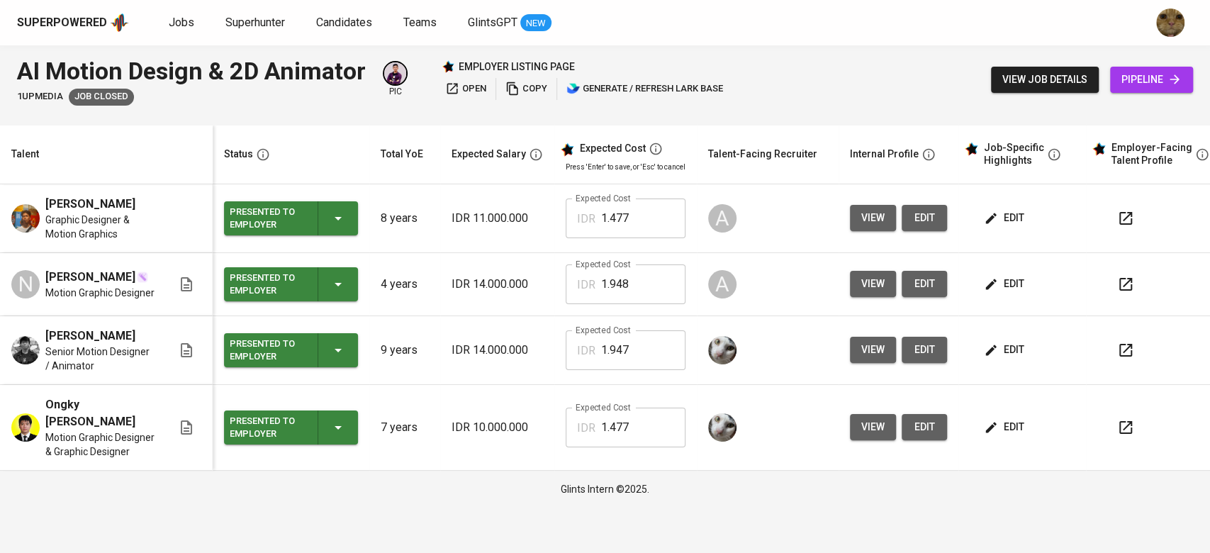
click at [896, 217] on div "view edit" at bounding box center [898, 218] width 97 height 26
click at [874, 217] on span "view" at bounding box center [872, 218] width 23 height 18
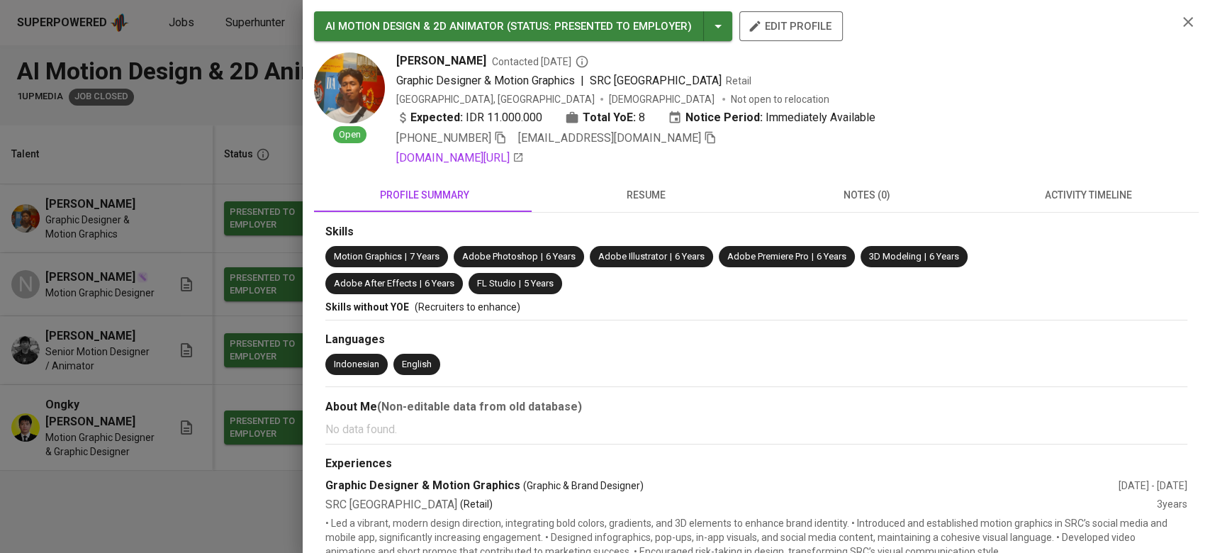
click at [644, 216] on div "Skills Motion Graphics | 7 Years Adobe Photoshop | 6 Years Adobe Illustrator | …" at bounding box center [756, 493] width 885 height 561
click at [635, 201] on span "resume" at bounding box center [646, 195] width 204 height 18
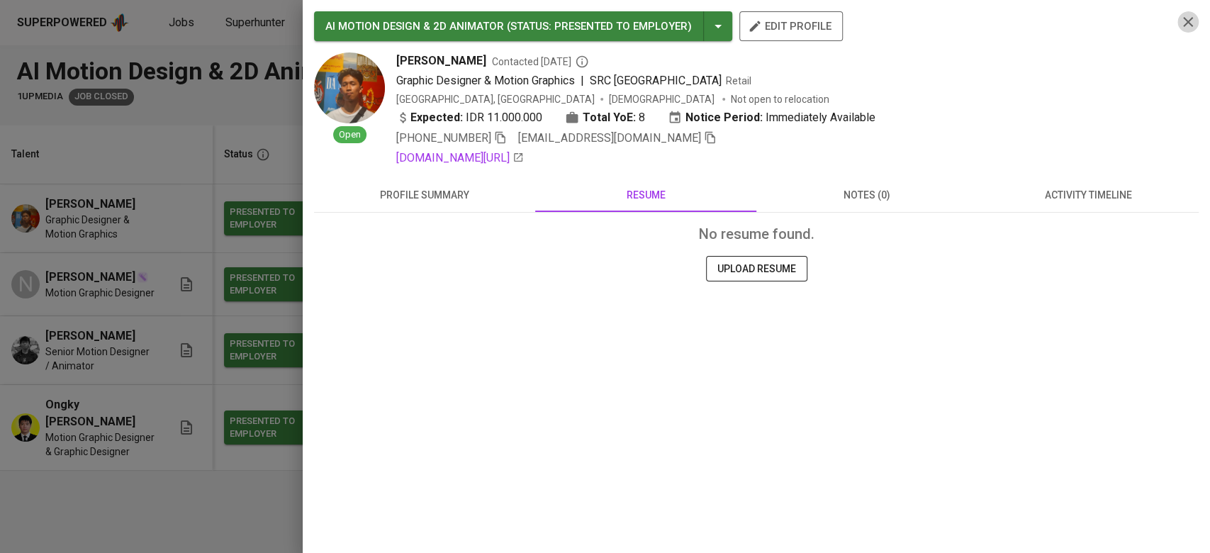
click at [1183, 24] on icon "button" at bounding box center [1188, 21] width 17 height 17
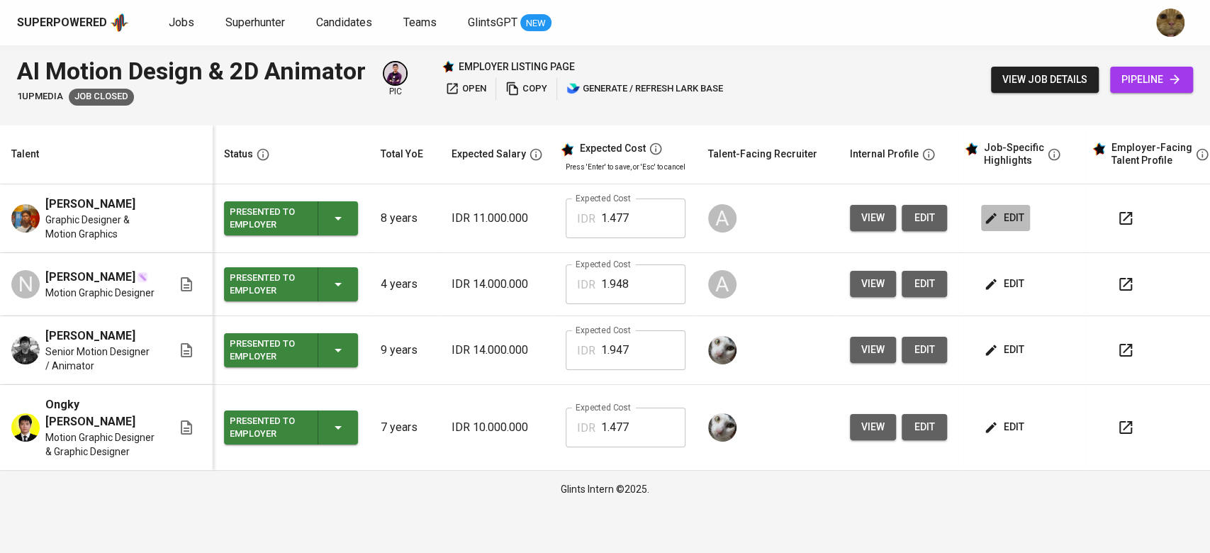
click at [987, 209] on span "edit" at bounding box center [1006, 218] width 38 height 18
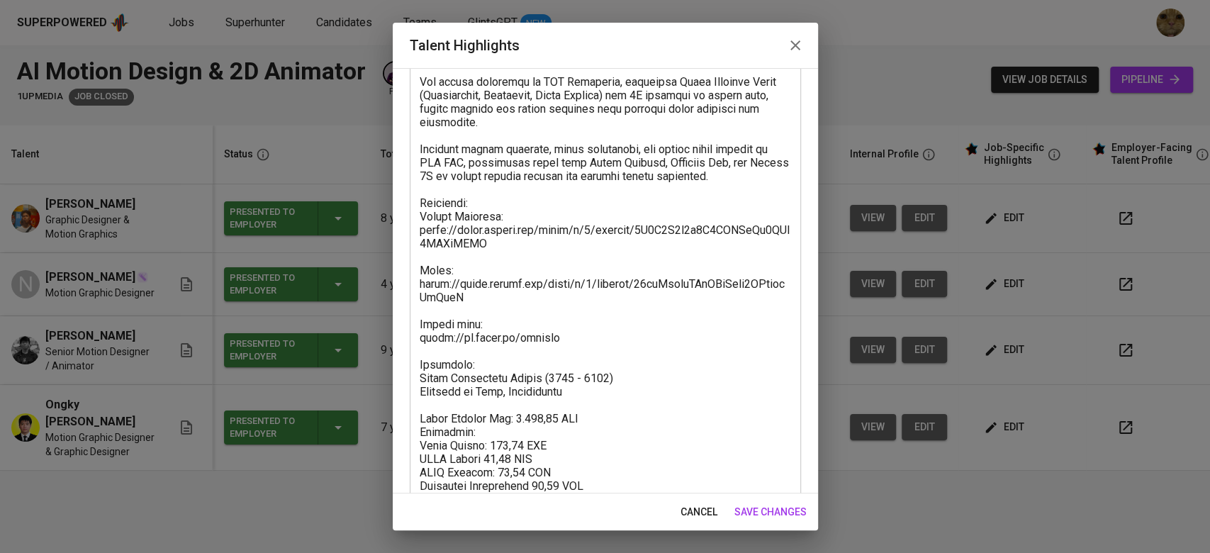
scroll to position [232, 0]
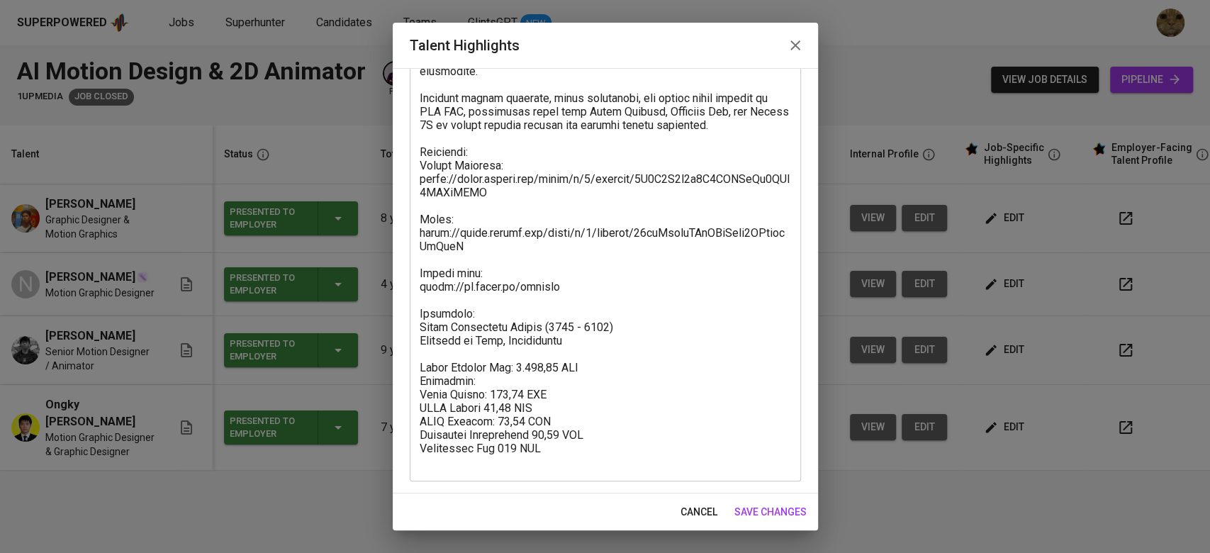
click at [684, 513] on span "cancel" at bounding box center [699, 512] width 37 height 18
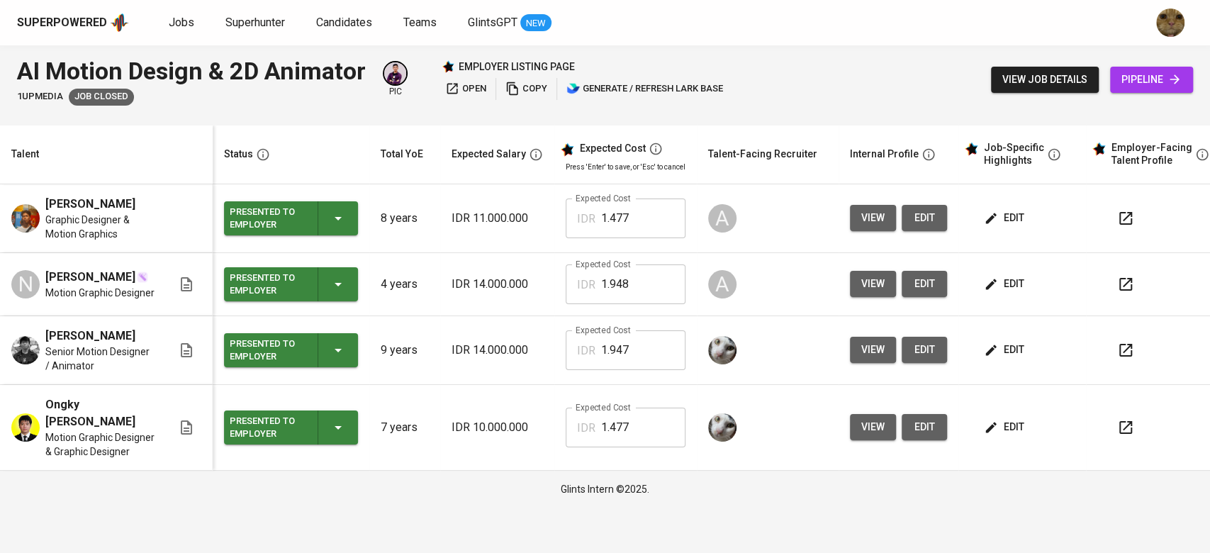
click at [863, 226] on span "view" at bounding box center [872, 218] width 23 height 18
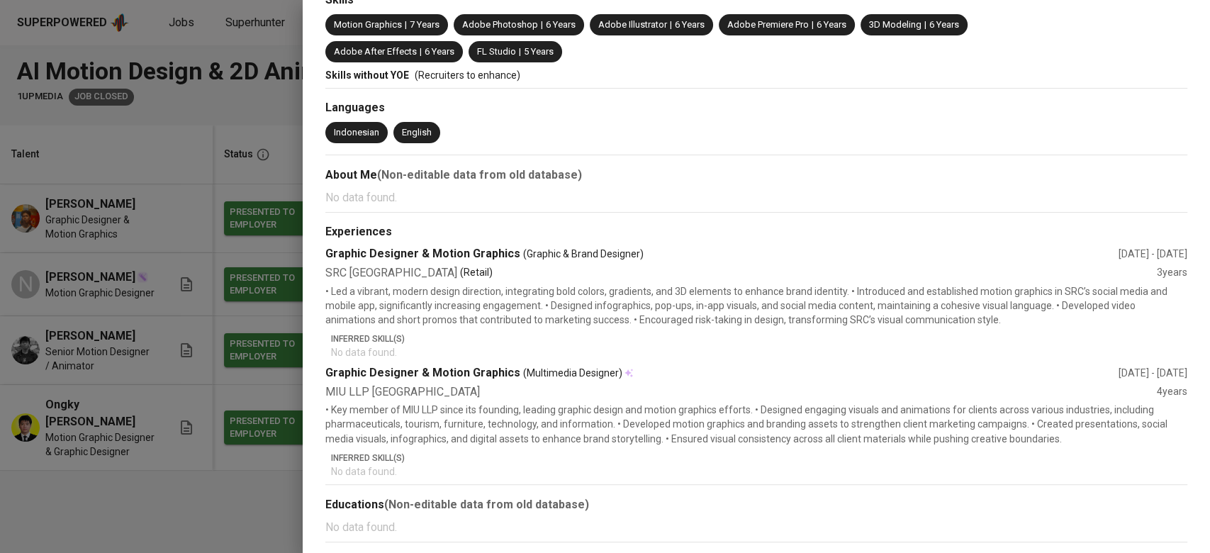
click at [189, 416] on div at bounding box center [605, 276] width 1210 height 553
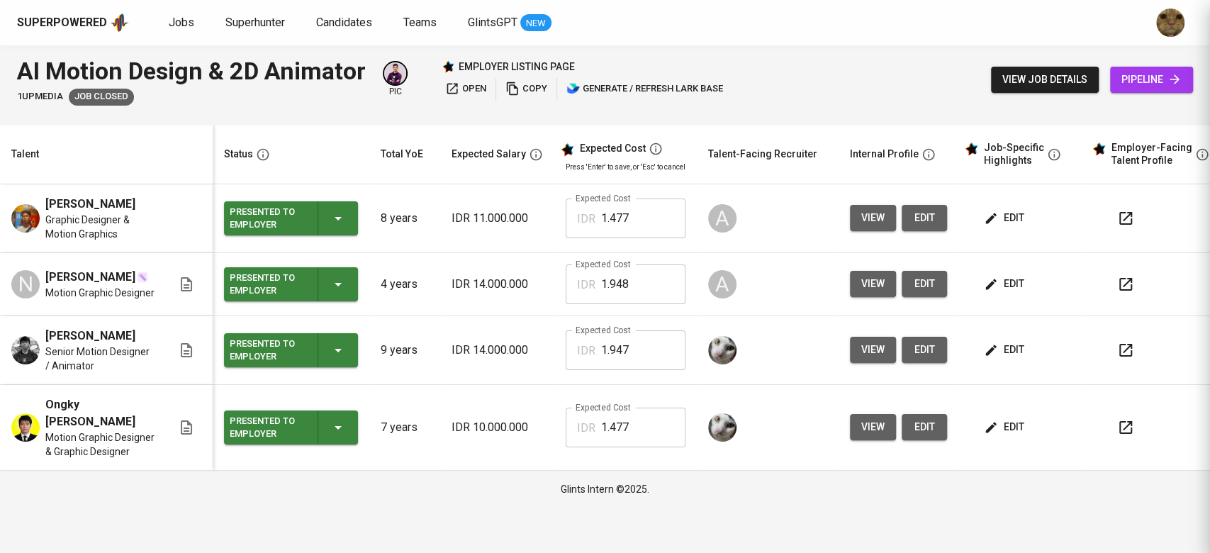
scroll to position [0, 0]
click at [876, 272] on button "view" at bounding box center [873, 284] width 46 height 26
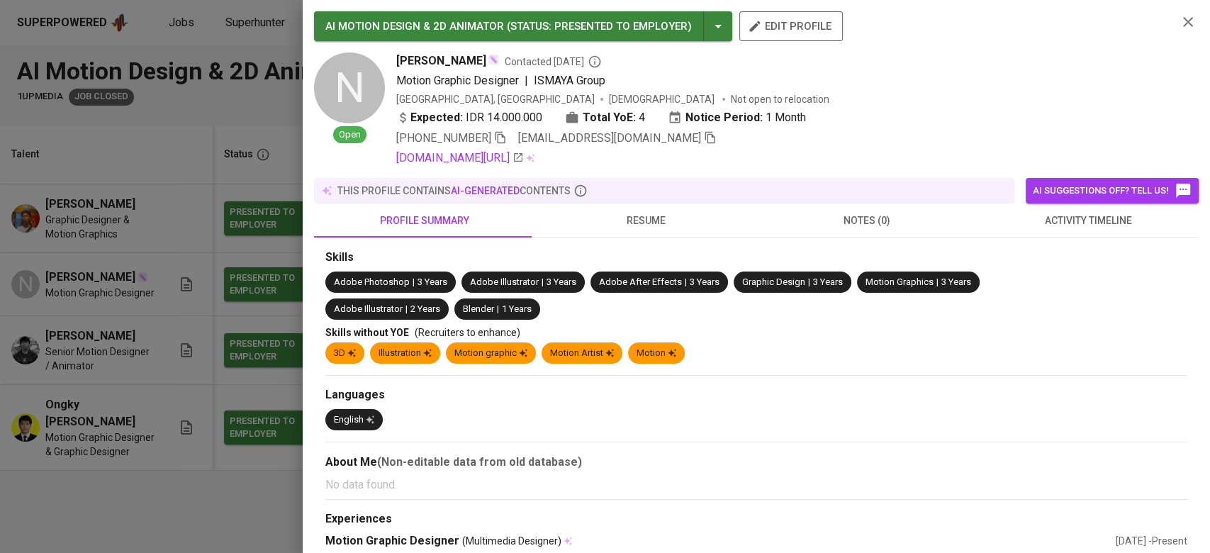
scroll to position [425, 0]
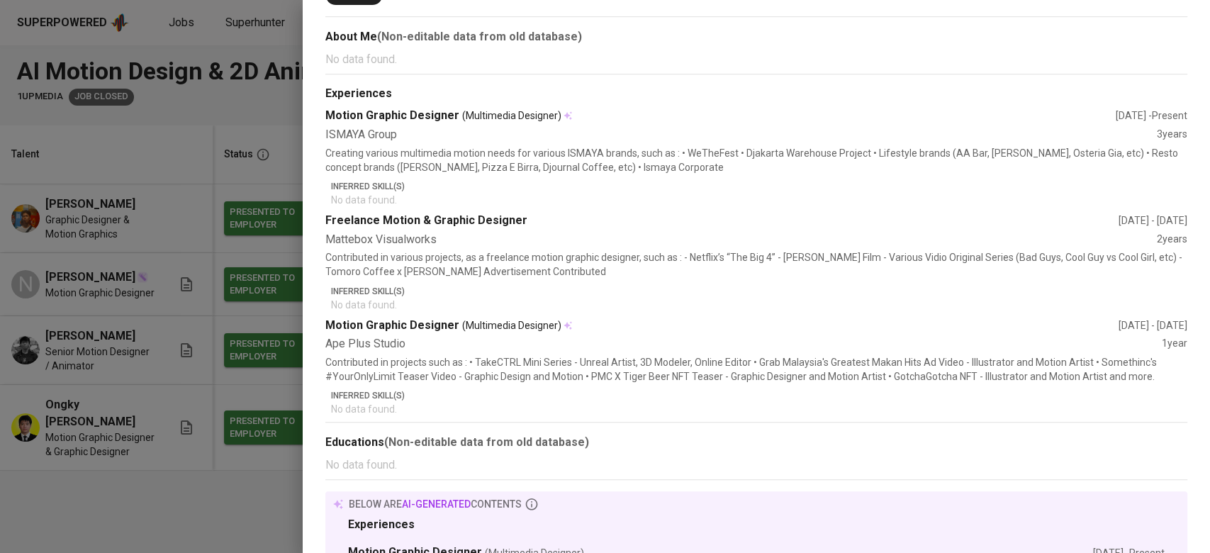
click at [166, 428] on div at bounding box center [605, 276] width 1210 height 553
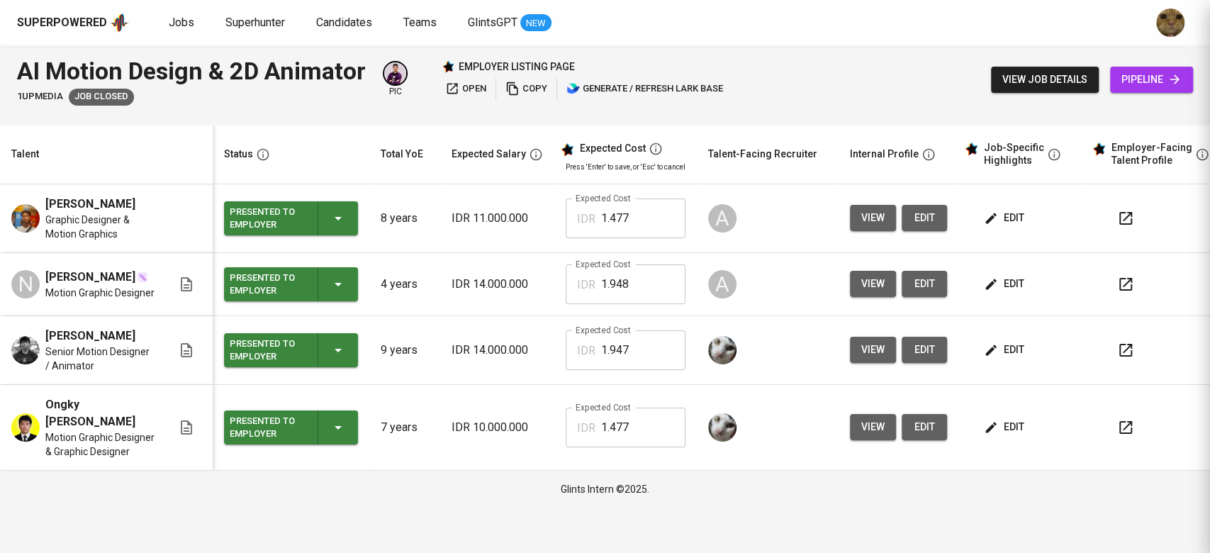
scroll to position [0, 0]
click at [879, 346] on span "view" at bounding box center [872, 350] width 23 height 18
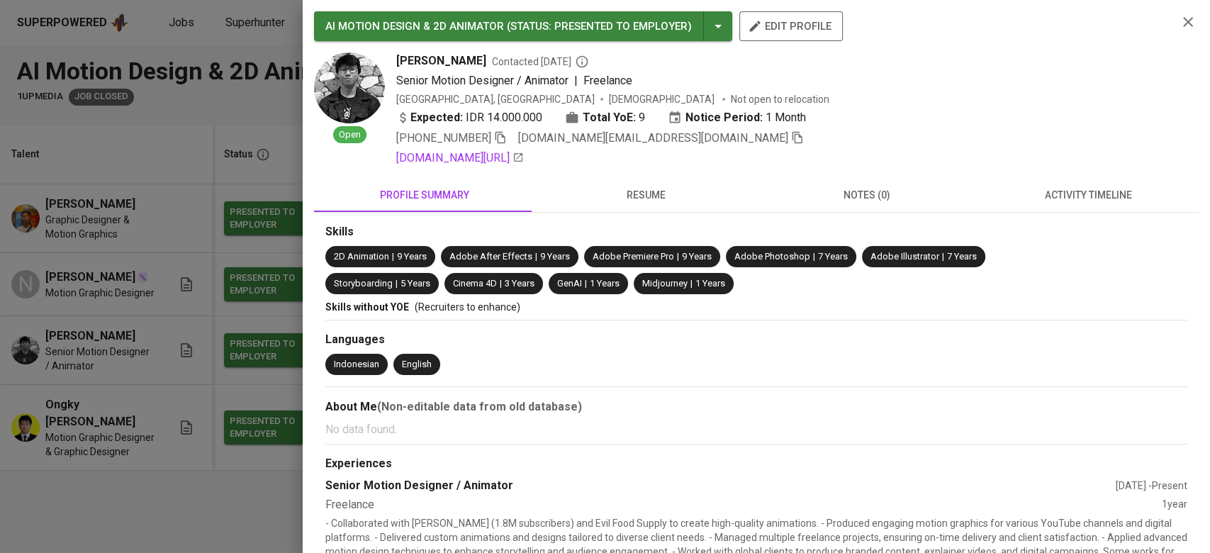
click at [159, 406] on div at bounding box center [605, 276] width 1210 height 553
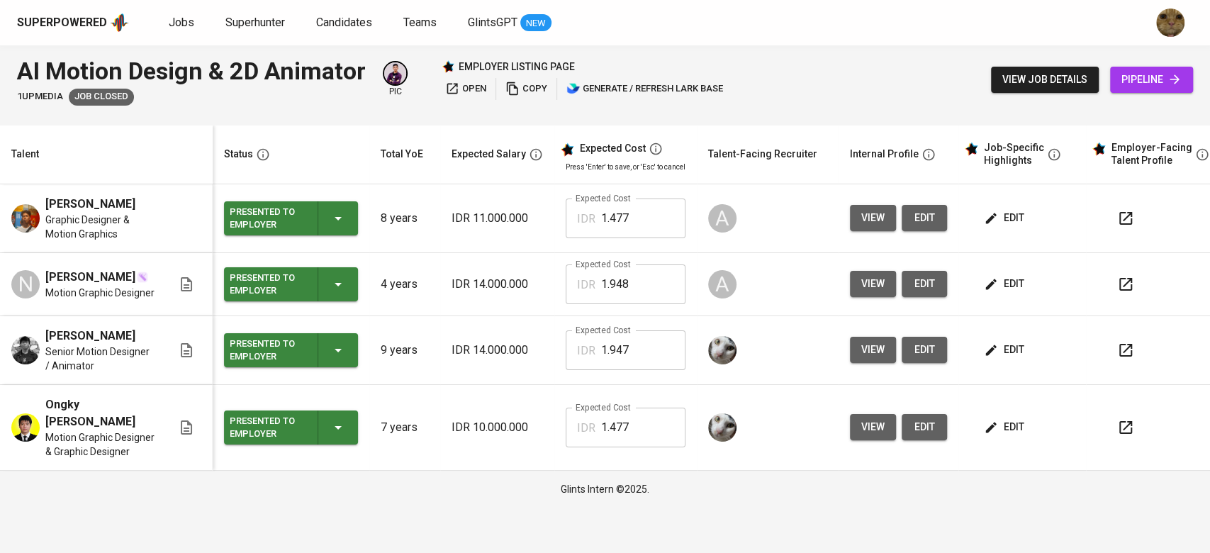
click at [987, 355] on icon "button" at bounding box center [991, 350] width 14 height 14
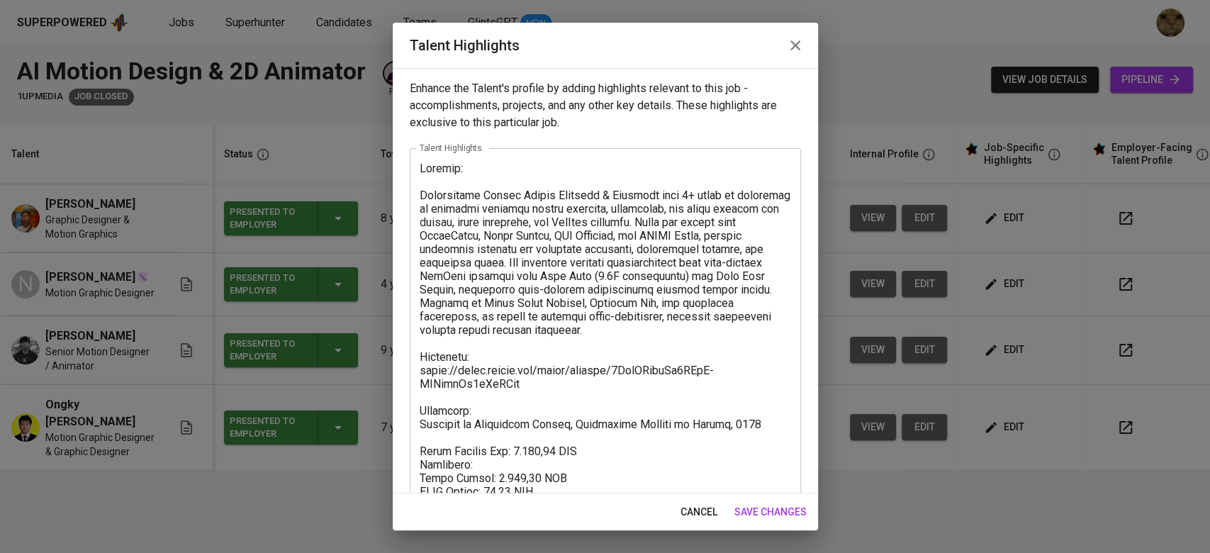
click at [712, 510] on span "cancel" at bounding box center [699, 512] width 37 height 18
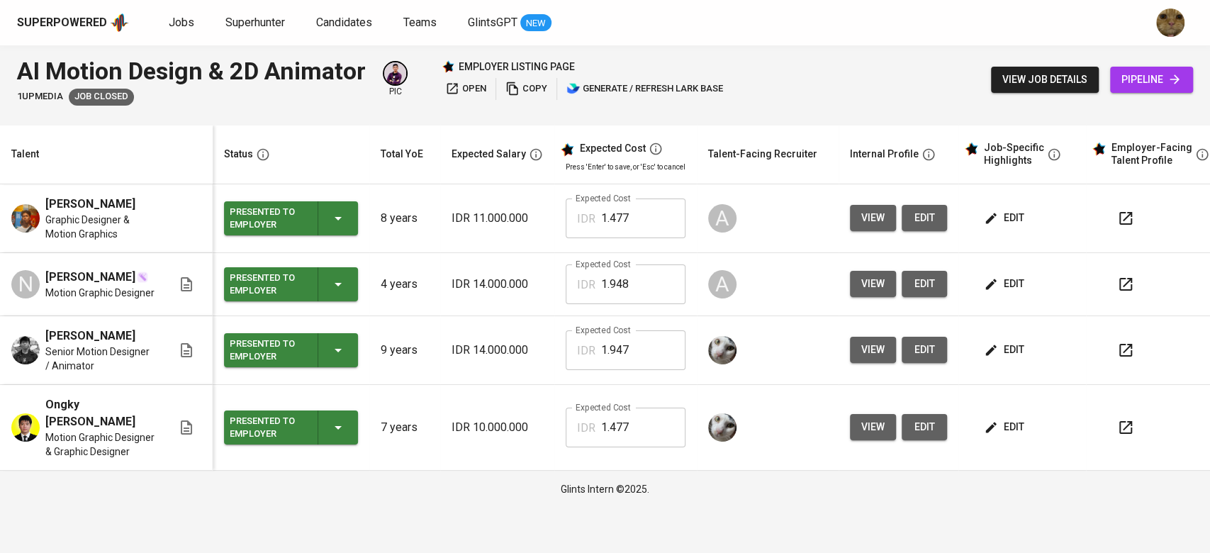
click at [864, 418] on span "view" at bounding box center [872, 427] width 23 height 18
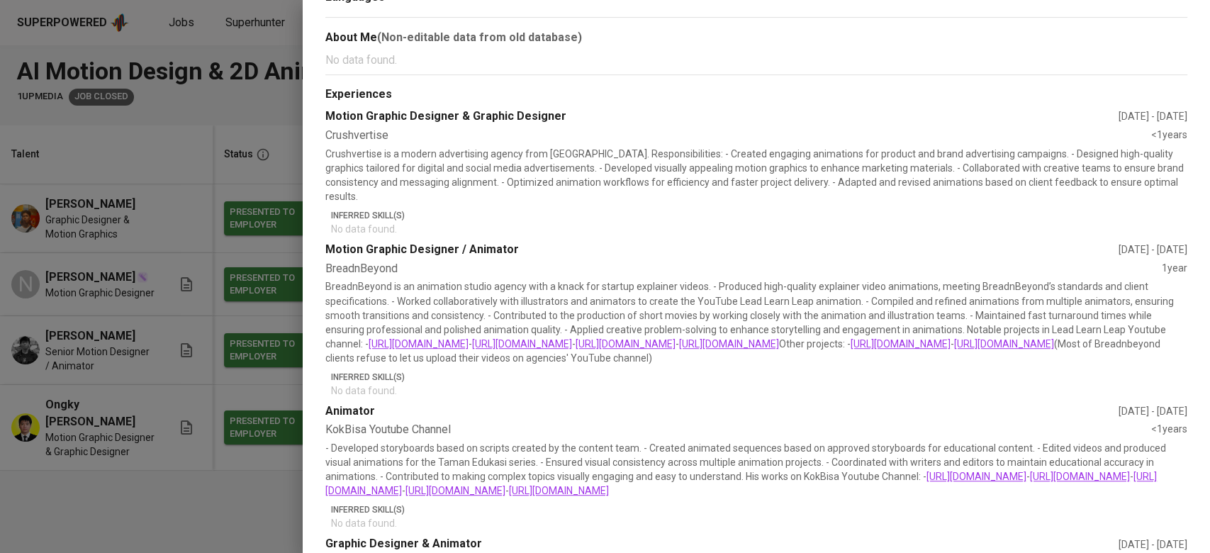
scroll to position [508, 0]
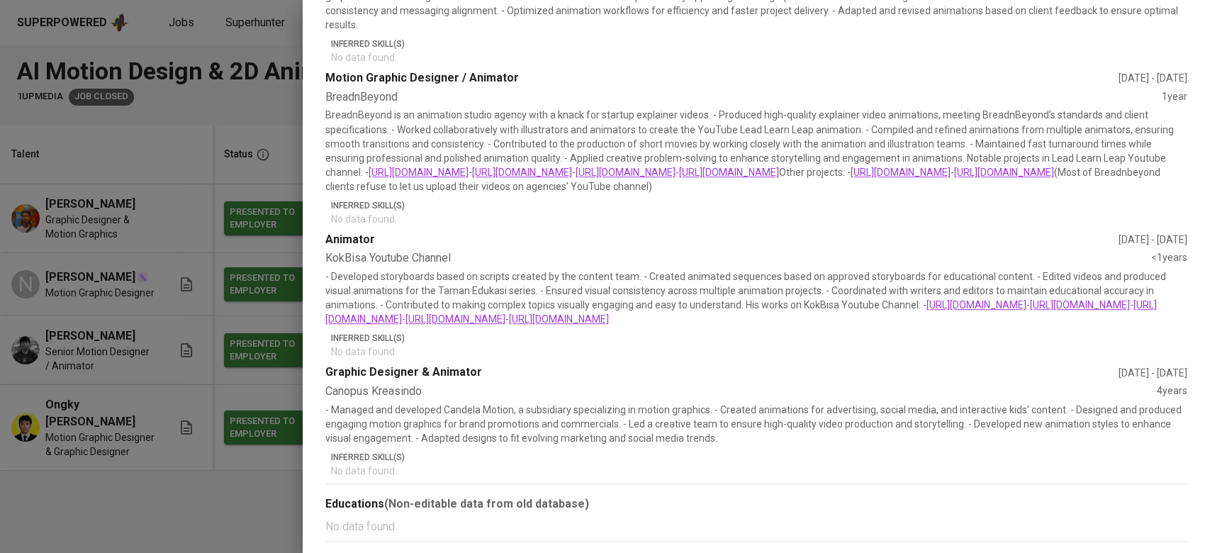
click at [230, 403] on div at bounding box center [605, 276] width 1210 height 553
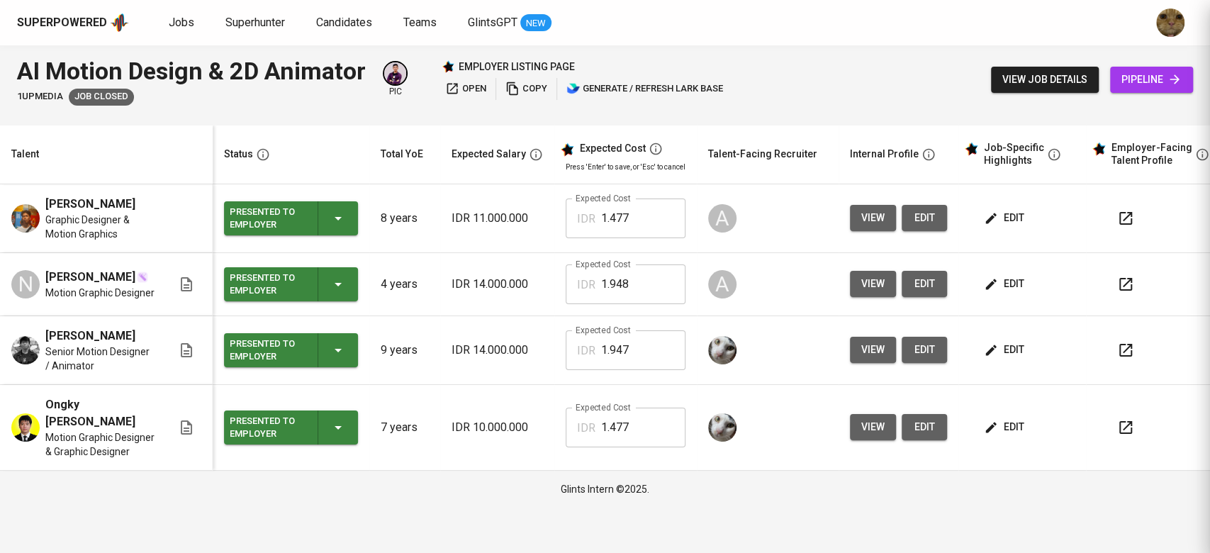
scroll to position [0, 0]
click at [1000, 423] on span "edit" at bounding box center [1006, 427] width 38 height 18
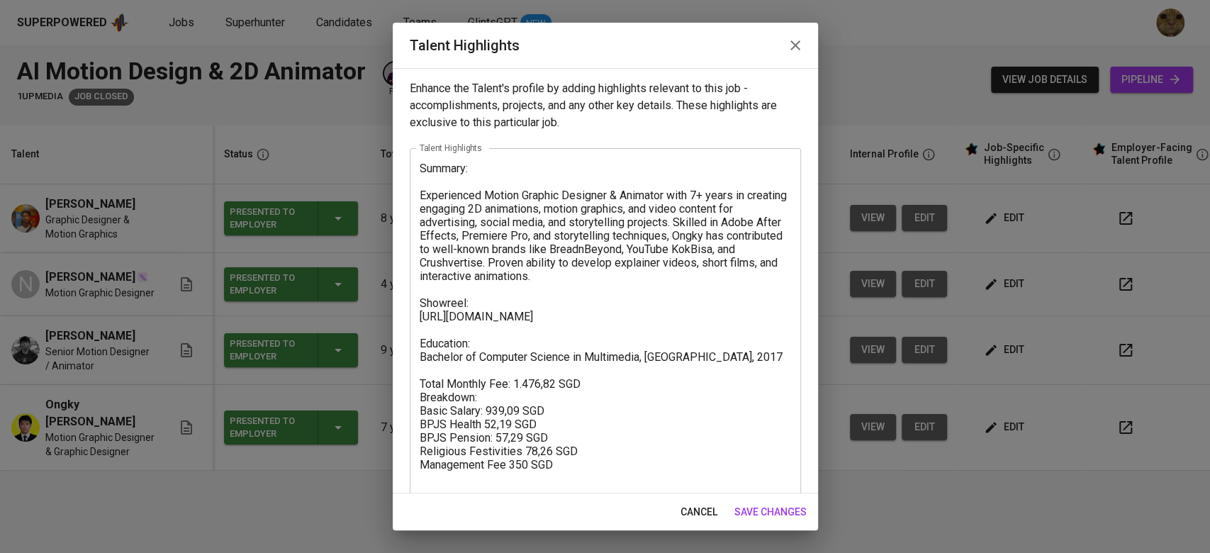
scroll to position [16, 0]
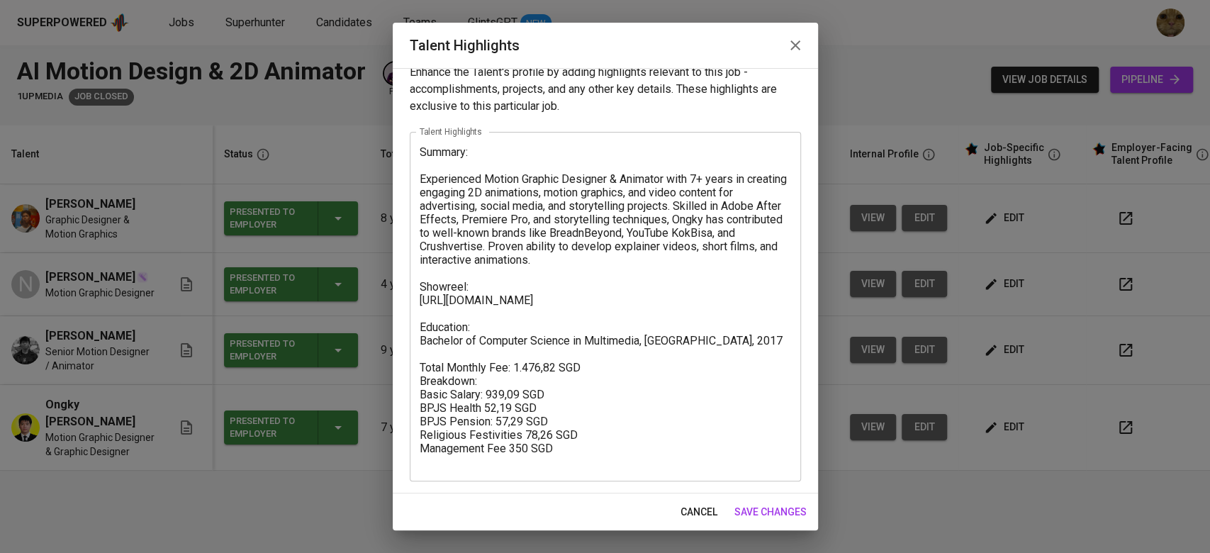
click at [699, 503] on span "cancel" at bounding box center [699, 512] width 37 height 18
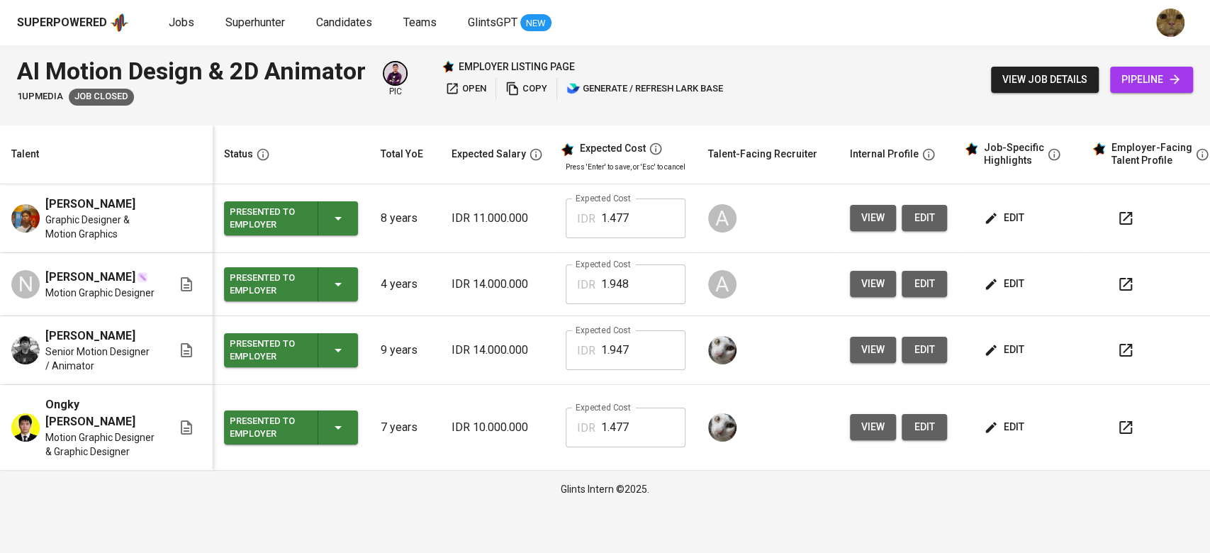
click at [857, 414] on button "view" at bounding box center [873, 427] width 46 height 26
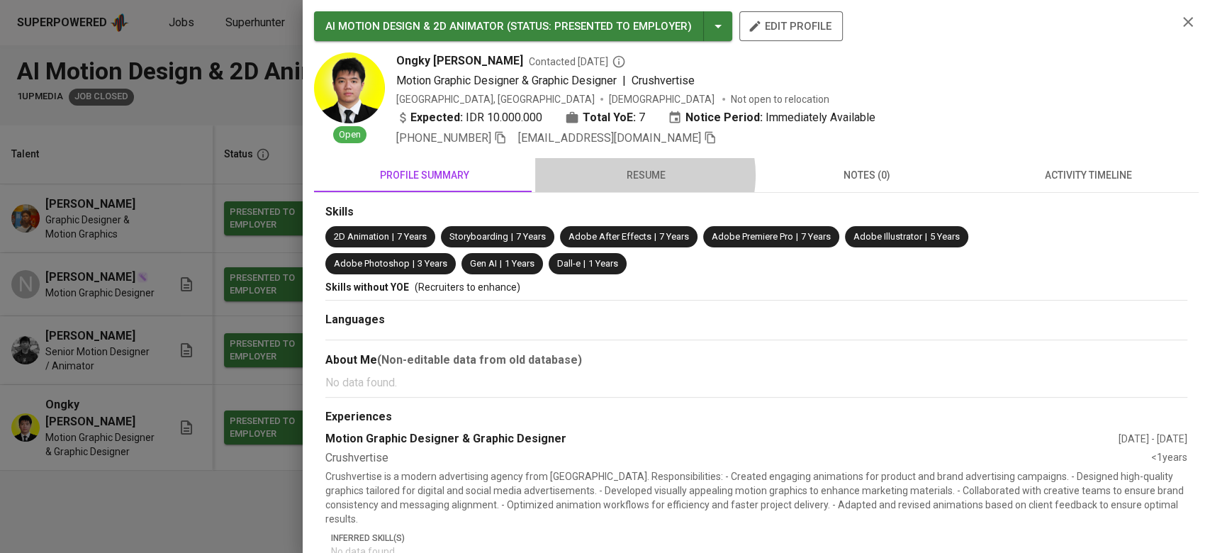
click at [641, 175] on span "resume" at bounding box center [646, 176] width 204 height 18
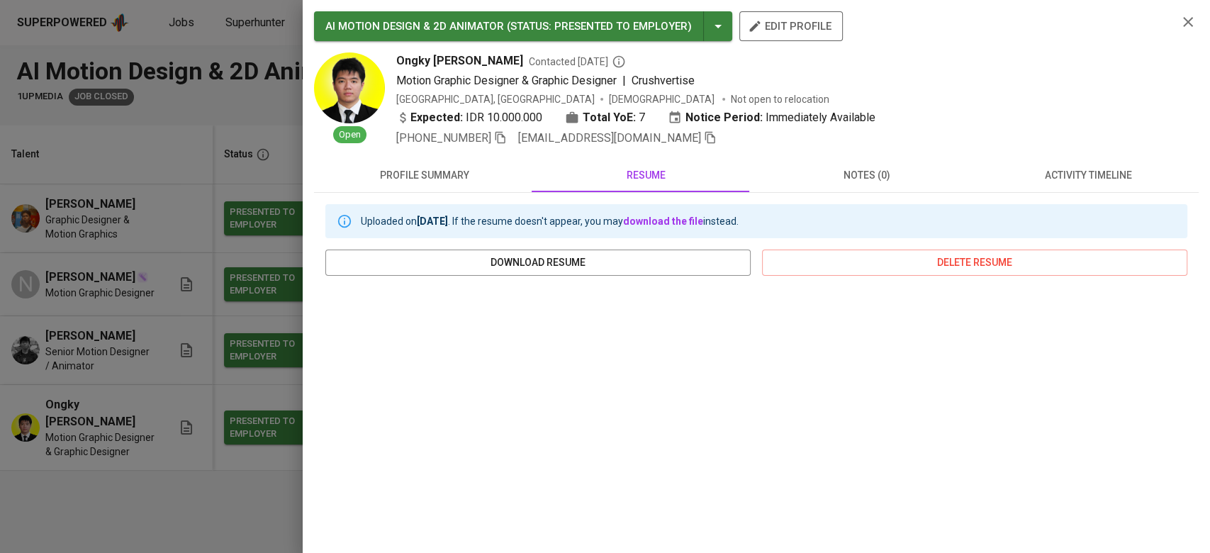
scroll to position [182, 0]
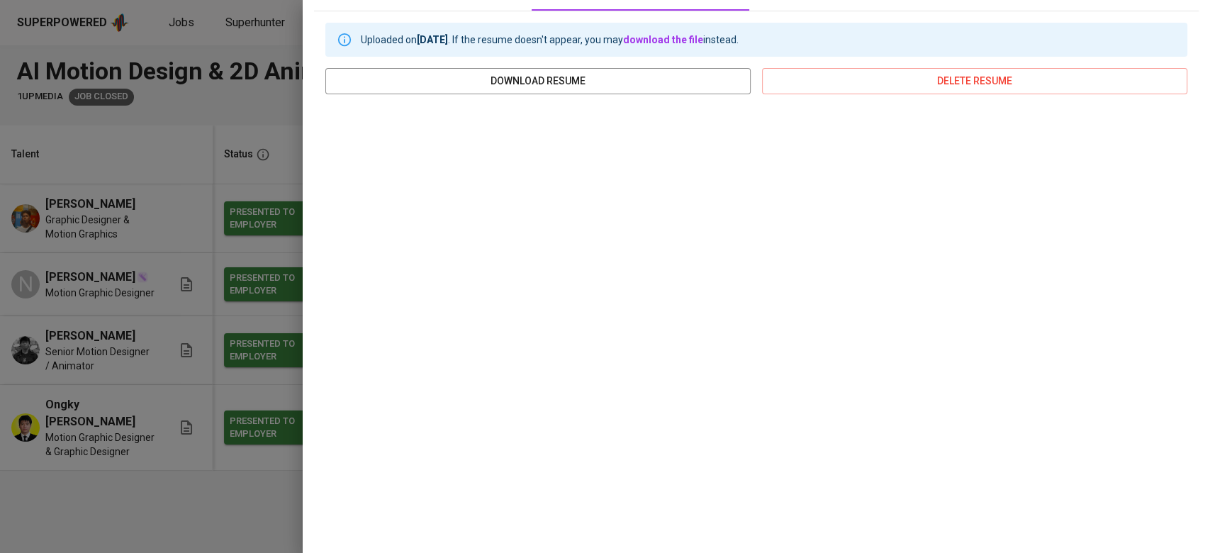
click at [161, 399] on div at bounding box center [605, 276] width 1210 height 553
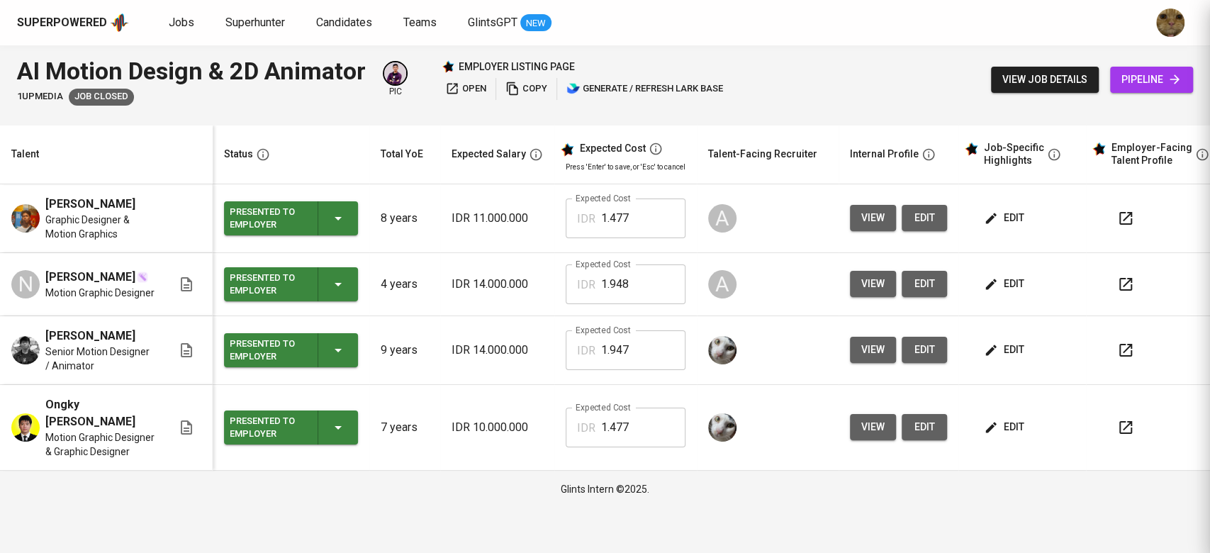
scroll to position [0, 0]
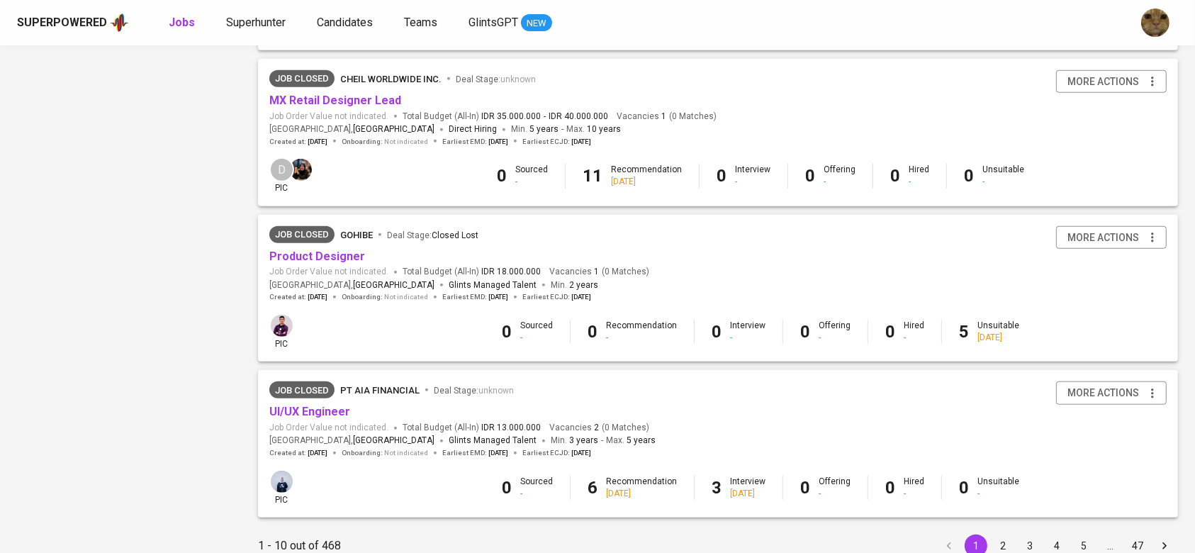
scroll to position [1306, 0]
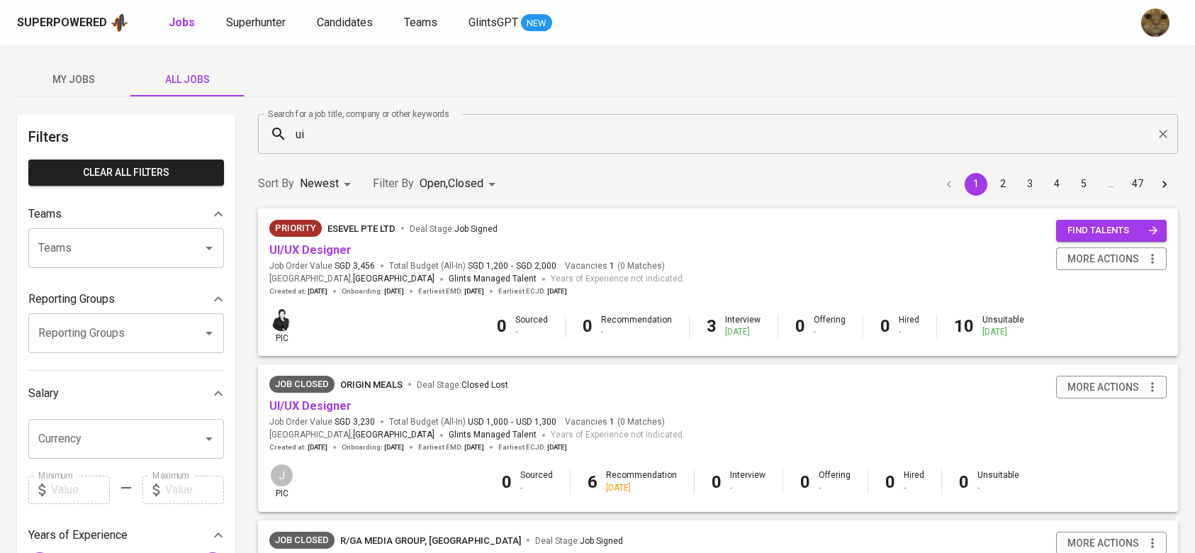
scroll to position [1306, 0]
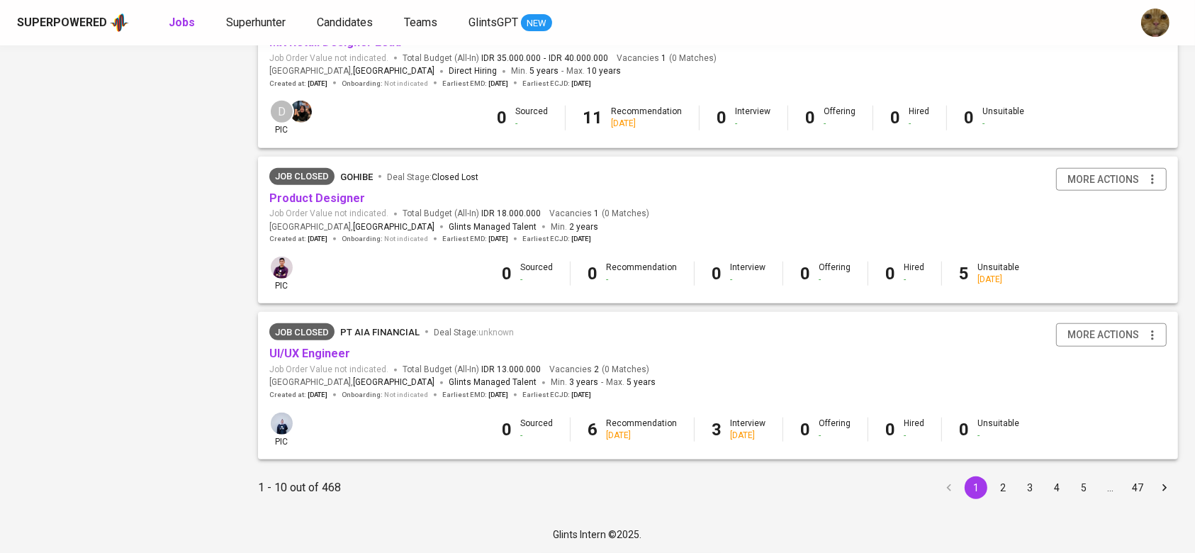
click at [995, 487] on button "2" at bounding box center [1003, 487] width 23 height 23
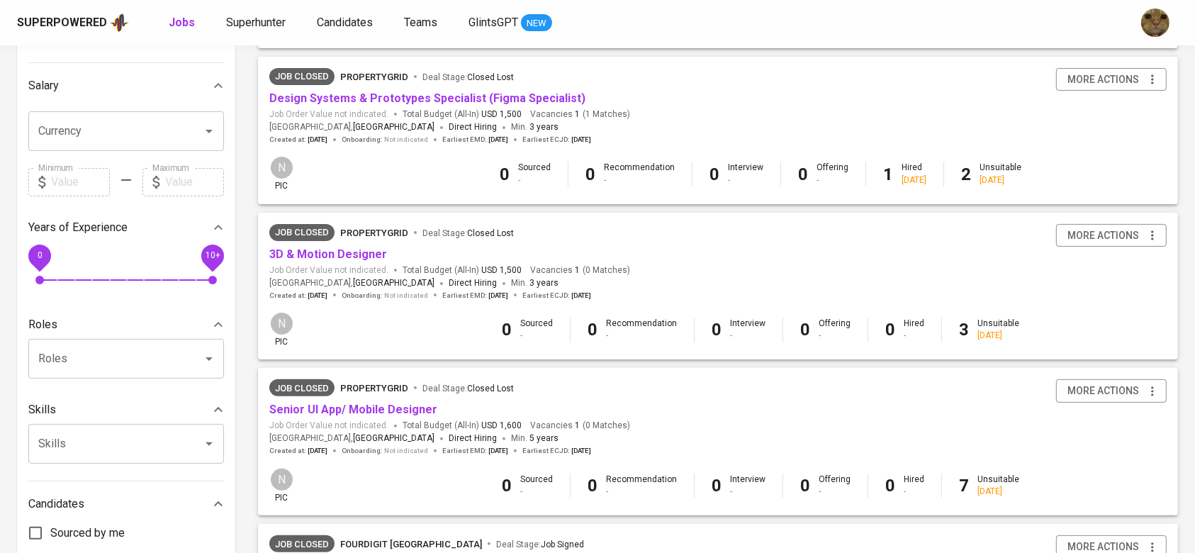
scroll to position [309, 0]
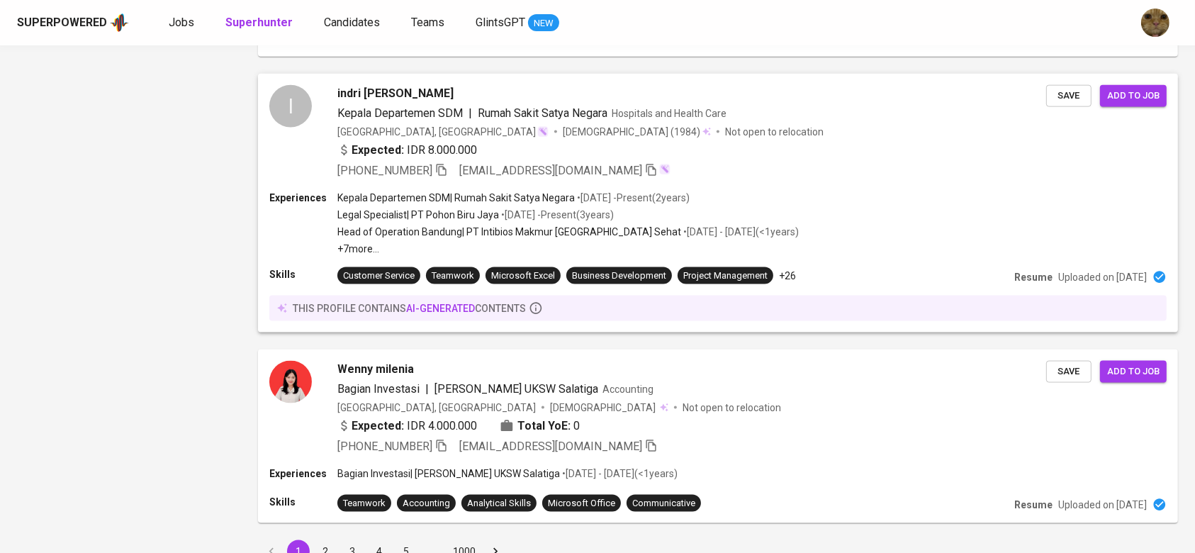
scroll to position [1980, 0]
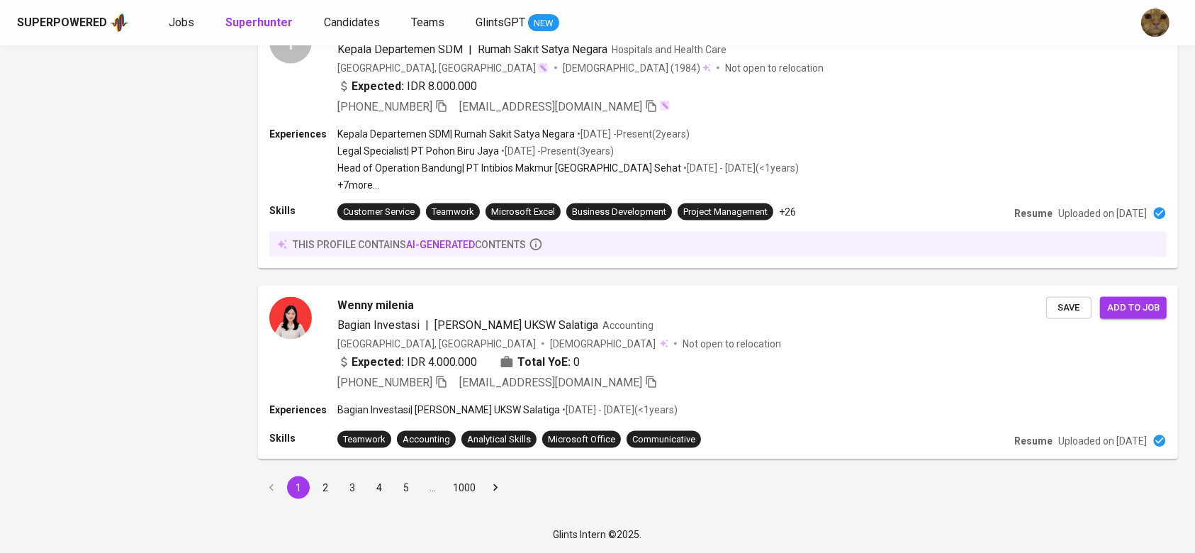
click at [321, 490] on button "2" at bounding box center [325, 487] width 23 height 23
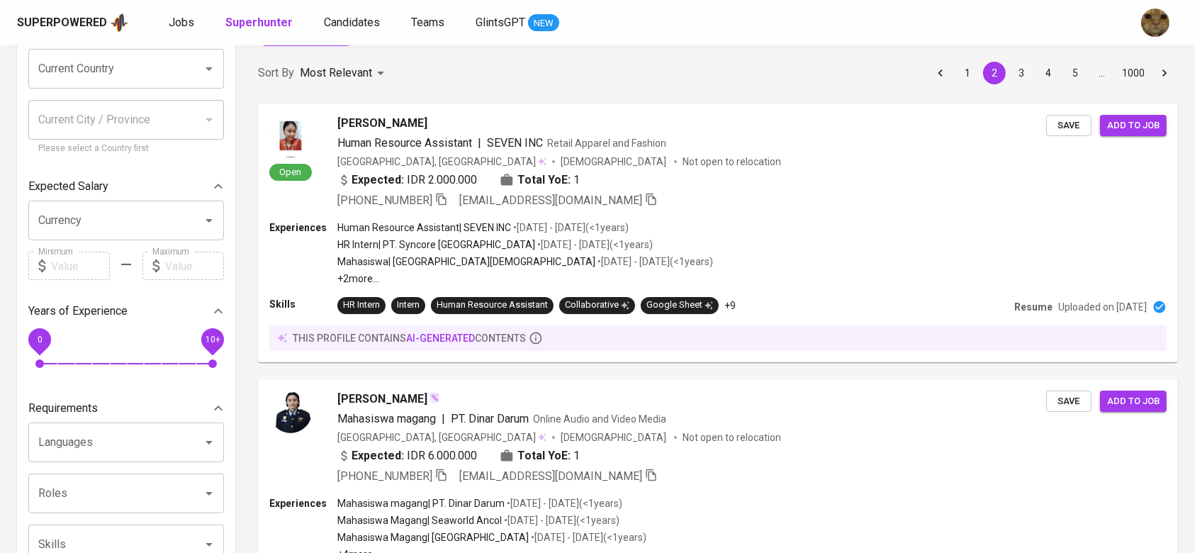
scroll to position [126, 0]
